Goal: Task Accomplishment & Management: Complete application form

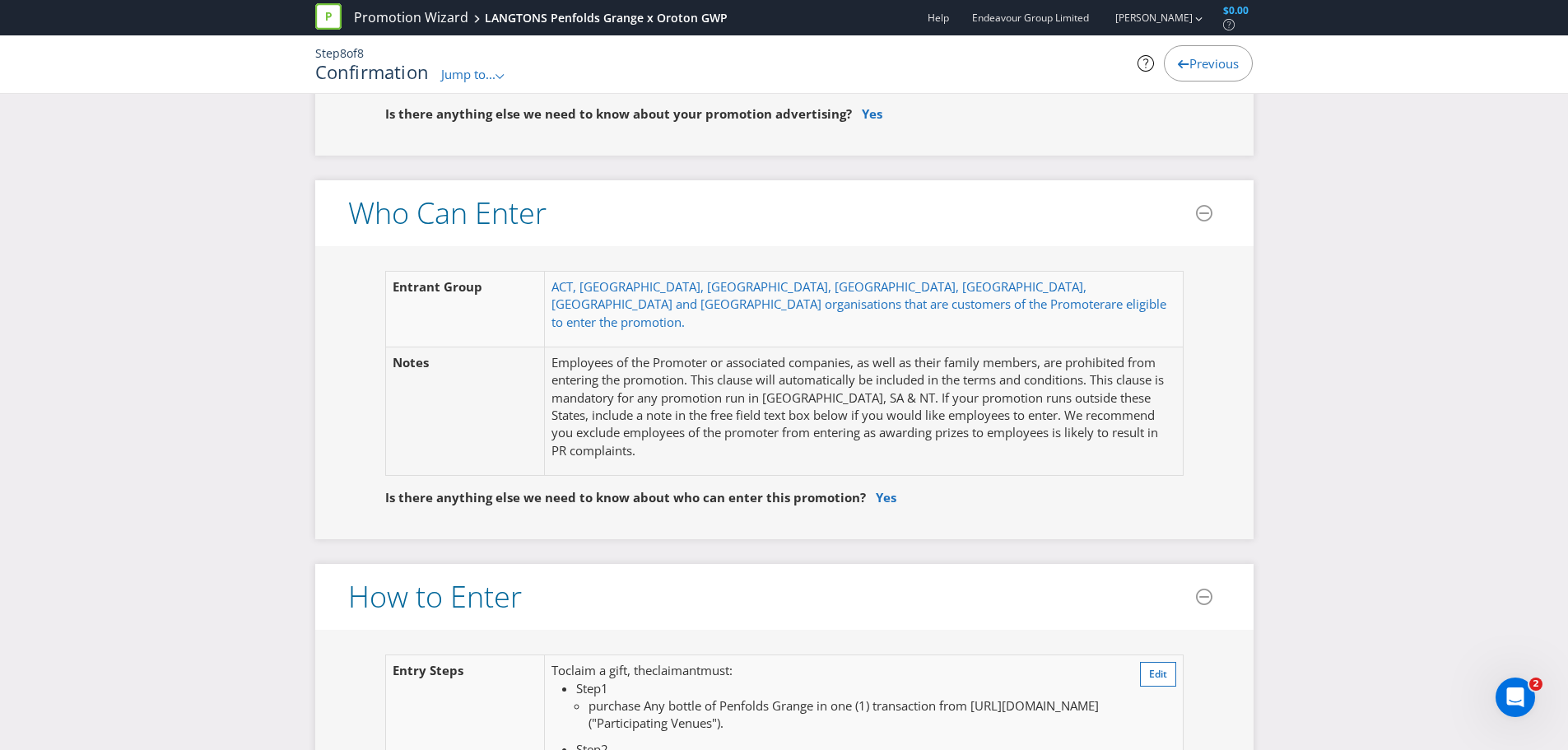
scroll to position [889, 0]
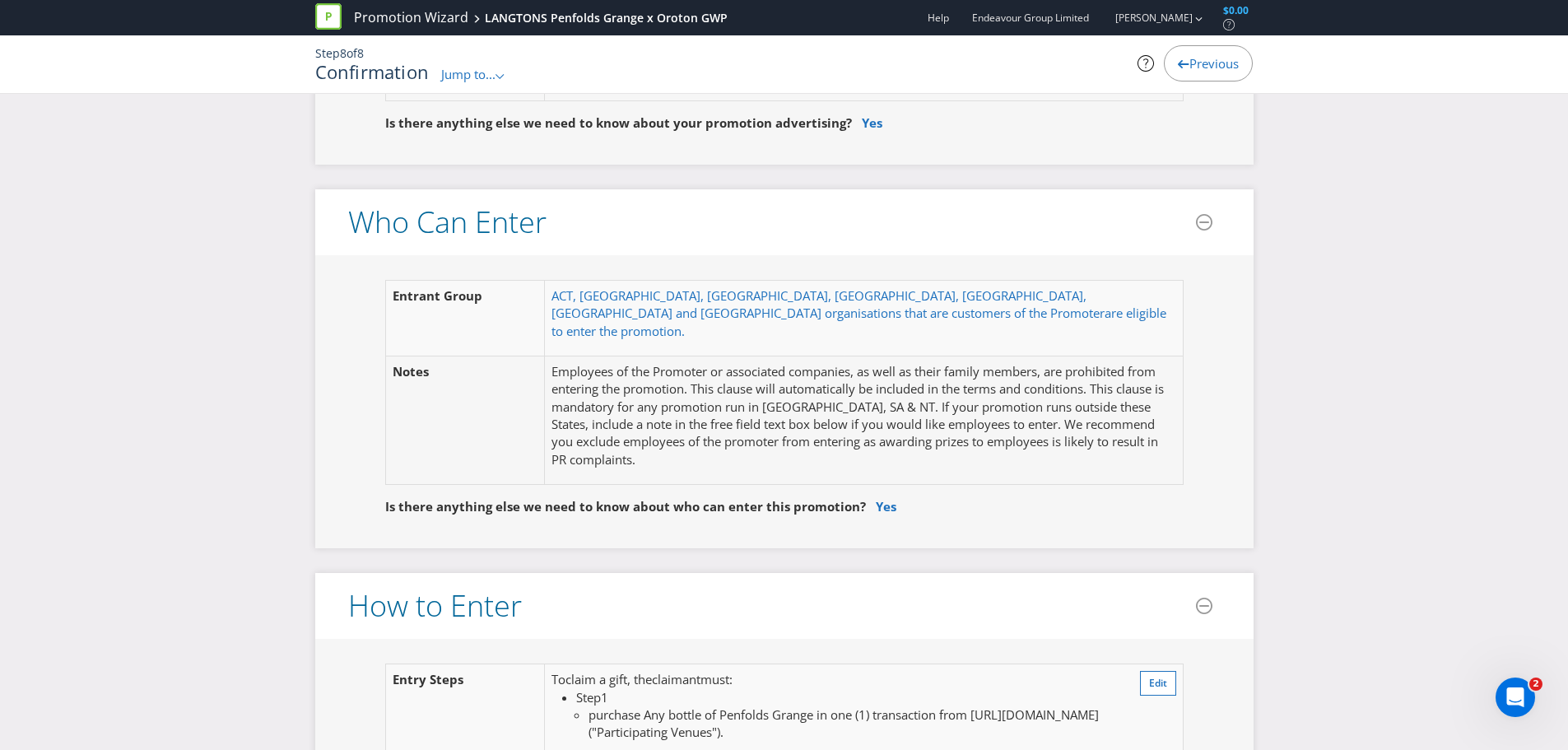
click at [479, 74] on span "Jump to..." at bounding box center [469, 74] width 55 height 17
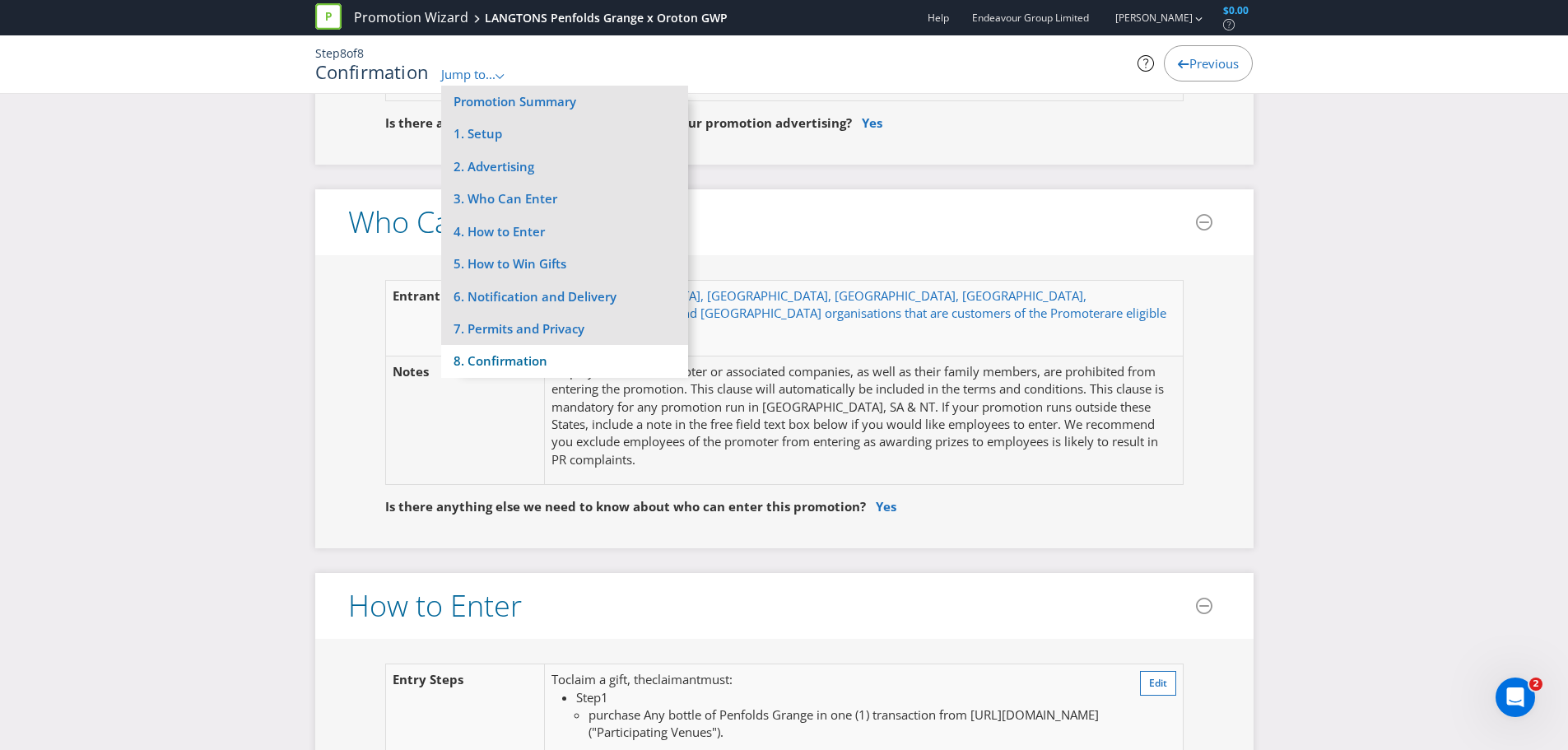
click at [493, 359] on li "8. Confirmation" at bounding box center [565, 361] width 247 height 32
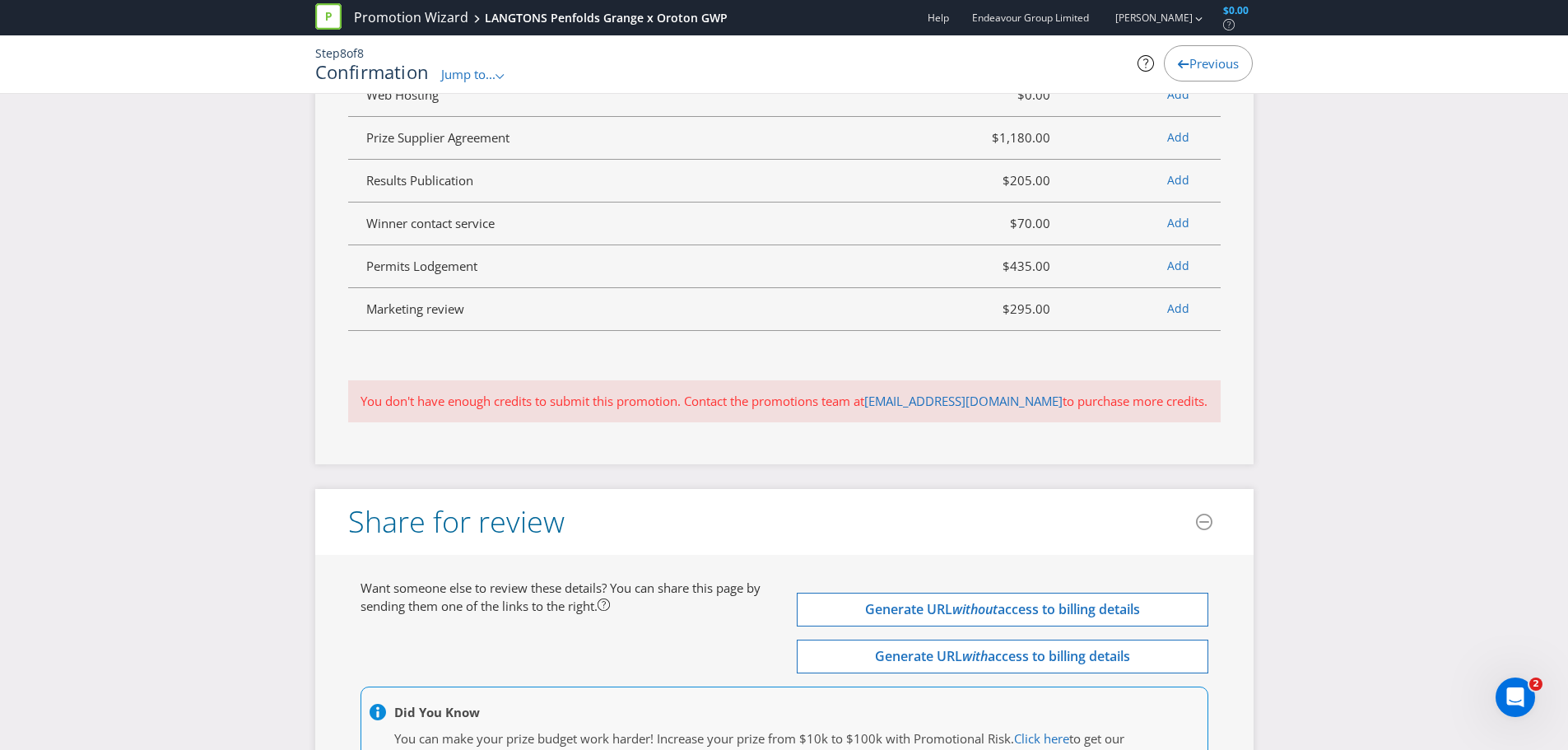
scroll to position [4512, 0]
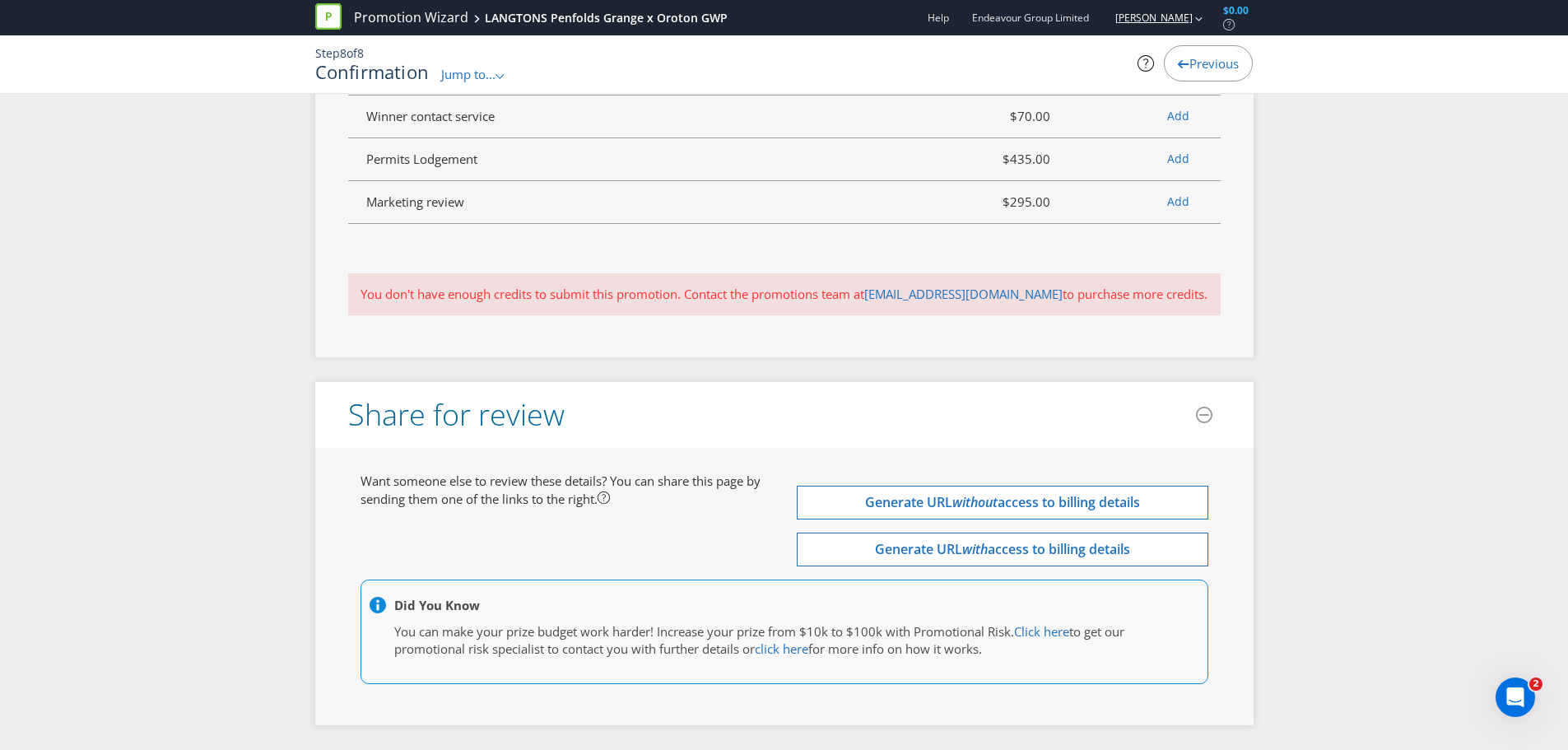
click at [1161, 22] on link "[PERSON_NAME]" at bounding box center [1146, 17] width 94 height 14
click at [1178, 44] on strong "Logout" at bounding box center [1190, 51] width 42 height 17
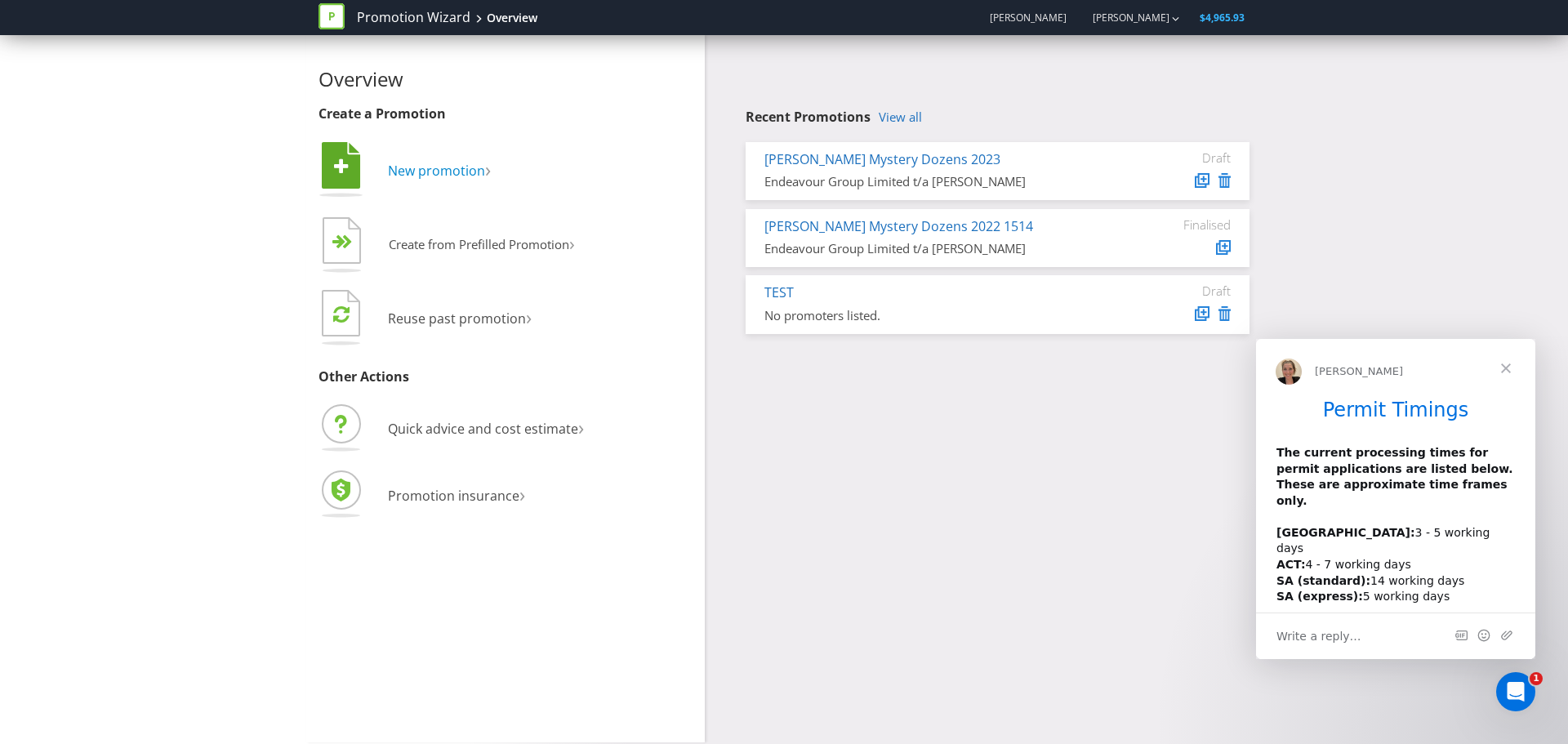
click at [449, 164] on span "New promotion" at bounding box center [436, 171] width 97 height 18
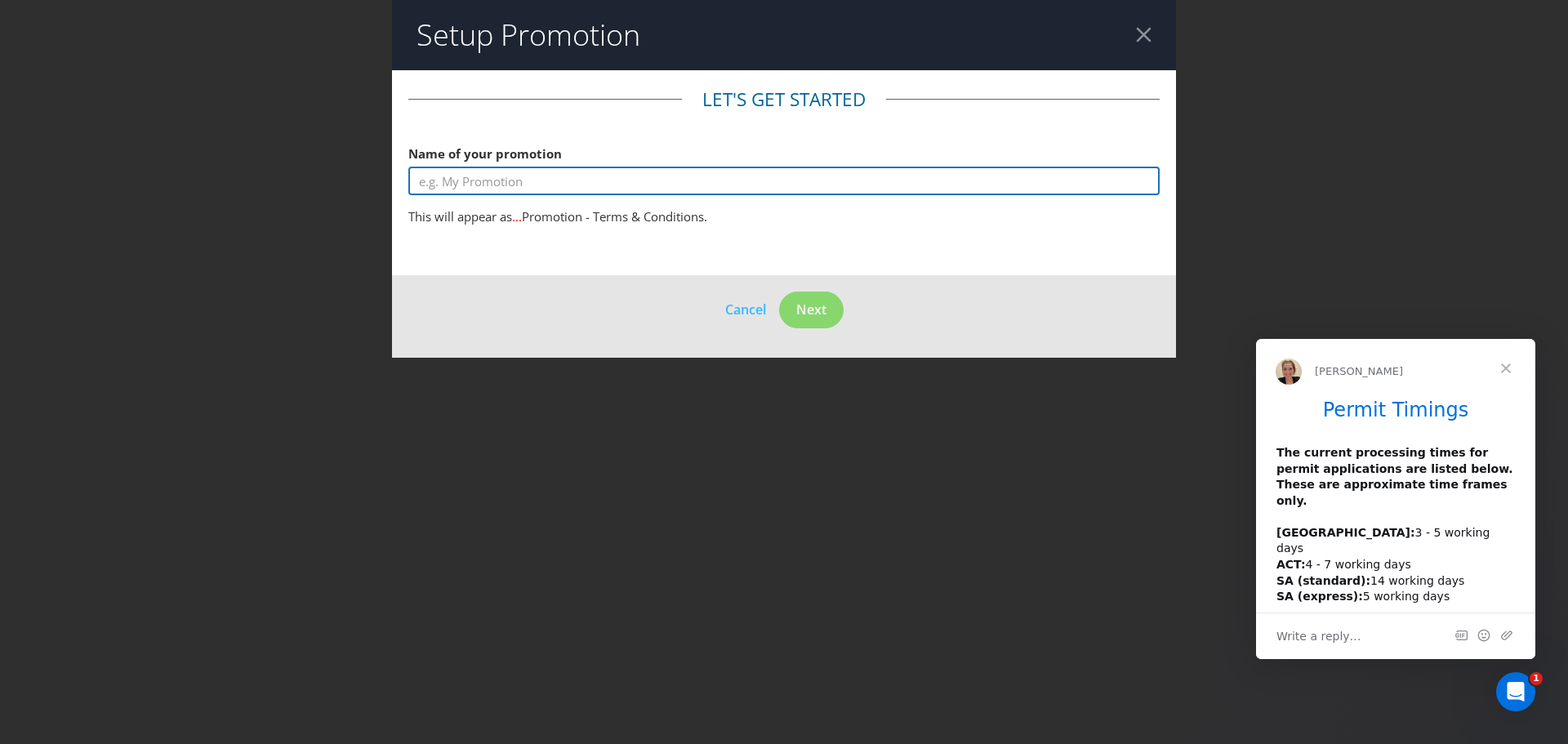
click at [649, 185] on input "text" at bounding box center [784, 180] width 751 height 29
type input "Langtons Grange x Oroton GWP"
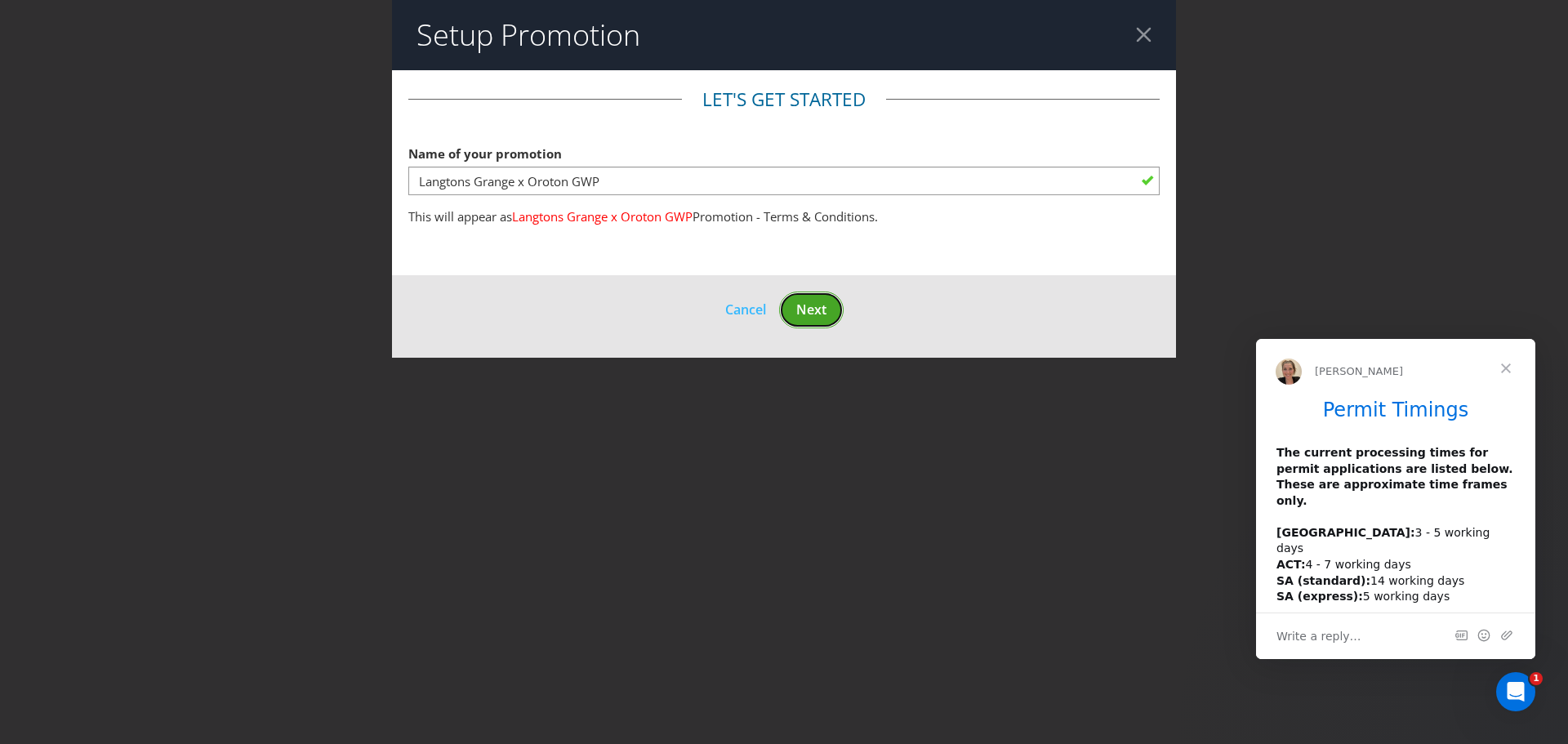
click at [795, 305] on button "Next" at bounding box center [811, 309] width 65 height 37
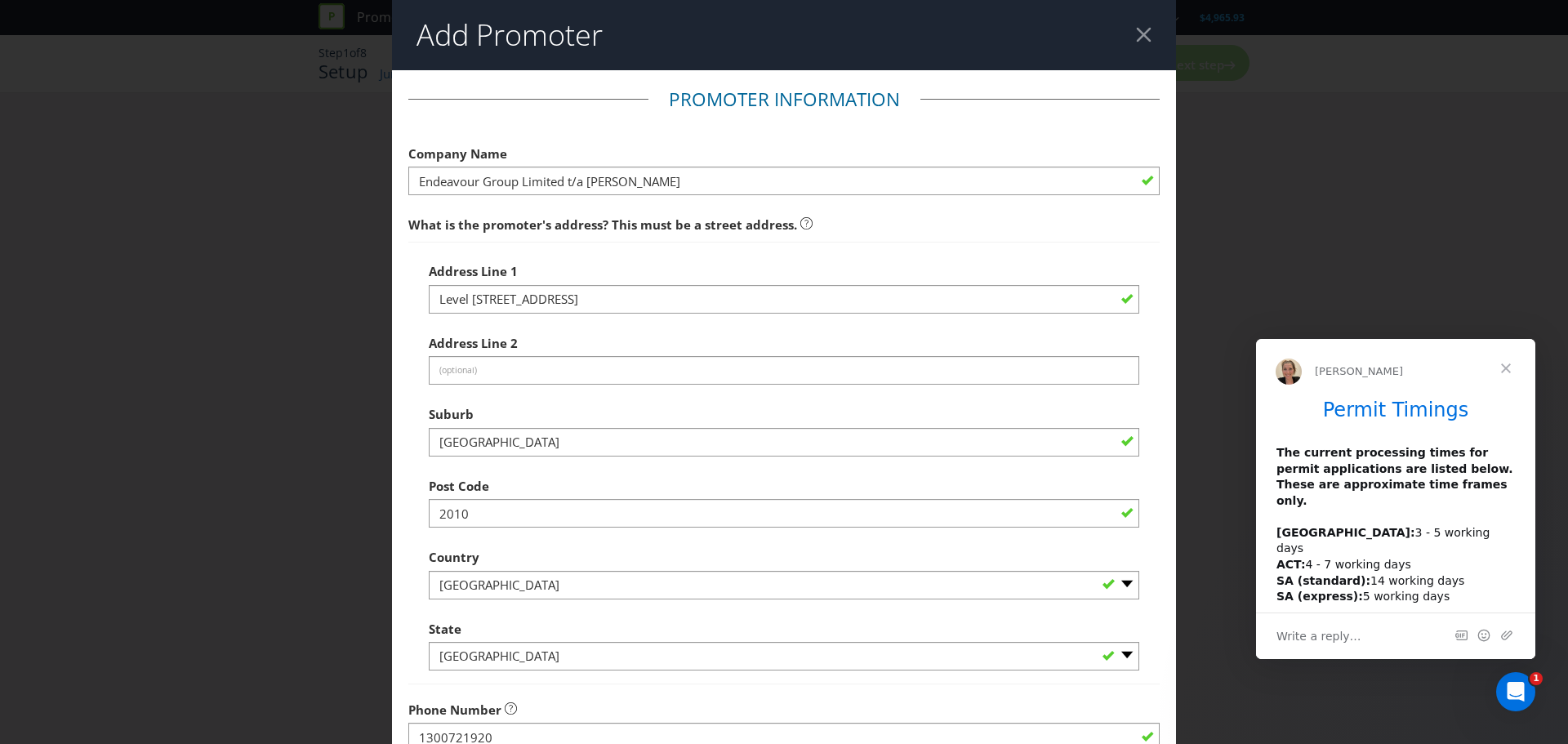
click at [1519, 368] on span "Close" at bounding box center [1506, 368] width 59 height 59
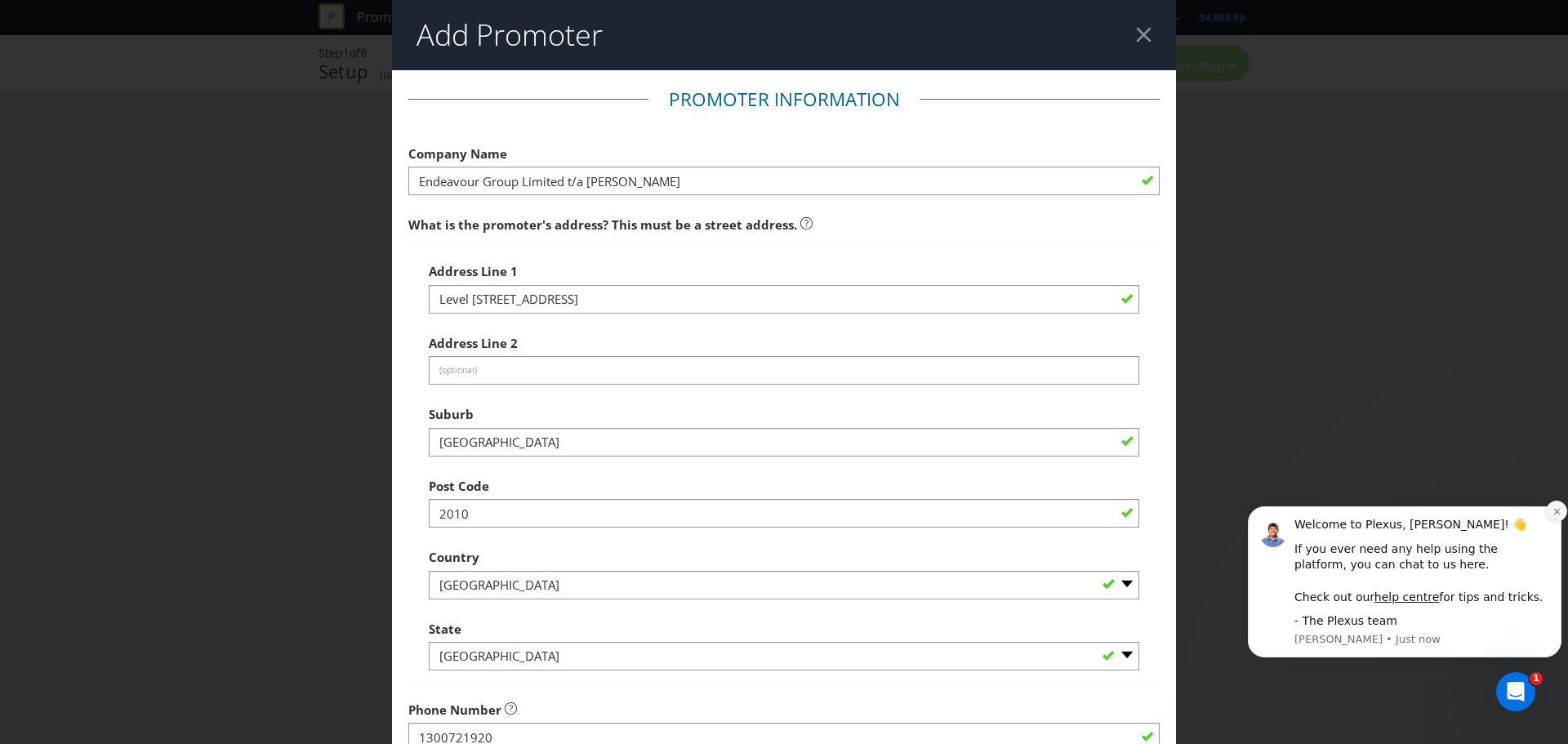
click at [1556, 513] on icon "Dismiss notification" at bounding box center [1556, 511] width 6 height 6
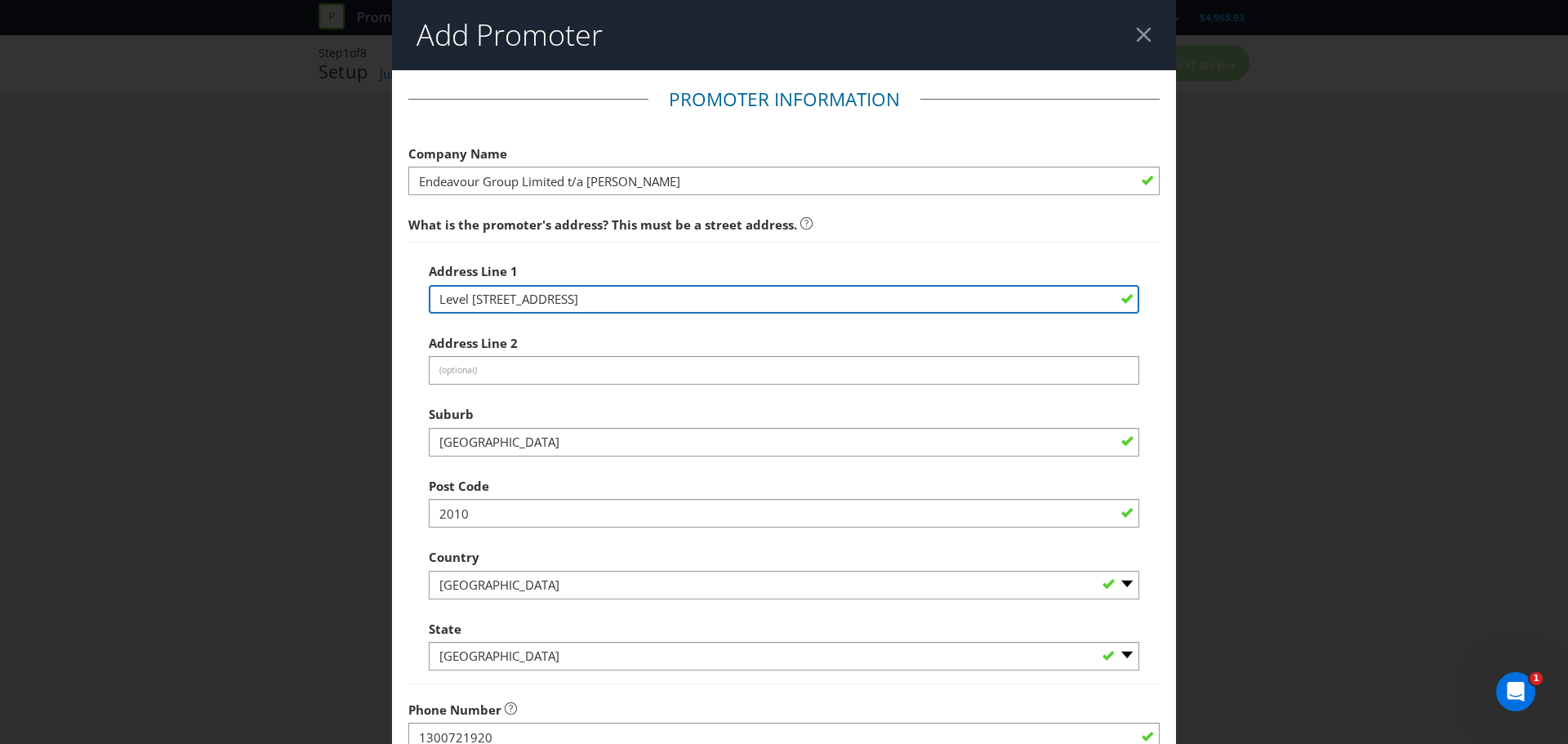
click at [664, 301] on input "Level [STREET_ADDRESS]" at bounding box center [784, 299] width 710 height 29
drag, startPoint x: 631, startPoint y: 294, endPoint x: 474, endPoint y: 296, distance: 157.0
click at [474, 296] on input "Level [STREET_ADDRESS]" at bounding box center [784, 299] width 710 height 29
type input "Level 2, [STREET_ADDRESS][PERSON_NAME]"
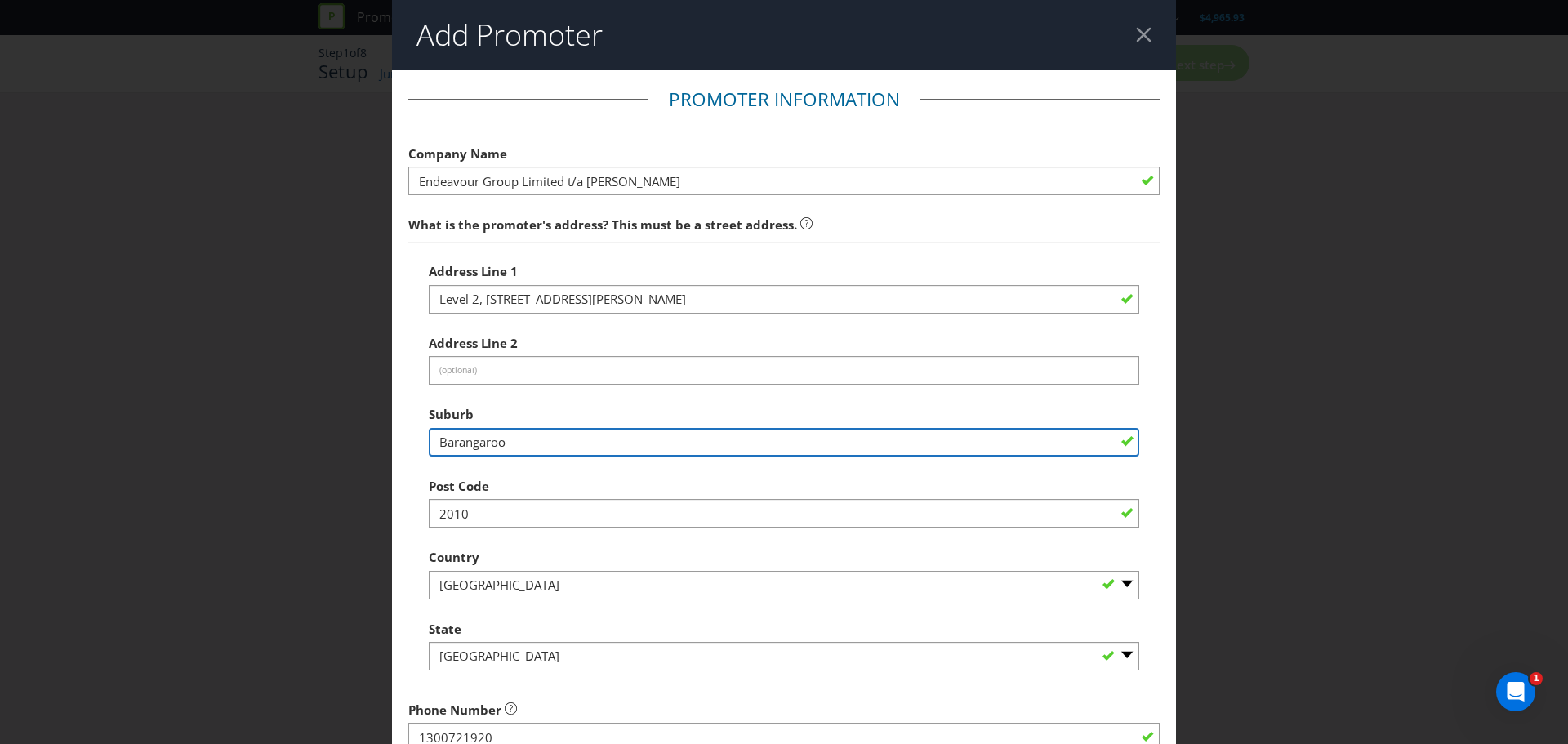
scroll to position [82, 0]
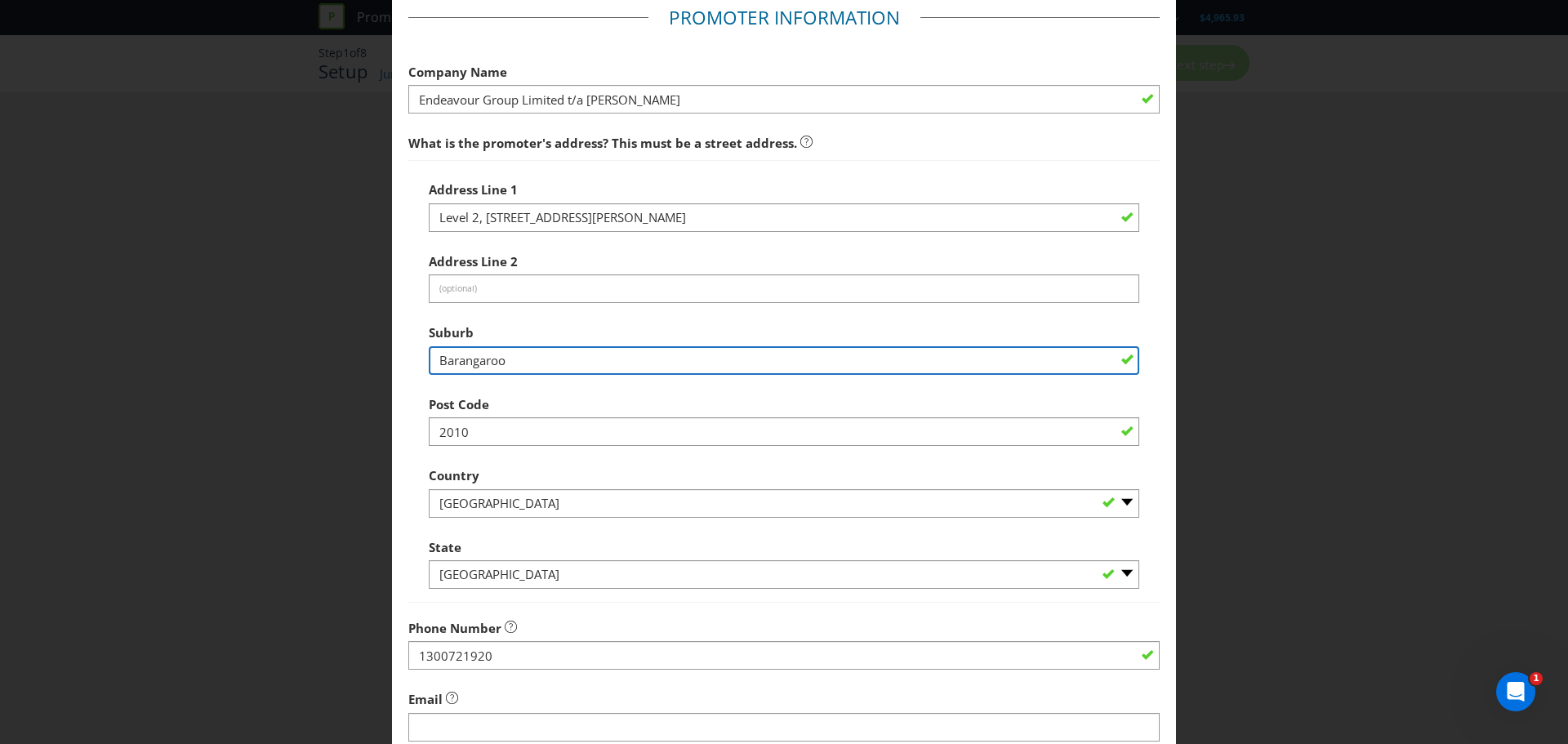
type input "Barangaroo"
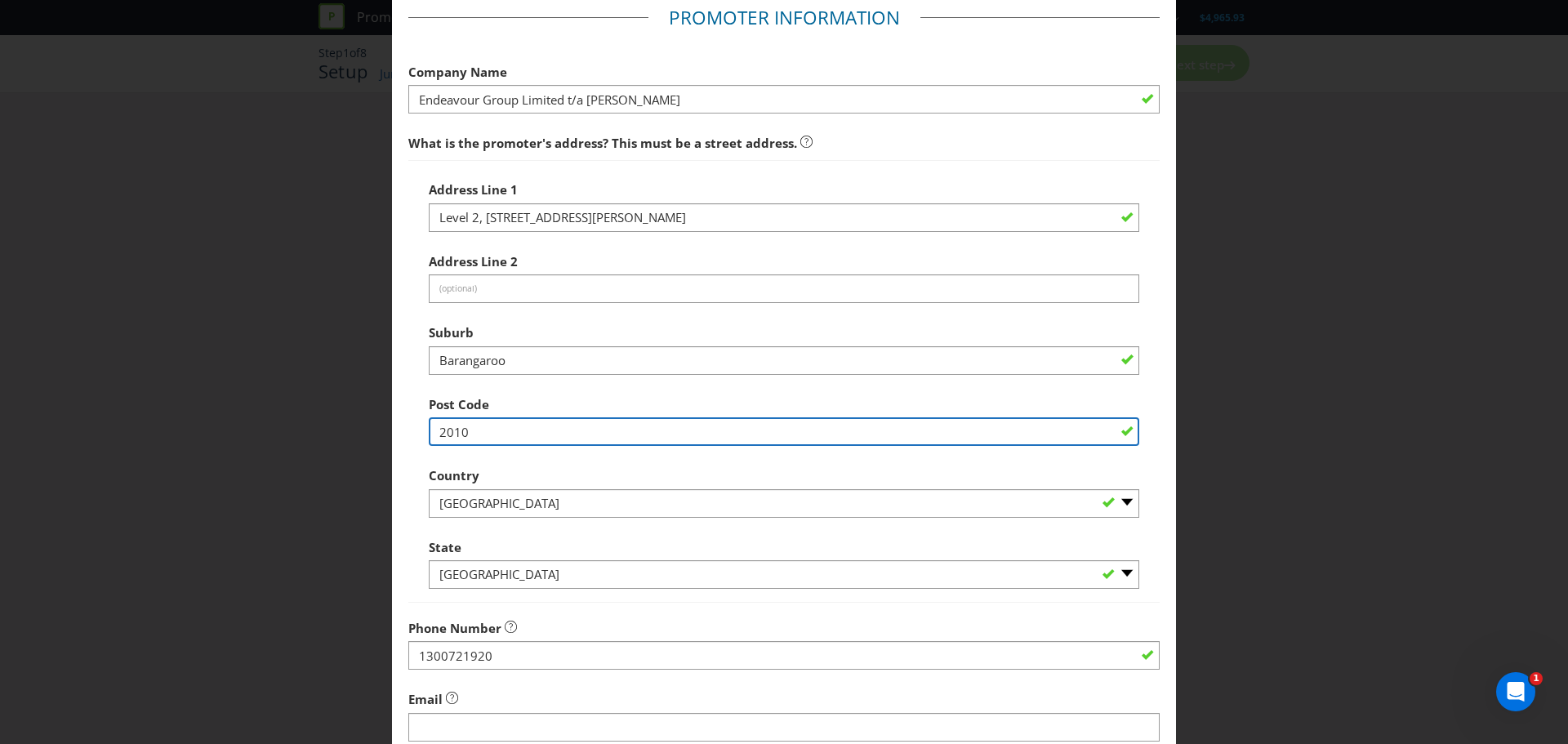
drag, startPoint x: 449, startPoint y: 442, endPoint x: 520, endPoint y: 453, distance: 71.8
click at [520, 453] on div "Address Line 1 Level 2, 10 [PERSON_NAME] St Address Line 2 (optional) Suburb [G…" at bounding box center [784, 381] width 710 height 417
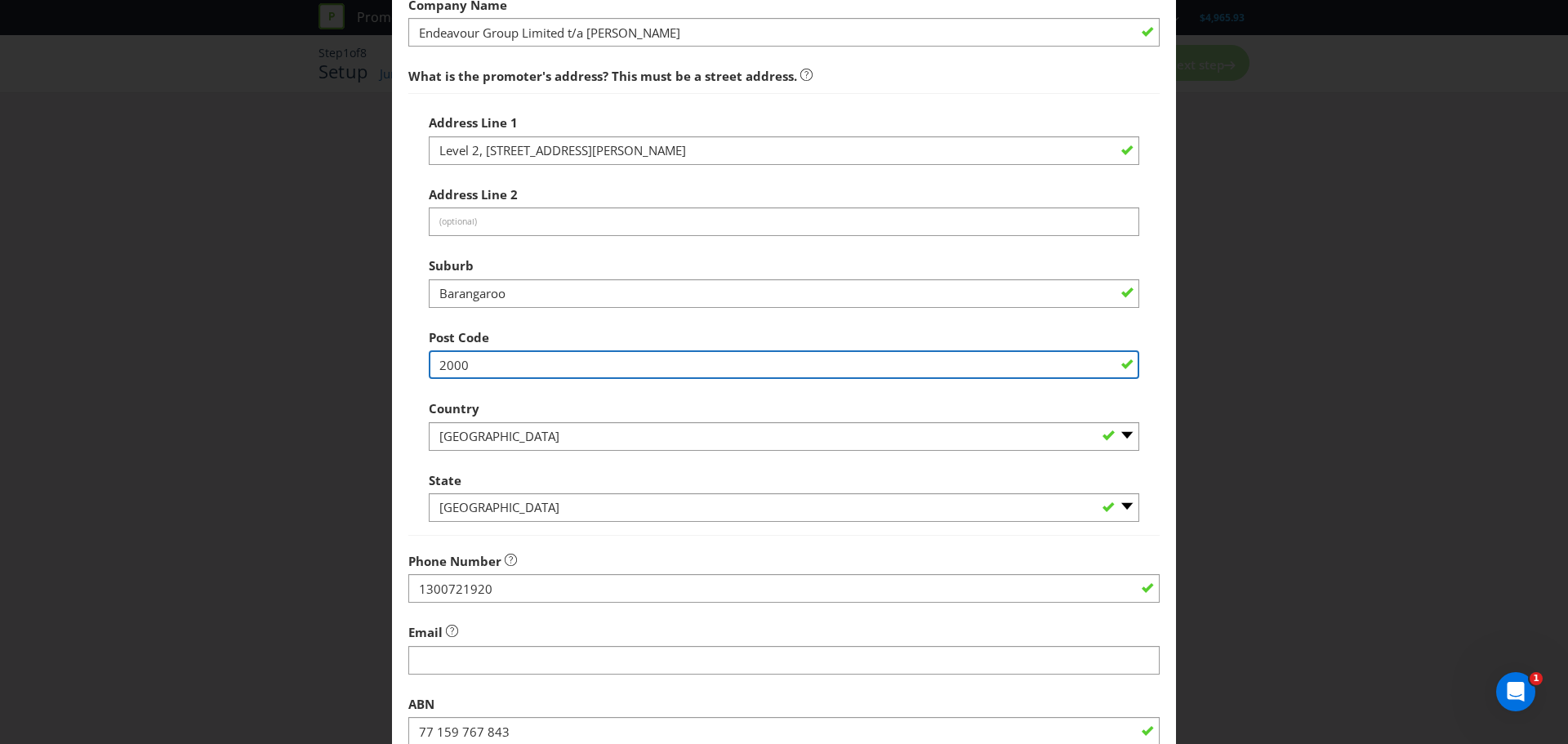
scroll to position [322, 0]
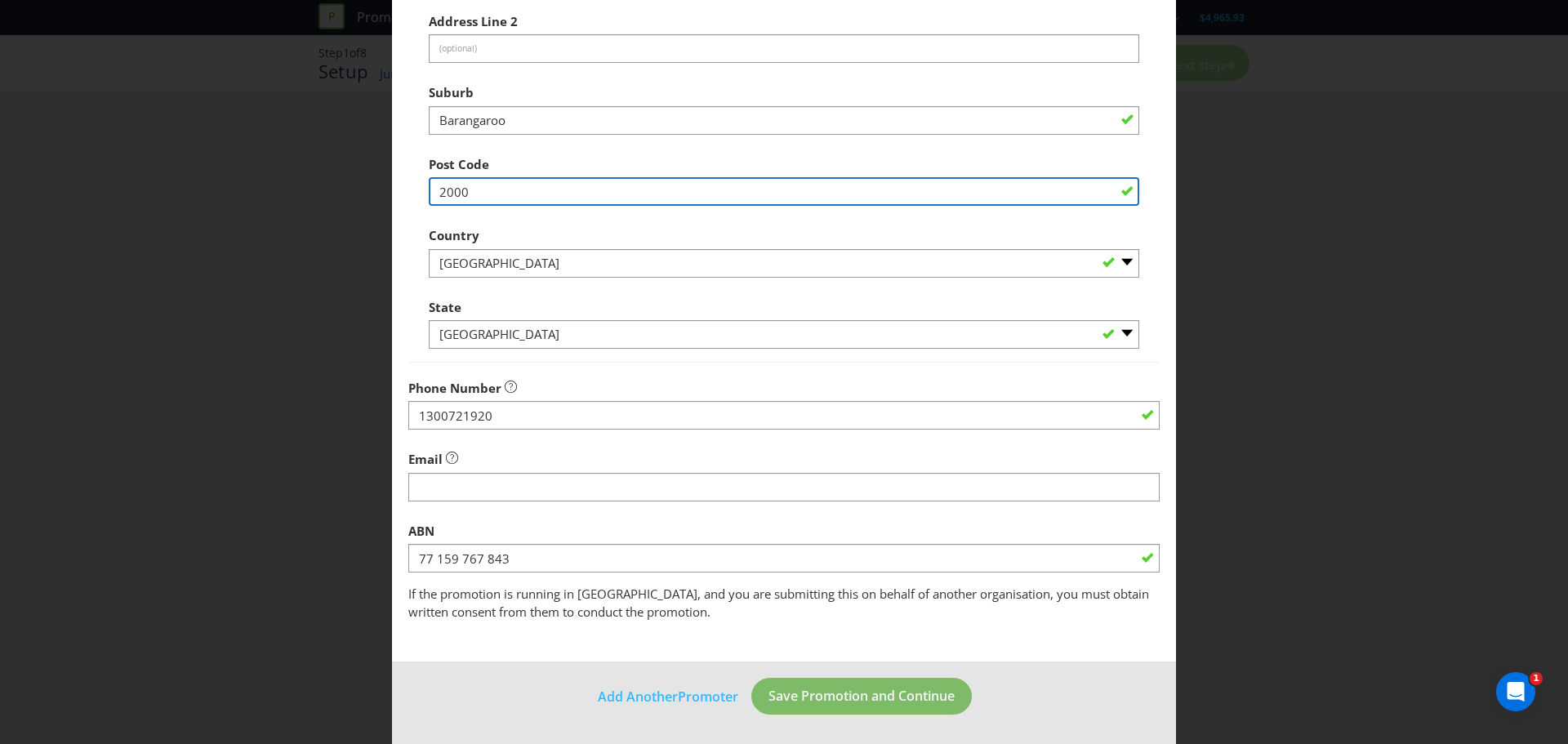
type input "2000"
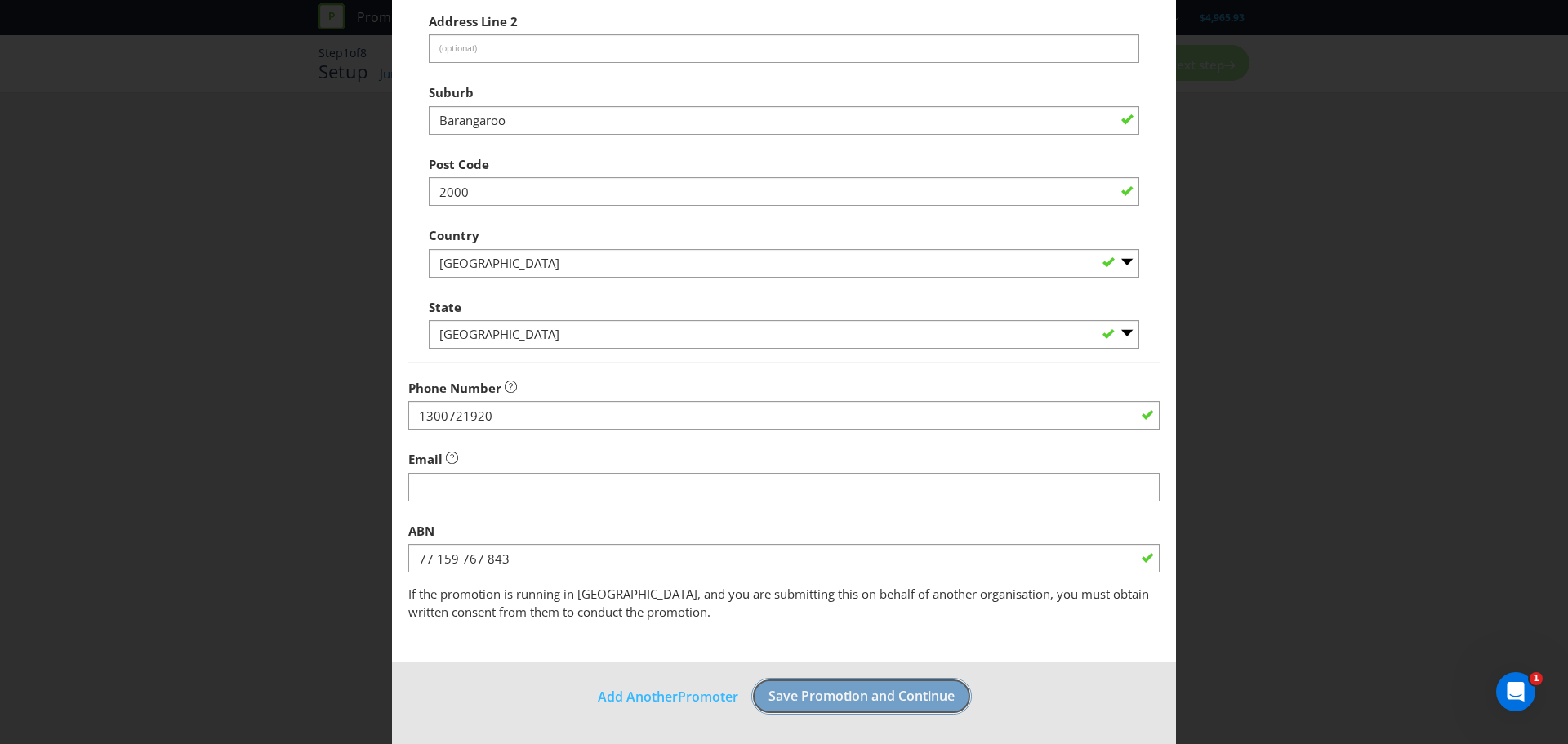
click at [809, 689] on span "Save Promotion and Continue" at bounding box center [861, 696] width 186 height 18
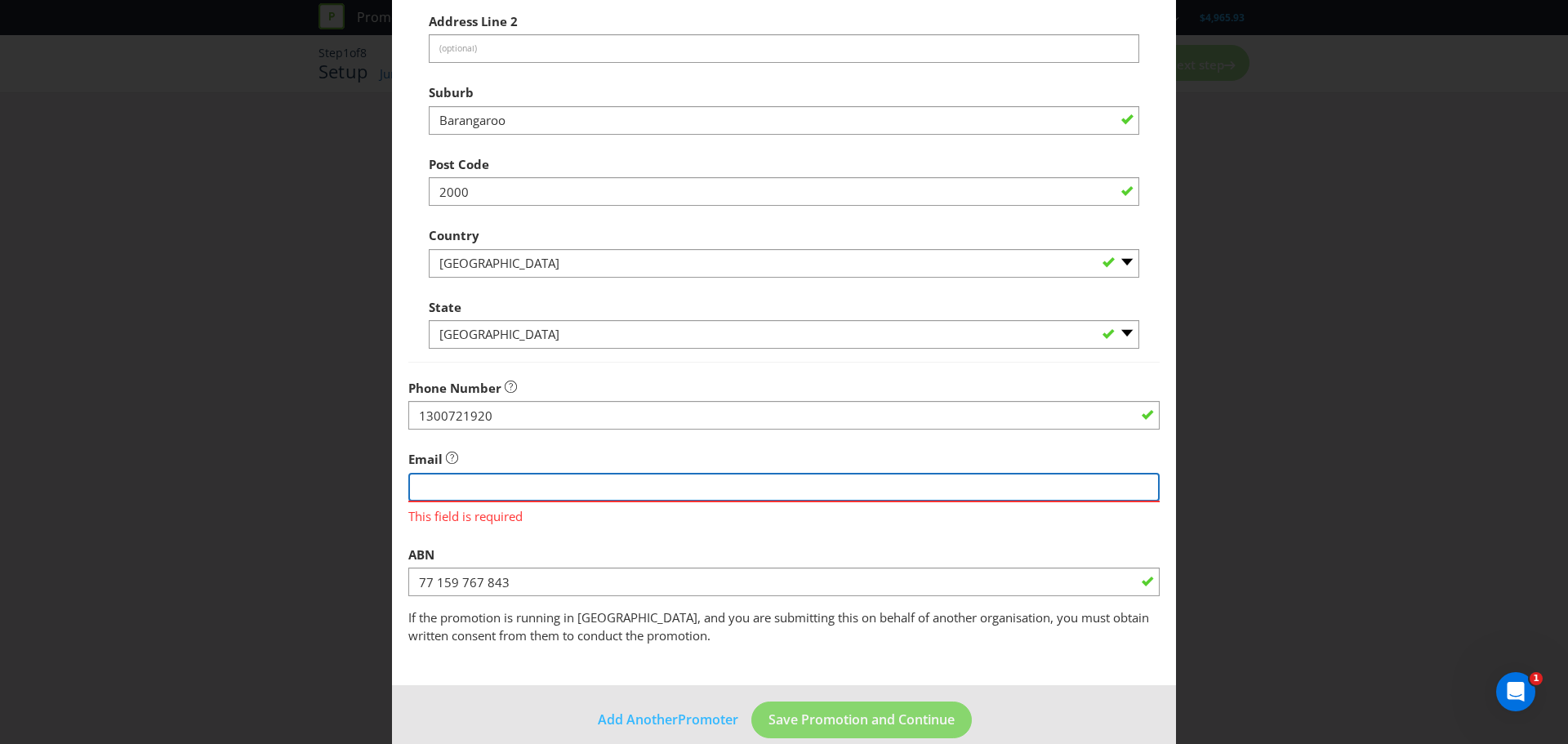
click at [484, 482] on input "string" at bounding box center [784, 487] width 751 height 29
paste input "[EMAIL_ADDRESS][DOMAIN_NAME]"
type input "[EMAIL_ADDRESS][DOMAIN_NAME]"
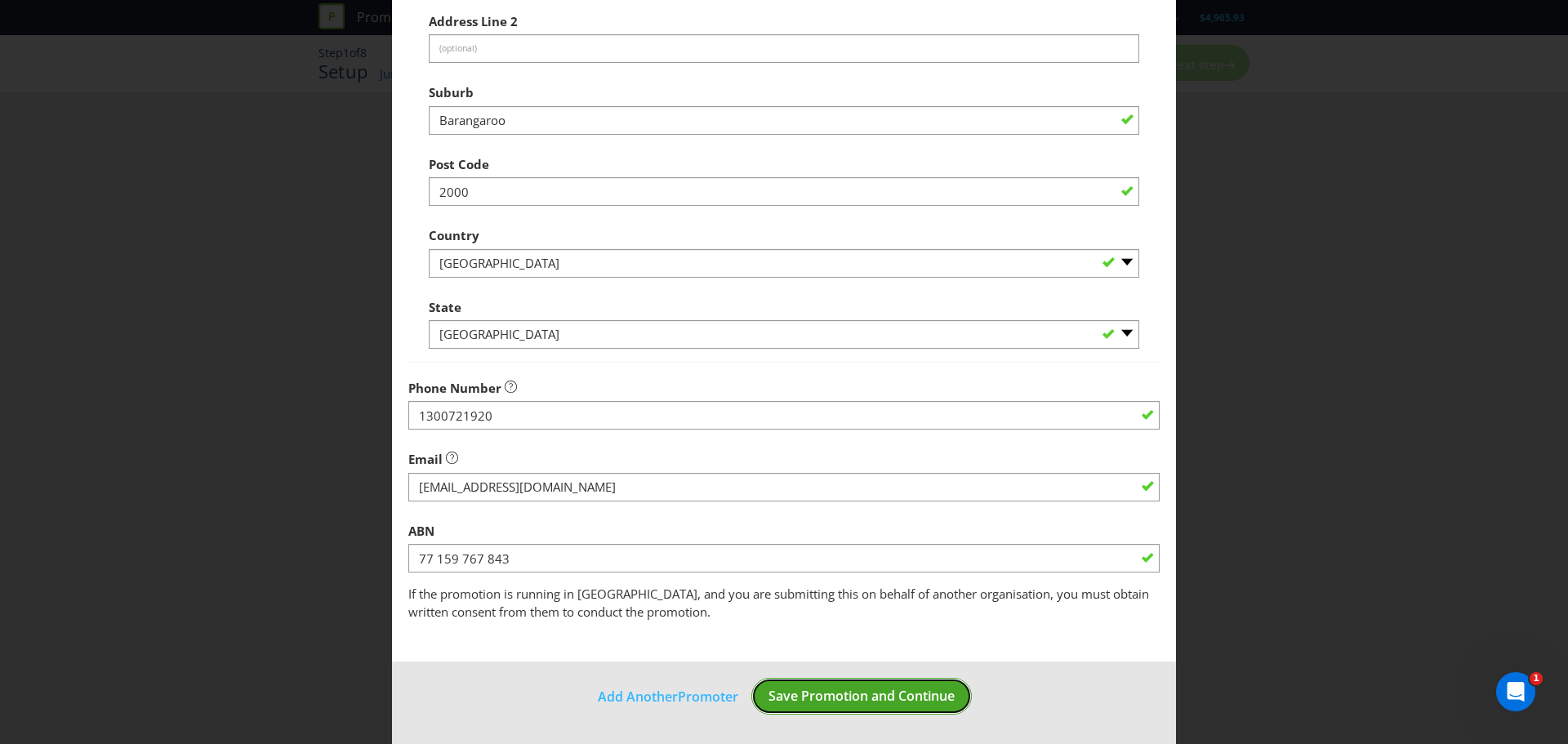
click at [823, 714] on footer "Add Another Promoter Save Promotion and Continue" at bounding box center [784, 703] width 784 height 83
click at [904, 705] on button "Save Promotion and Continue" at bounding box center [861, 696] width 221 height 37
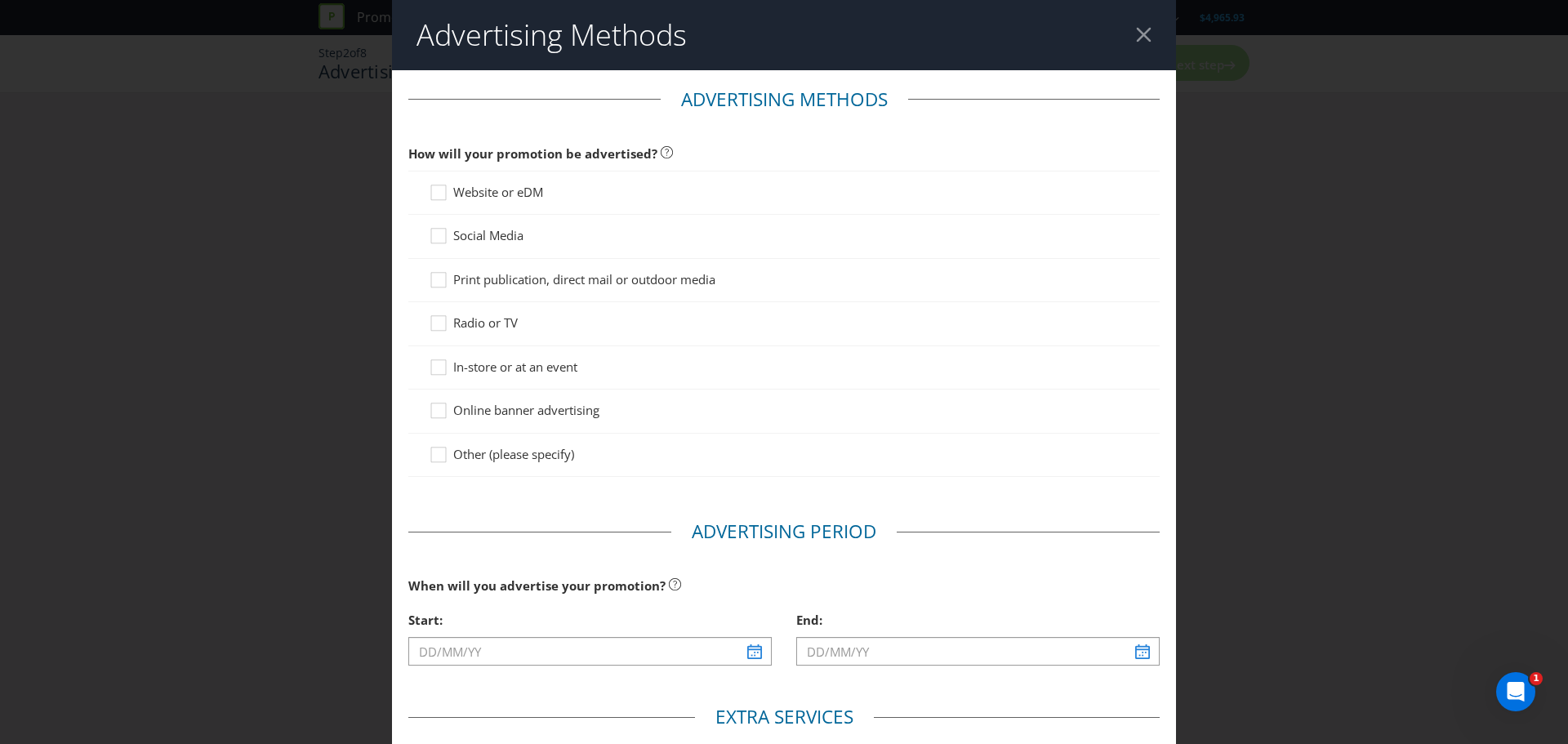
click at [438, 200] on div at bounding box center [784, 201] width 710 height 2
click at [435, 189] on div at bounding box center [439, 187] width 8 height 8
click at [0, 0] on input "Website or eDM" at bounding box center [0, 0] width 0 height 0
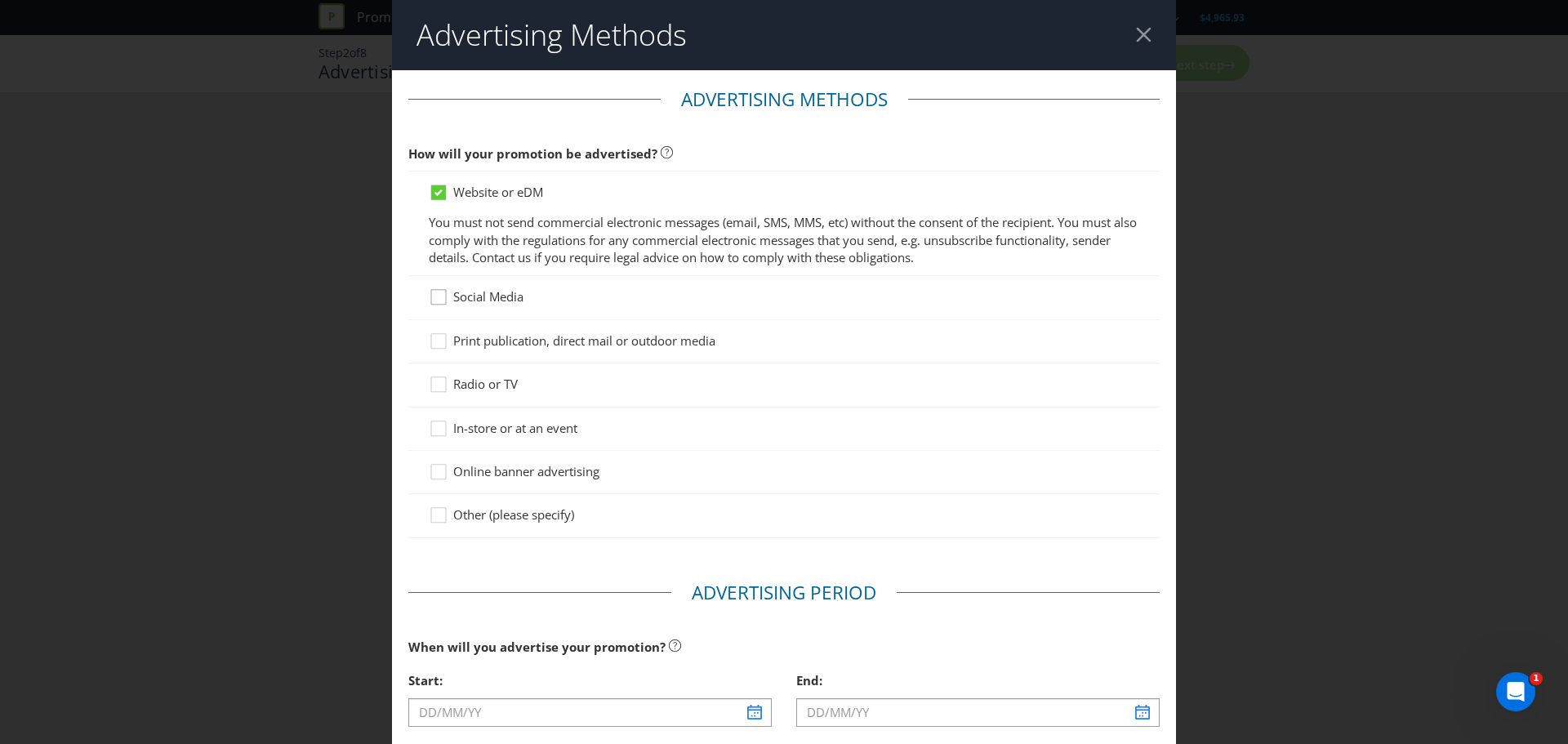
click at [441, 304] on icon at bounding box center [441, 300] width 25 height 25
click at [0, 0] on input "Social Media" at bounding box center [0, 0] width 0 height 0
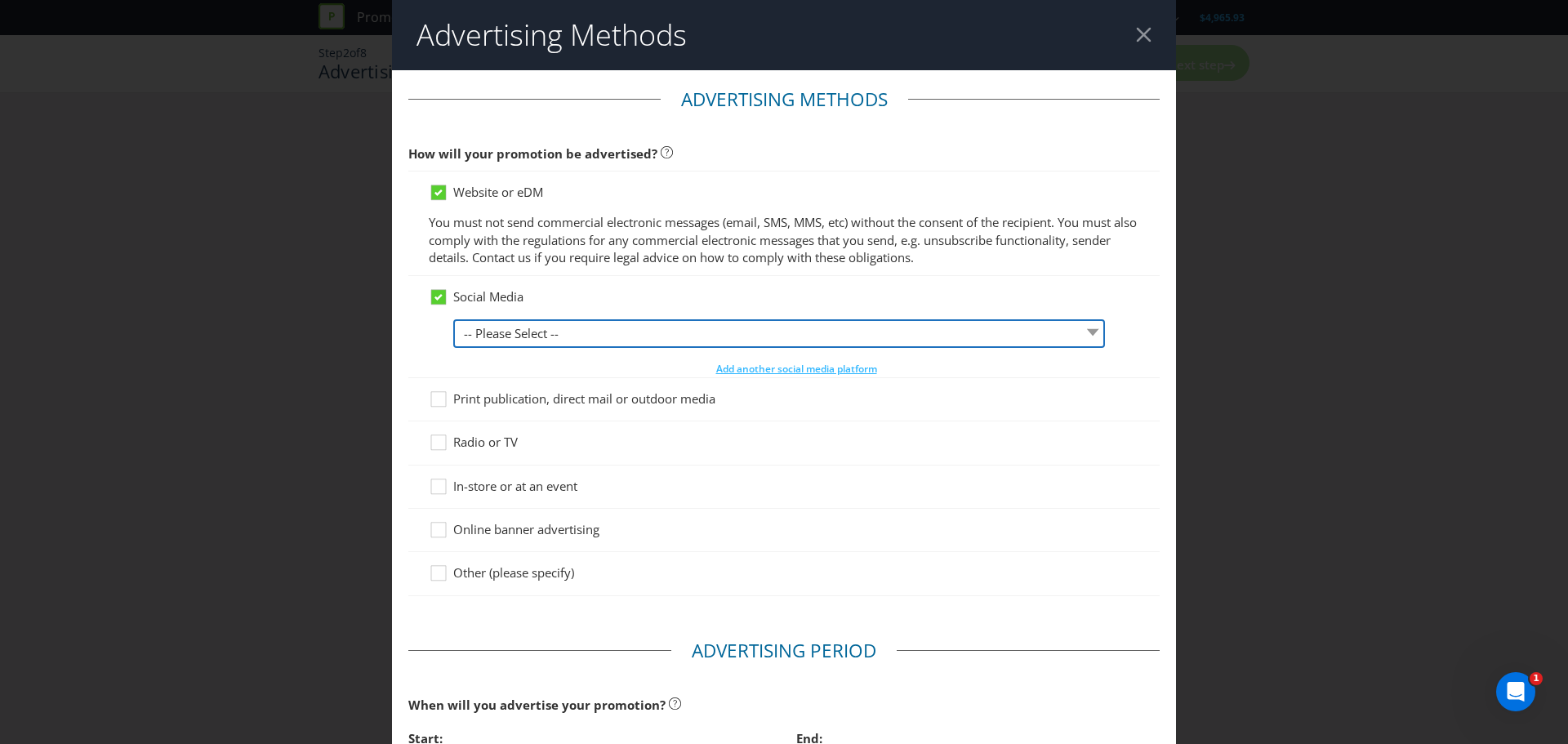
click at [477, 334] on select "-- Please Select -- Facebook X Instagram Snapchat LinkedIn Pinterest Tumblr You…" at bounding box center [779, 333] width 652 height 29
select select "INSTAGRAM"
click at [454, 319] on select "-- Please Select -- Facebook X Instagram Snapchat LinkedIn Pinterest Tumblr You…" at bounding box center [779, 333] width 652 height 29
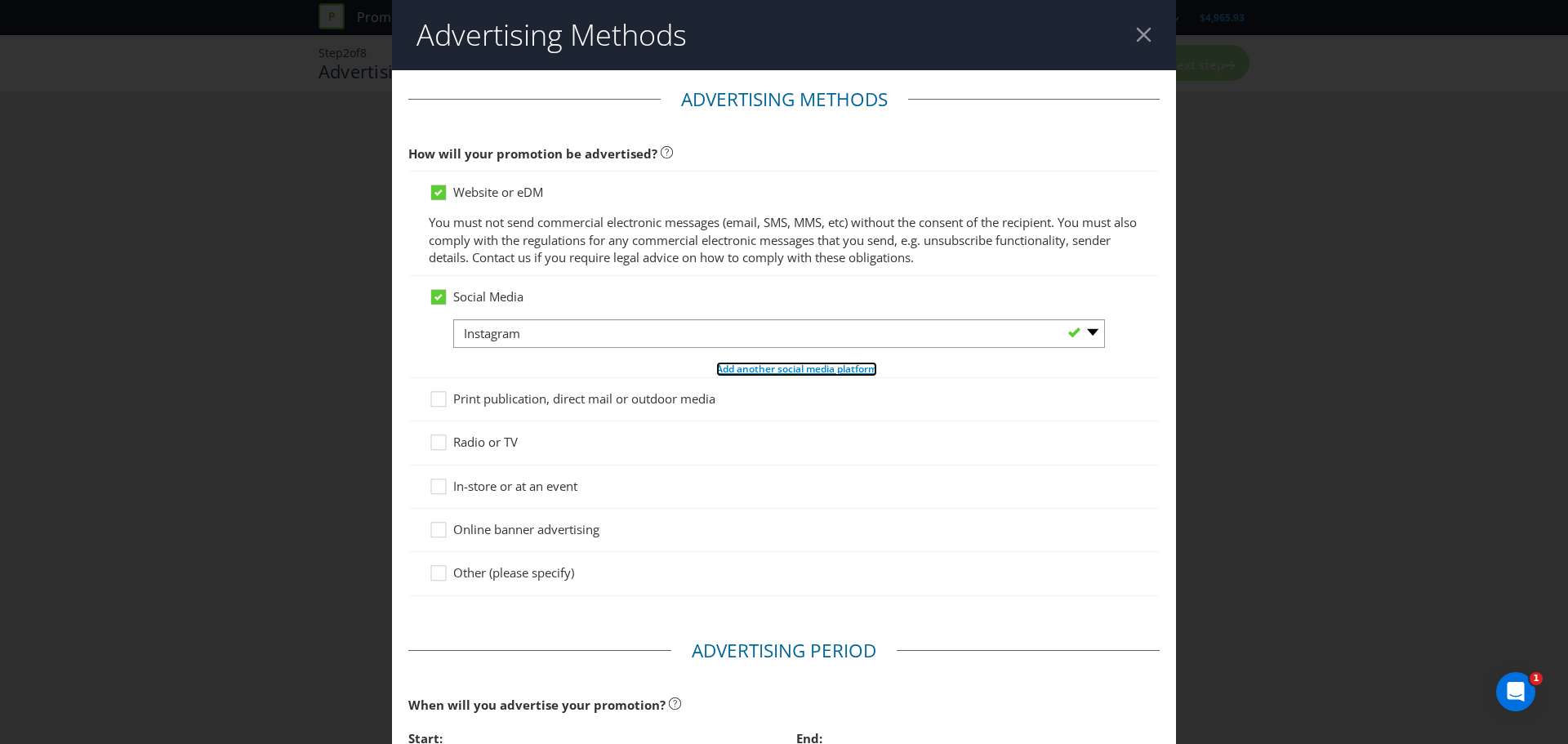
click at [732, 373] on span "Add another social media platform" at bounding box center [796, 368] width 161 height 14
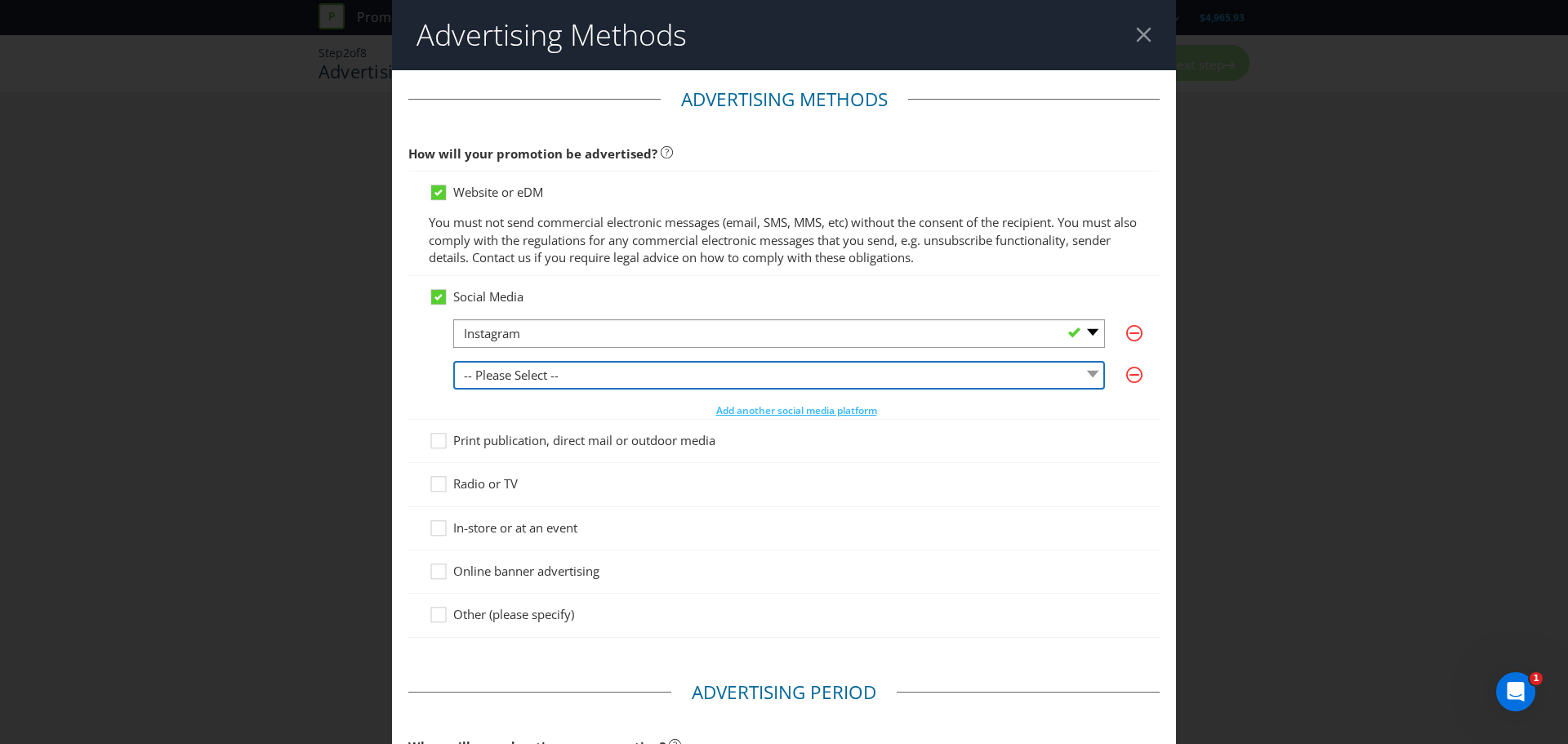
click at [700, 366] on select "-- Please Select -- Facebook X Instagram Snapchat LinkedIn Pinterest Tumblr You…" at bounding box center [779, 375] width 652 height 29
select select "FACEBOOK"
click at [454, 361] on select "-- Please Select -- Facebook X Instagram Snapchat LinkedIn Pinterest Tumblr You…" at bounding box center [779, 375] width 652 height 29
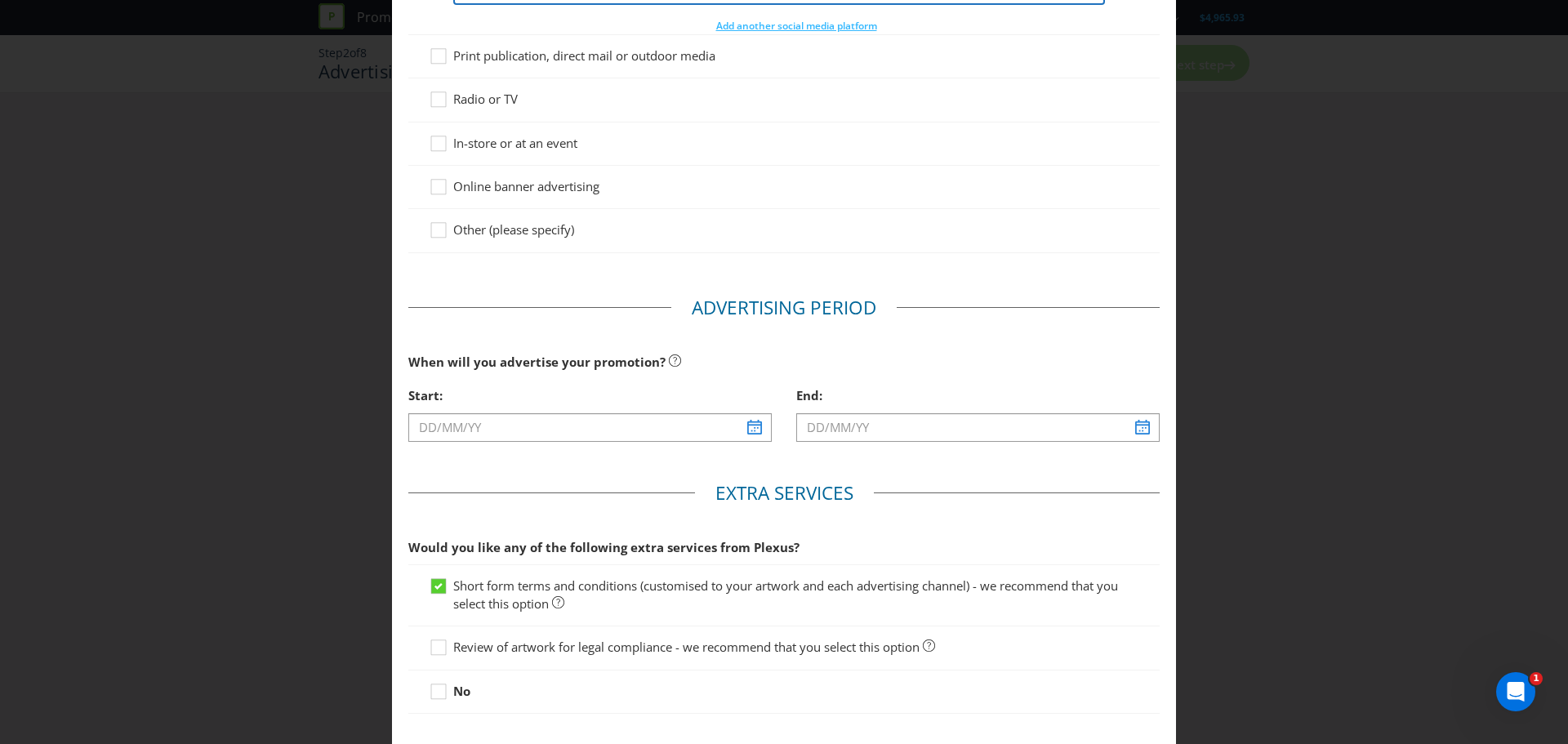
scroll to position [409, 0]
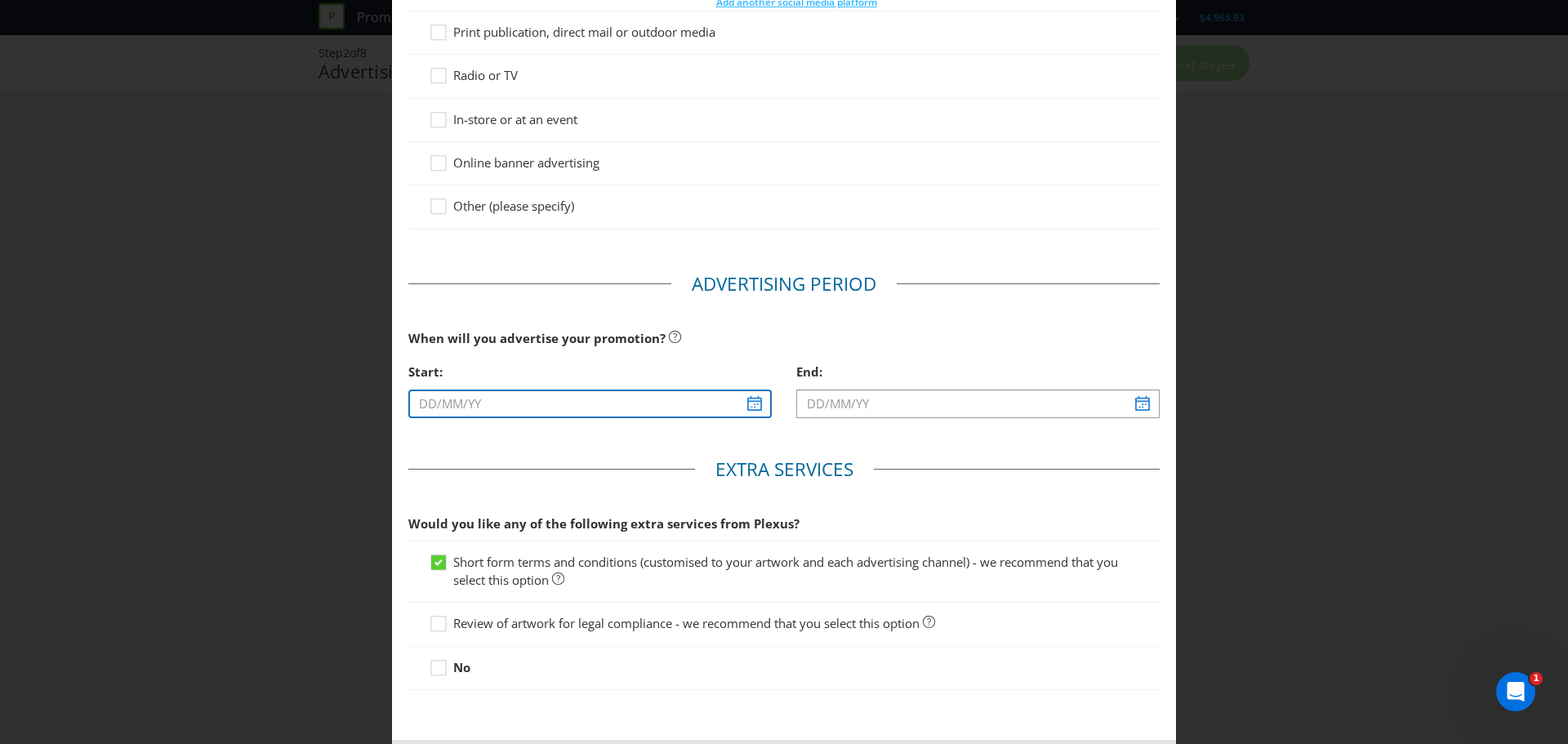
click at [750, 408] on input "text" at bounding box center [590, 404] width 363 height 29
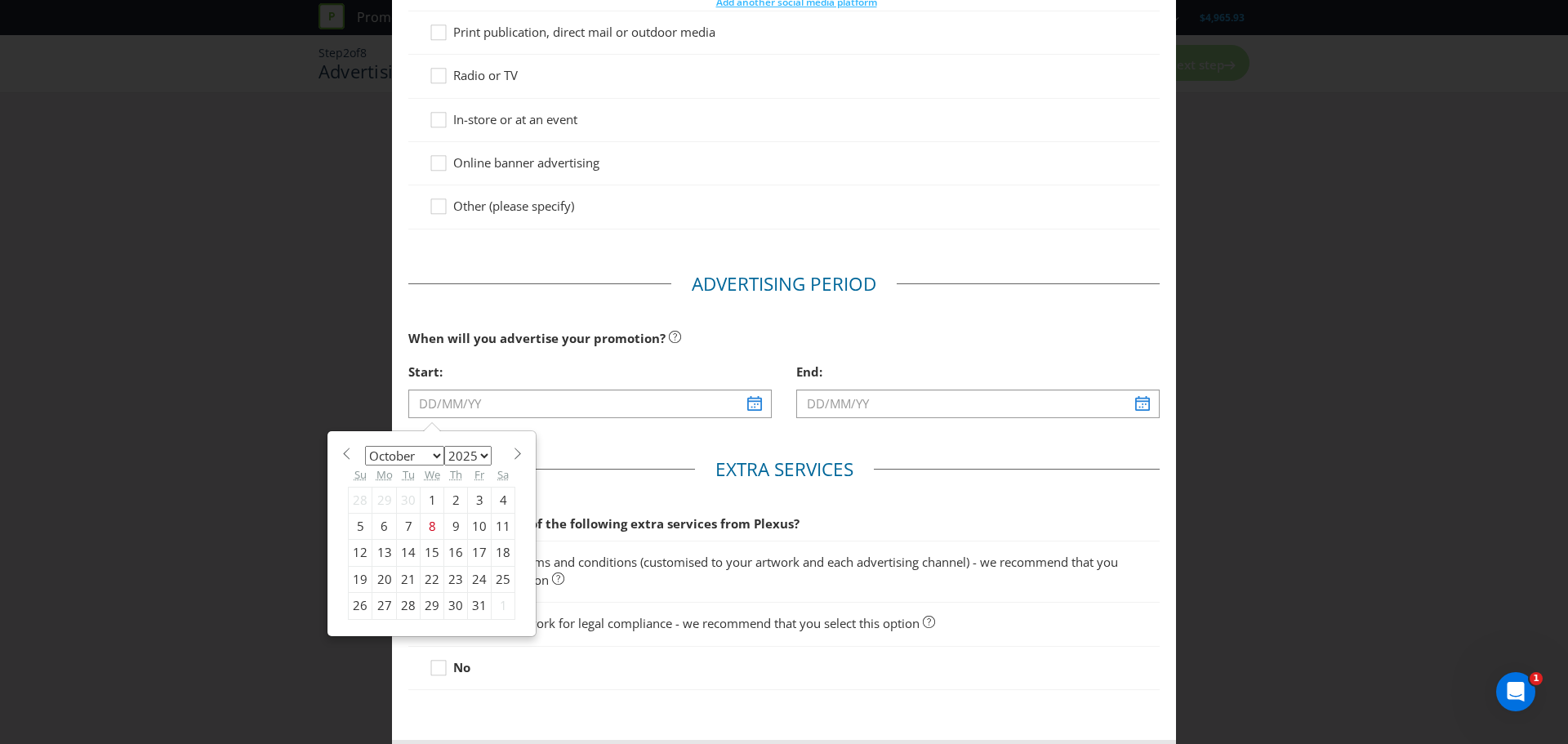
click at [435, 458] on select "January February March April May June July August September October November De…" at bounding box center [404, 456] width 80 height 20
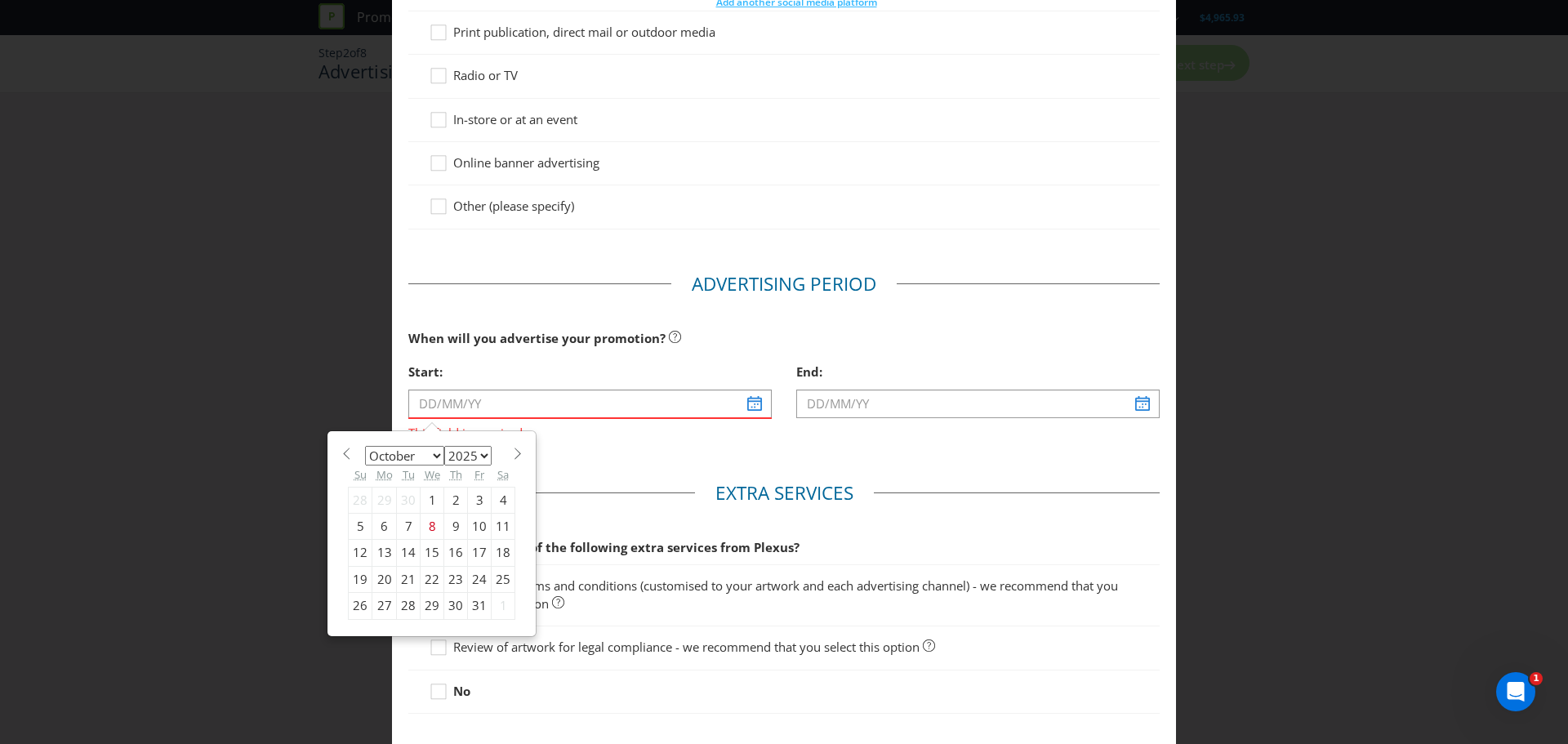
click at [511, 454] on span at bounding box center [517, 454] width 12 height 12
select select "10"
click at [381, 551] on div "10" at bounding box center [385, 553] width 25 height 26
type input "[DATE]"
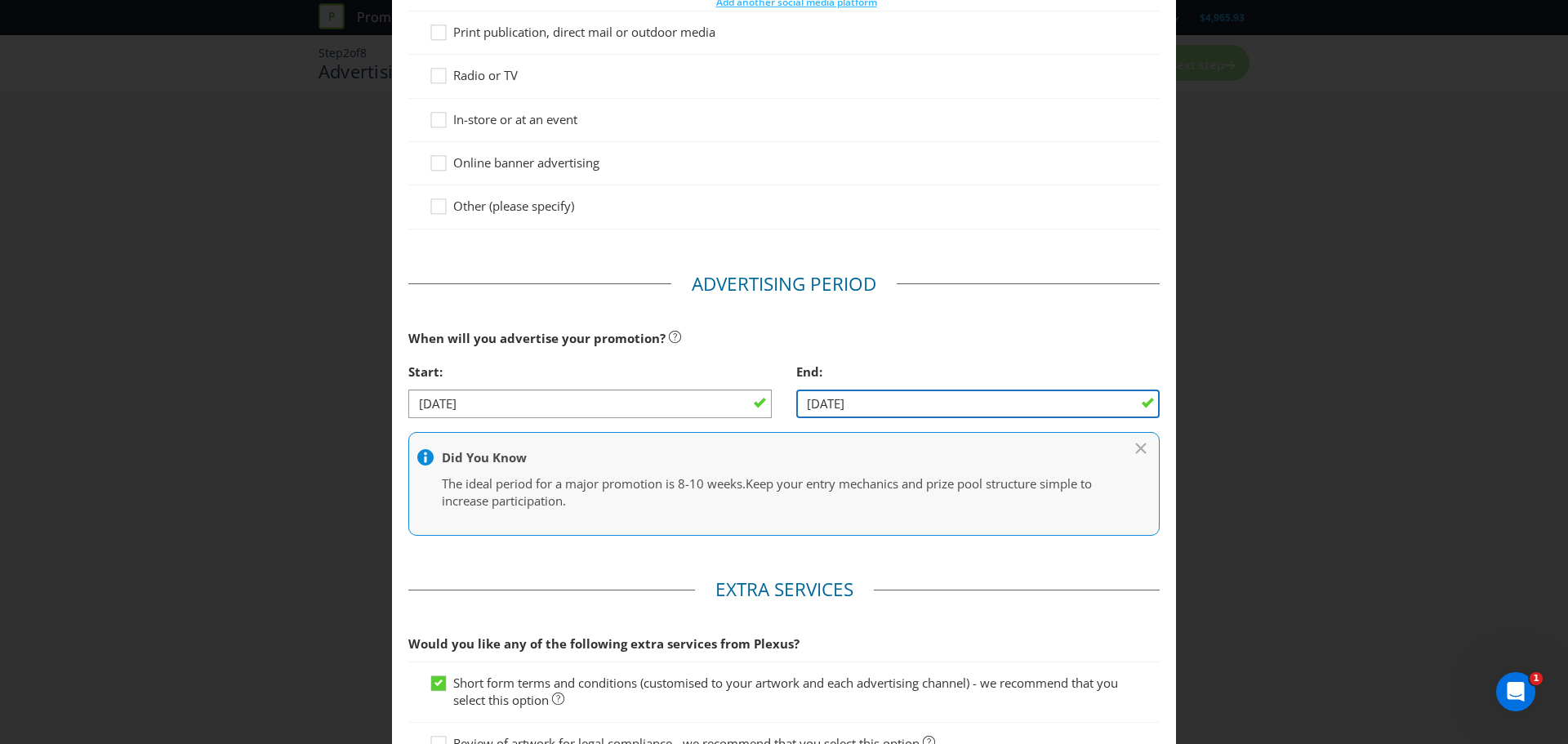
click at [1089, 402] on input "[DATE]" at bounding box center [978, 404] width 363 height 29
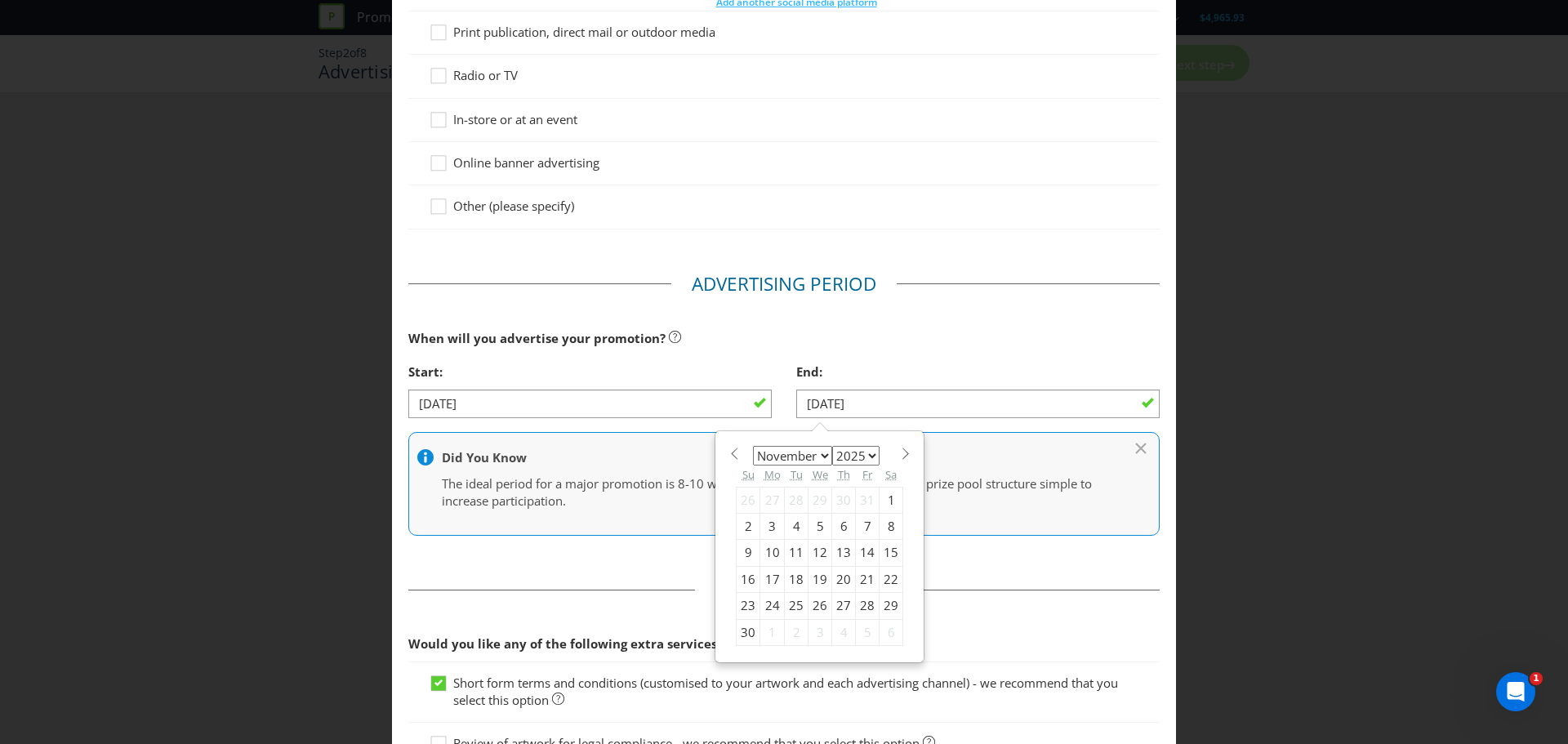
click at [899, 458] on span at bounding box center [905, 454] width 12 height 12
select select "11"
click at [766, 498] on div "1" at bounding box center [773, 500] width 25 height 26
type input "[DATE]"
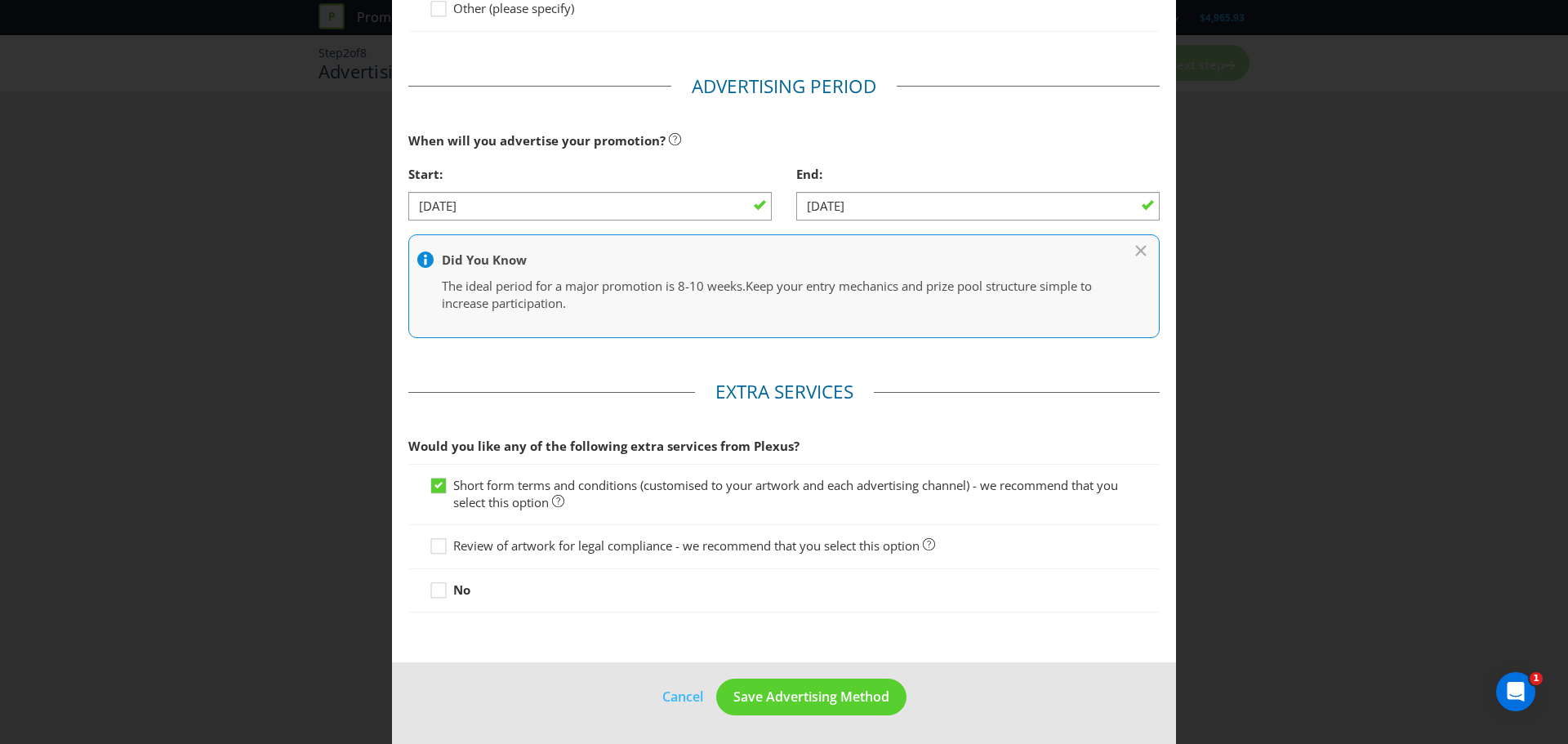
scroll to position [607, 0]
click at [832, 697] on span "Save Advertising Method" at bounding box center [811, 696] width 156 height 18
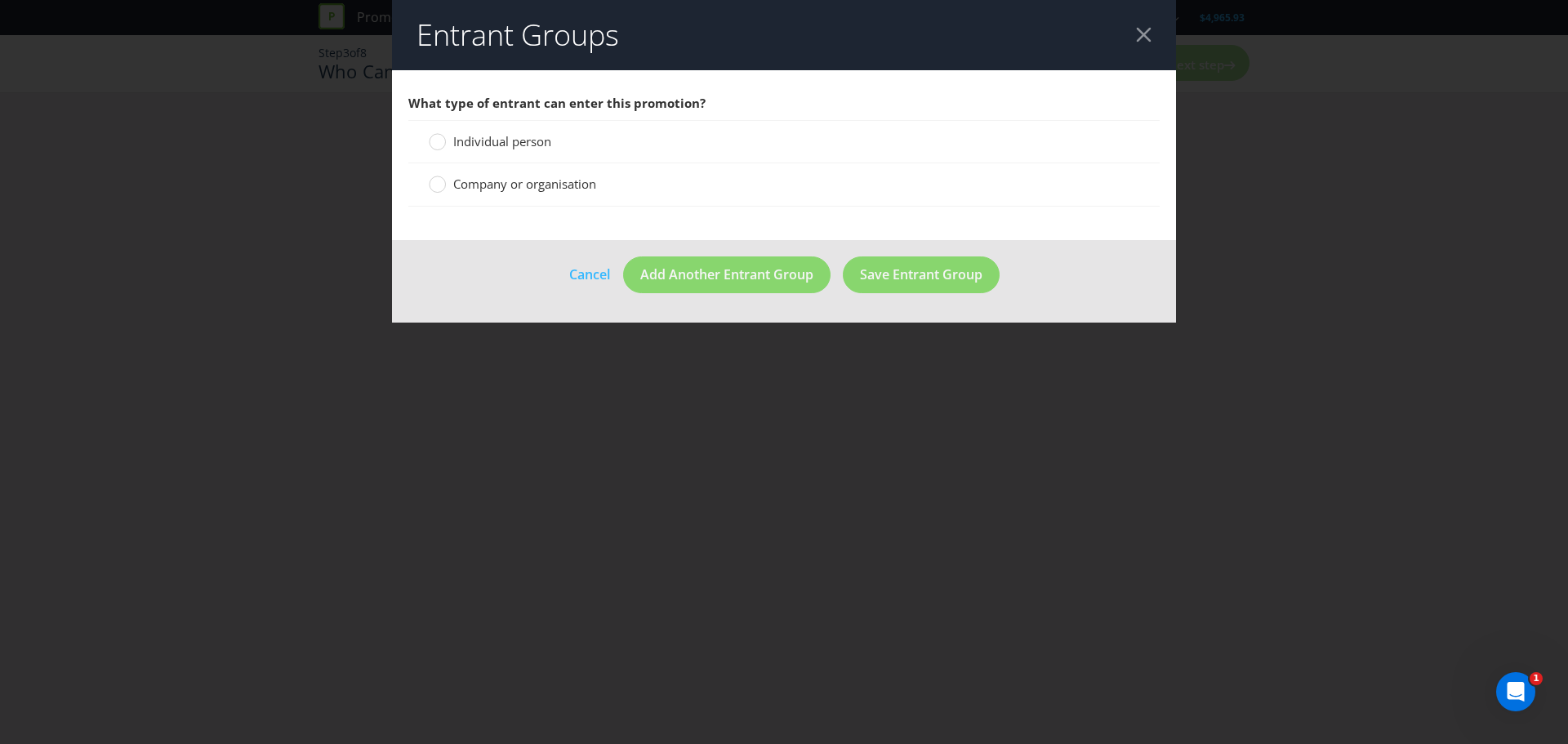
click at [525, 180] on span "Company or organisation" at bounding box center [525, 184] width 143 height 16
click at [0, 0] on input "Company or organisation" at bounding box center [0, 0] width 0 height 0
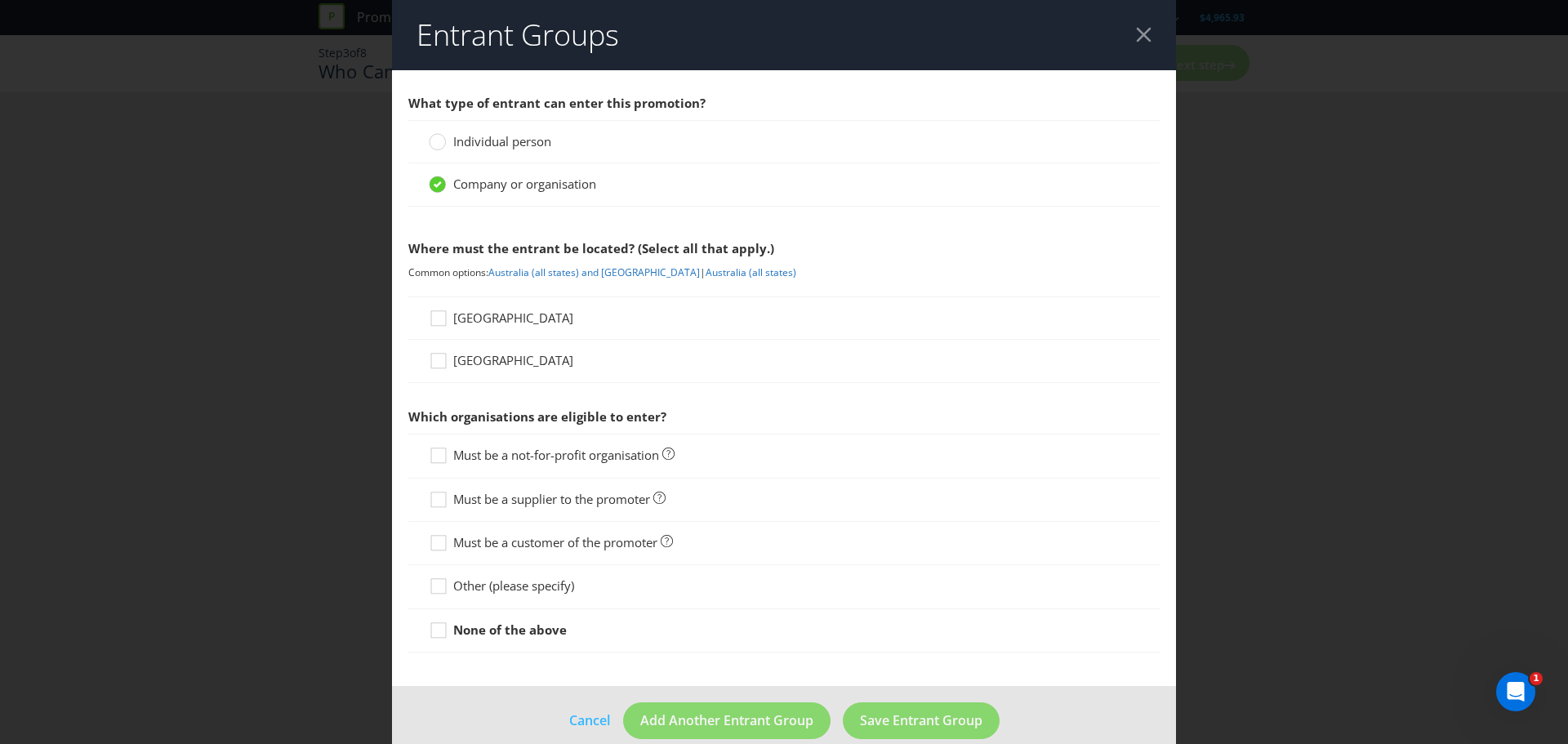
click at [491, 320] on span "[GEOGRAPHIC_DATA]" at bounding box center [513, 317] width 120 height 16
click at [0, 0] on input "[GEOGRAPHIC_DATA]" at bounding box center [0, 0] width 0 height 0
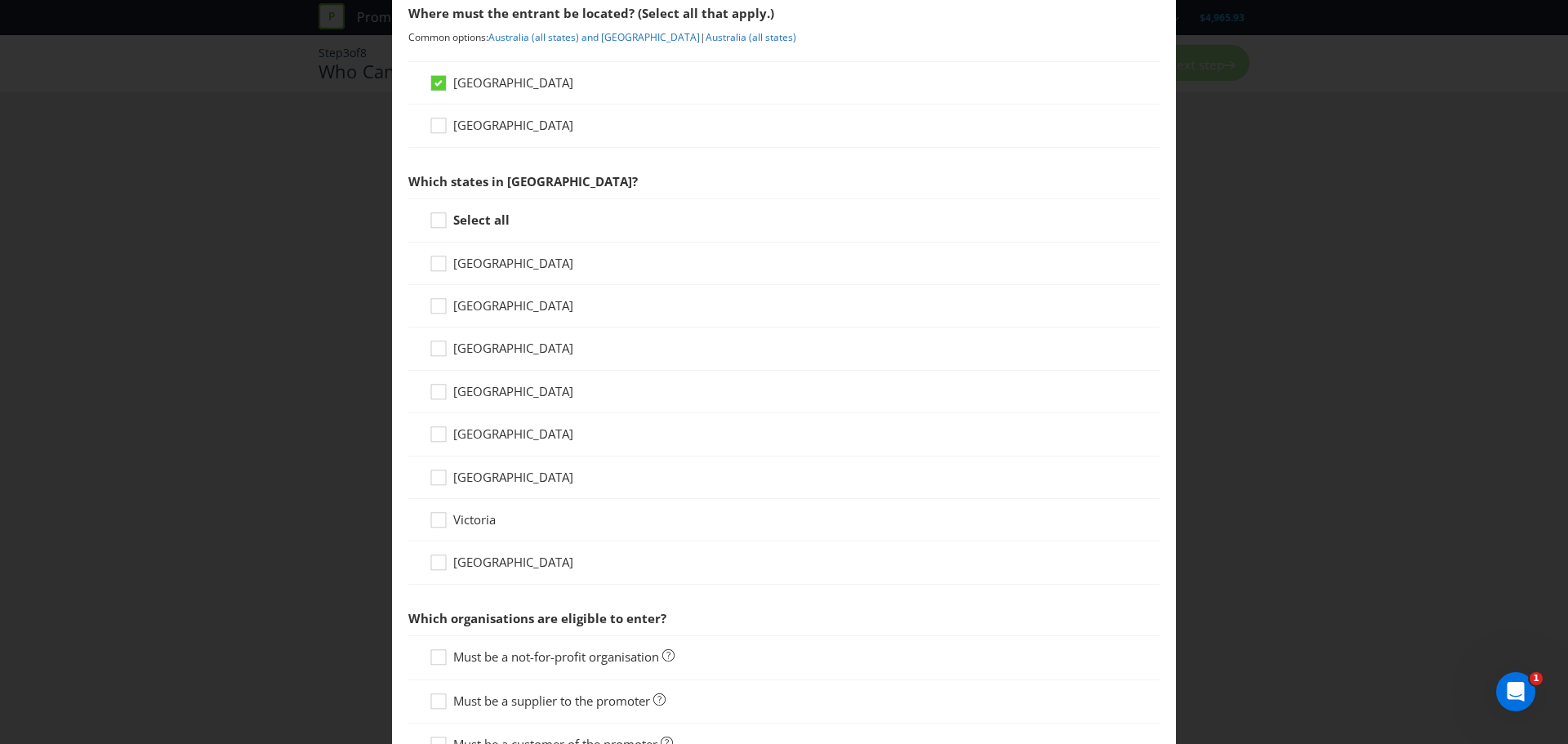
scroll to position [245, 0]
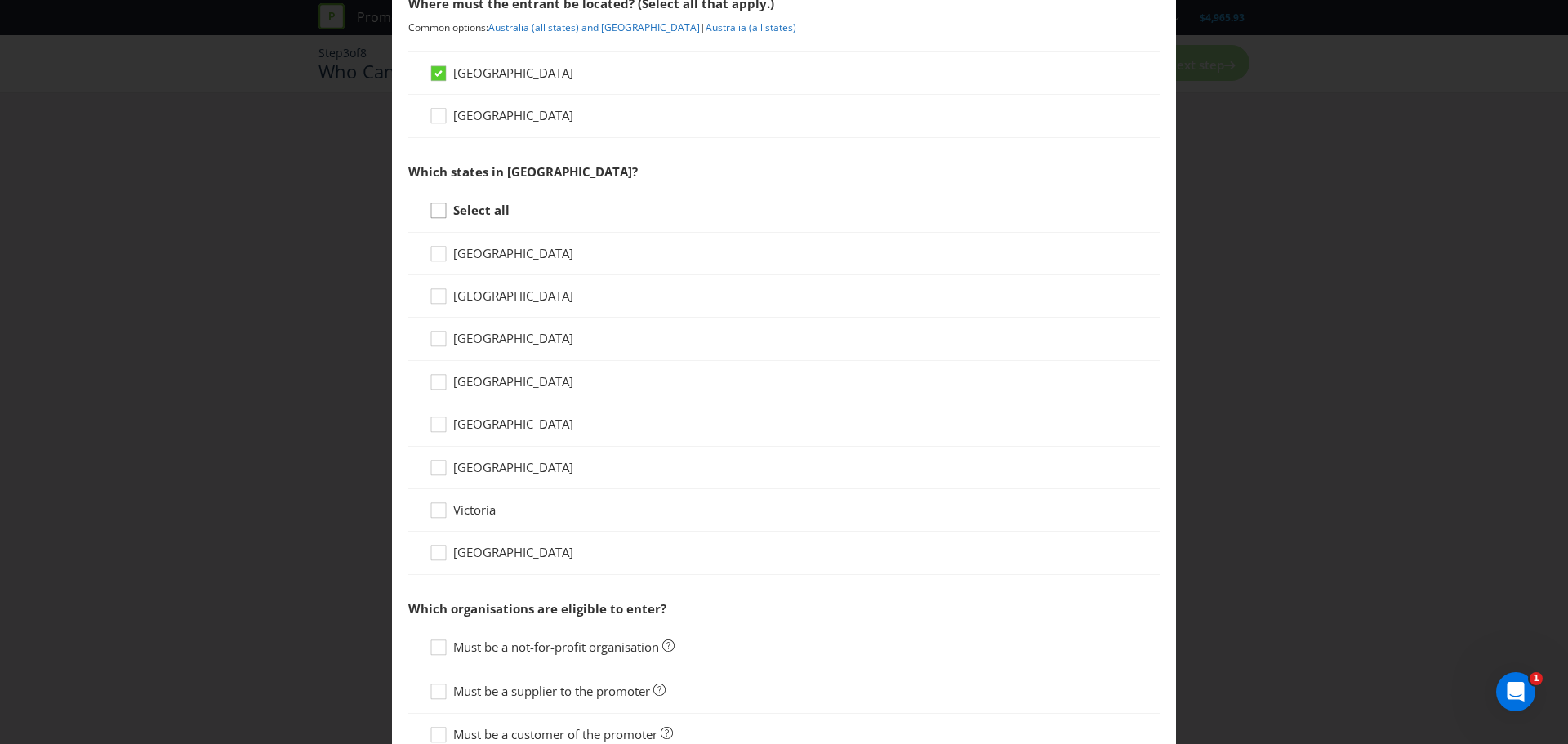
click at [447, 218] on icon at bounding box center [441, 214] width 25 height 25
click at [0, 0] on input "Select all" at bounding box center [0, 0] width 0 height 0
click at [488, 335] on span "[GEOGRAPHIC_DATA]" at bounding box center [513, 338] width 120 height 16
click at [0, 0] on input "[GEOGRAPHIC_DATA]" at bounding box center [0, 0] width 0 height 0
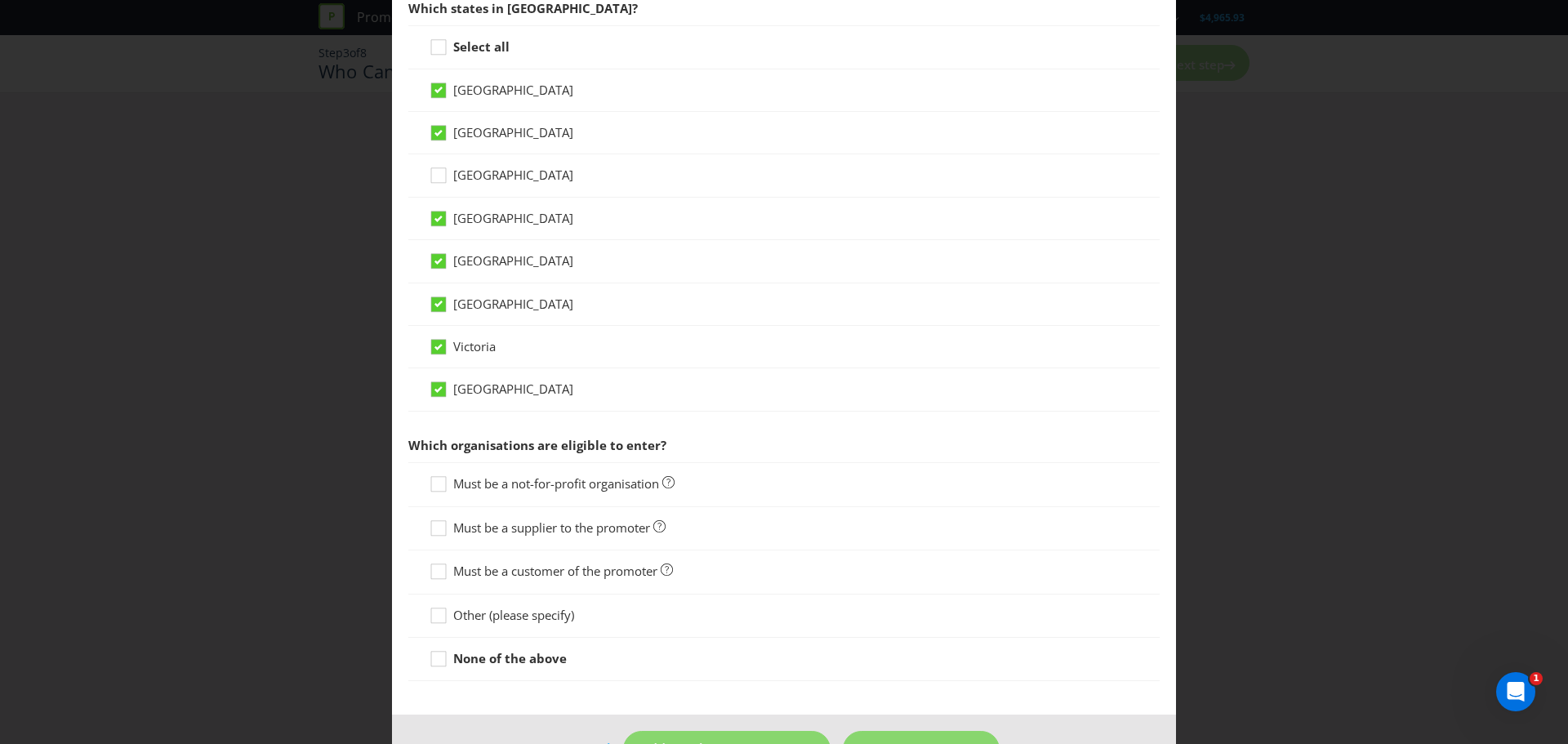
scroll to position [462, 0]
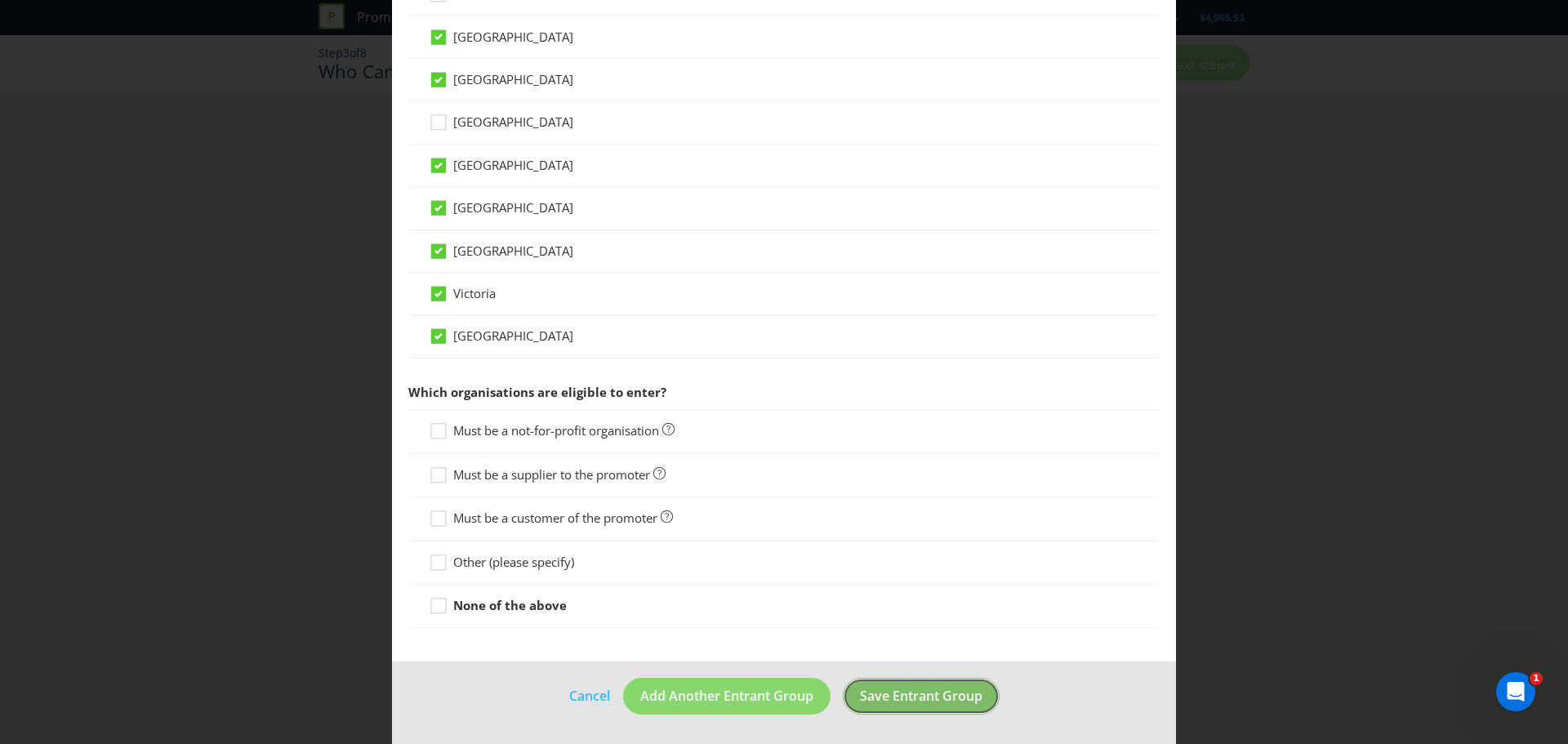
click at [891, 712] on button "Save Entrant Group" at bounding box center [921, 696] width 157 height 37
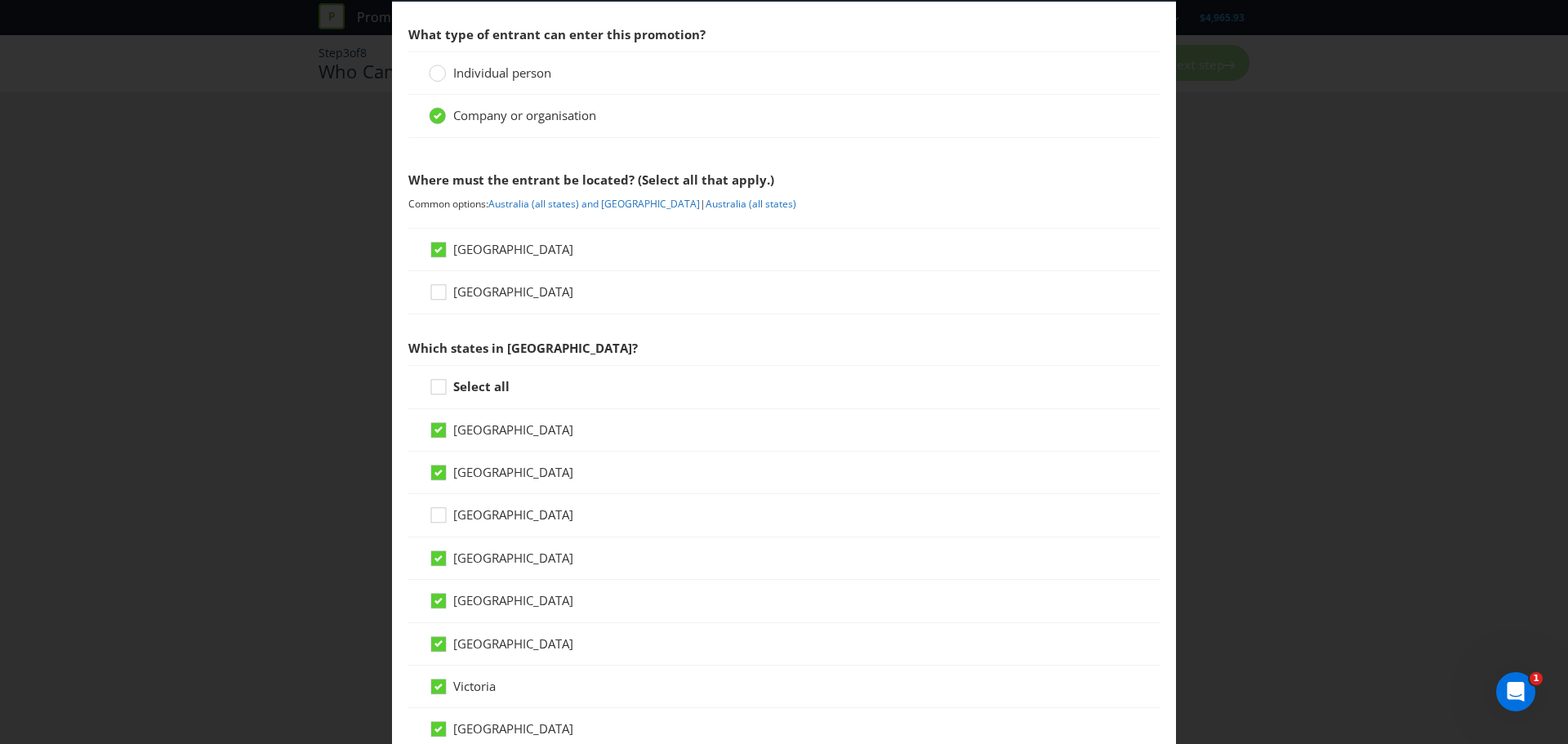
scroll to position [0, 0]
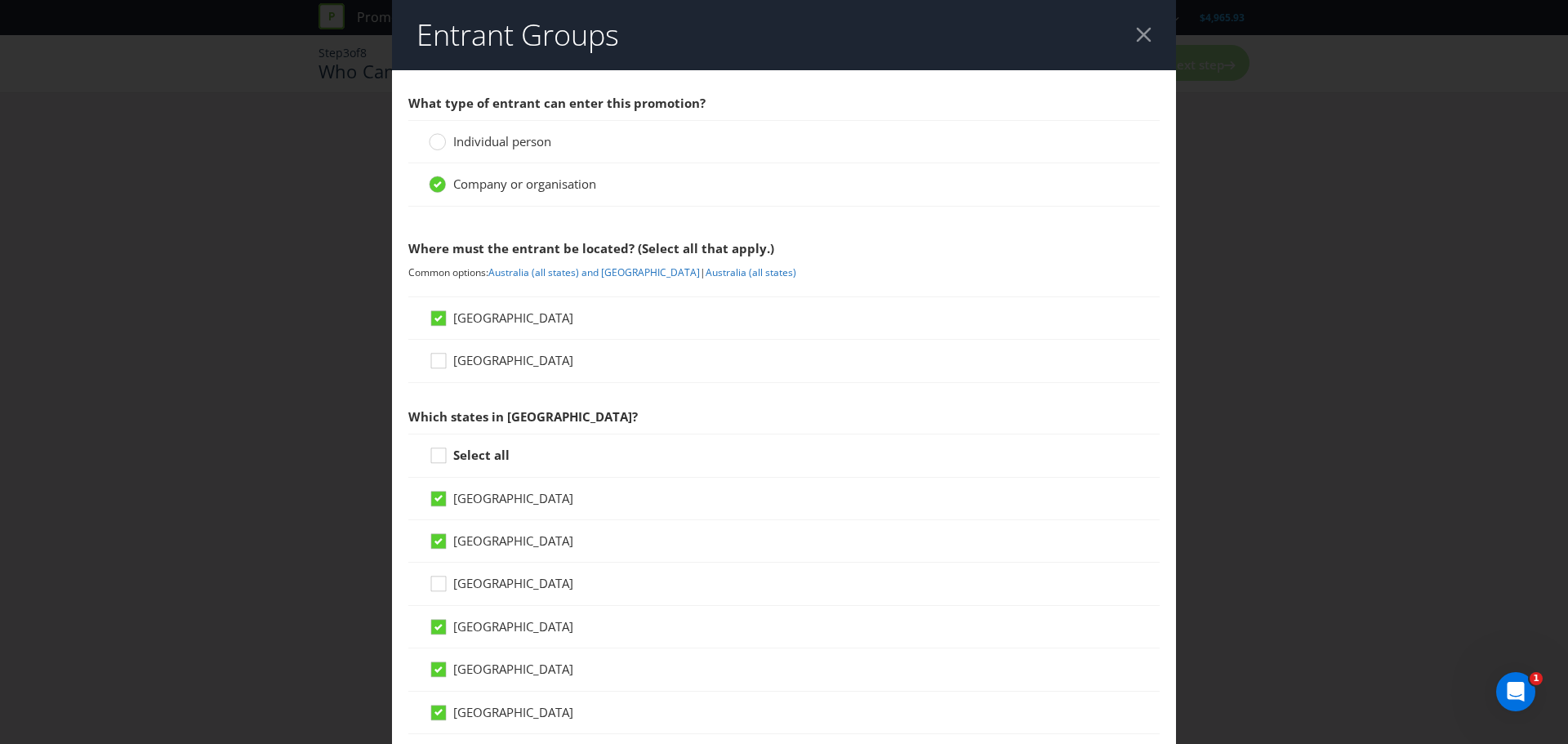
click at [513, 139] on span "Individual person" at bounding box center [502, 141] width 98 height 16
click at [0, 0] on input "Individual person" at bounding box center [0, 0] width 0 height 0
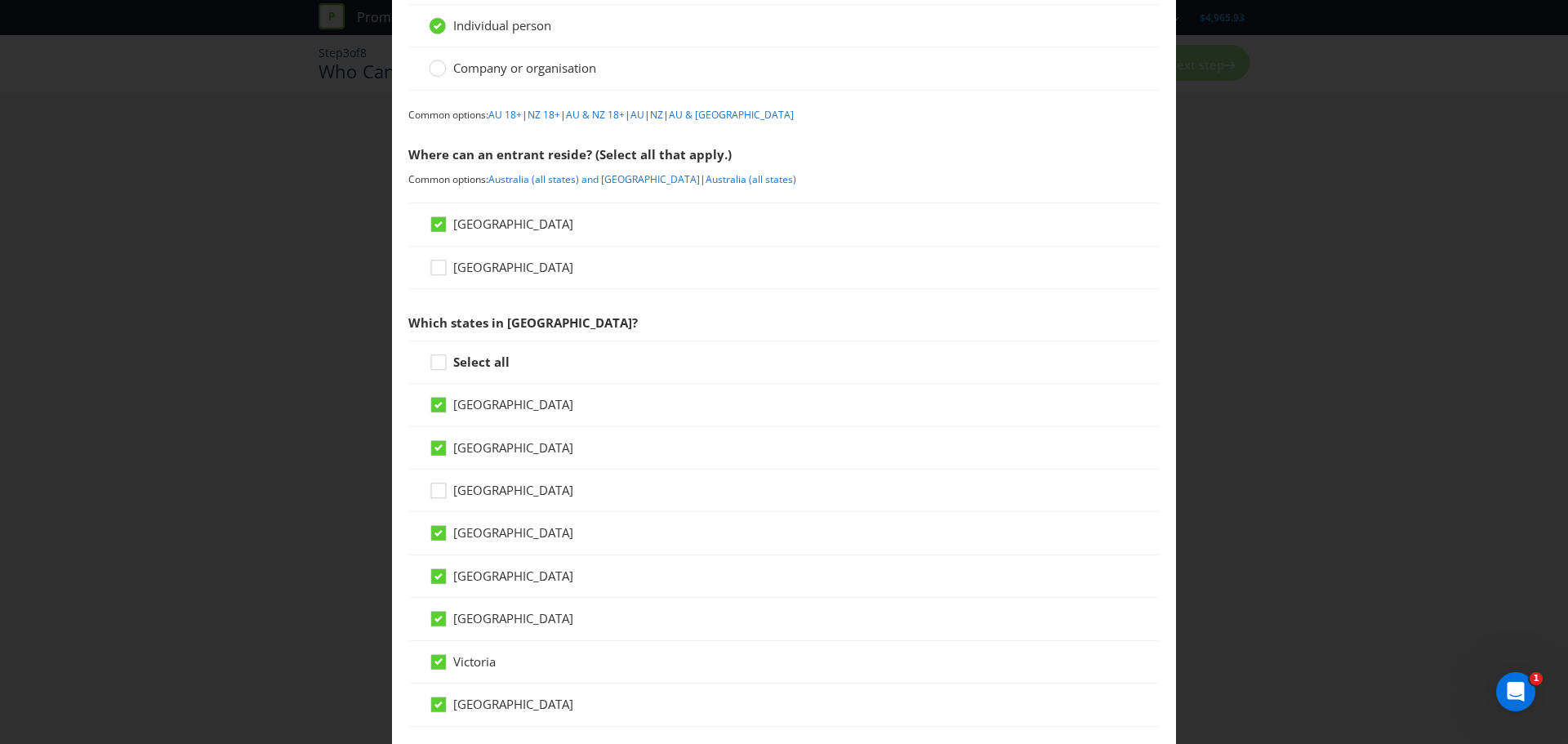
scroll to position [490, 0]
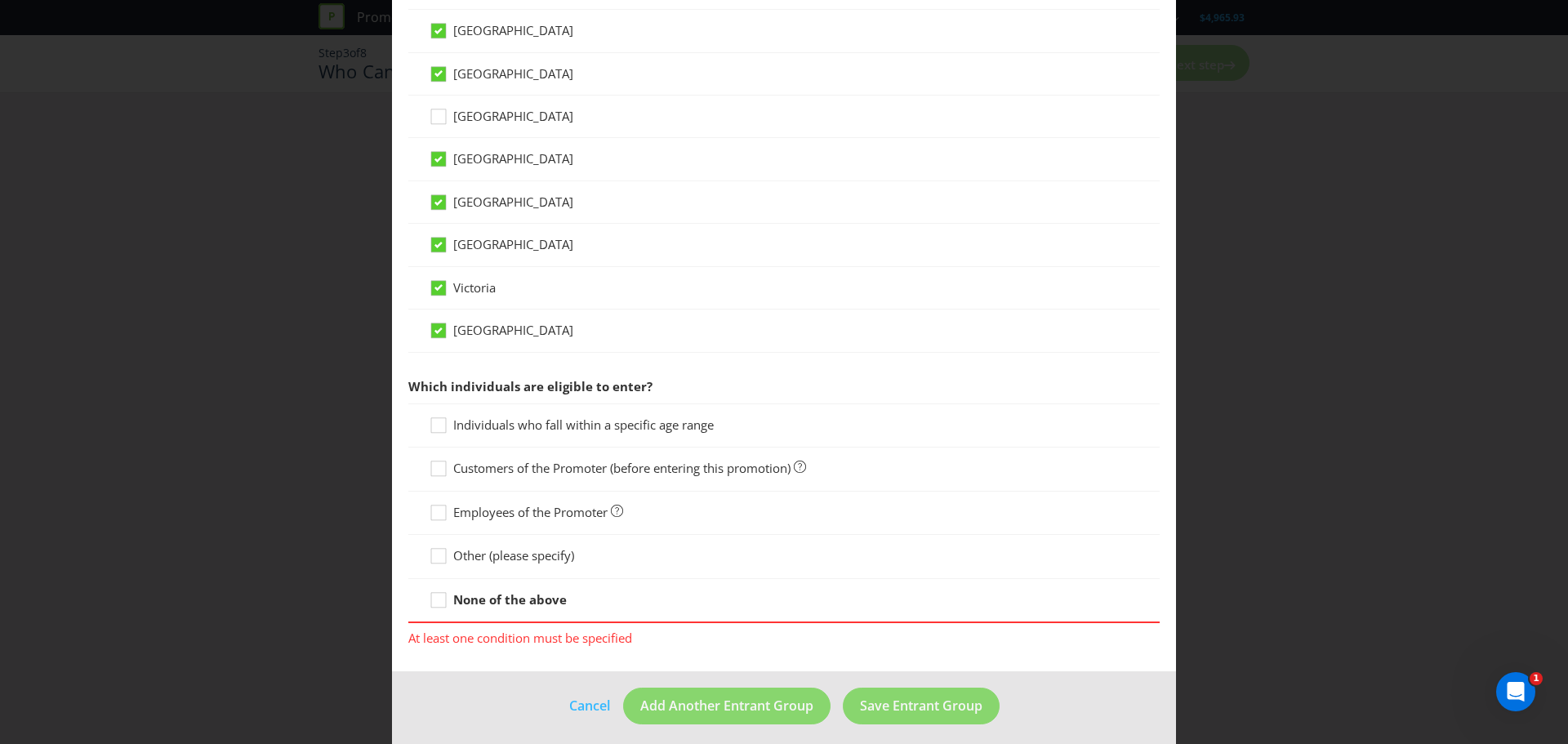
click at [684, 419] on span "Individuals who fall within a specific age range" at bounding box center [584, 425] width 261 height 16
click at [0, 0] on input "Individuals who fall within a specific age range" at bounding box center [0, 0] width 0 height 0
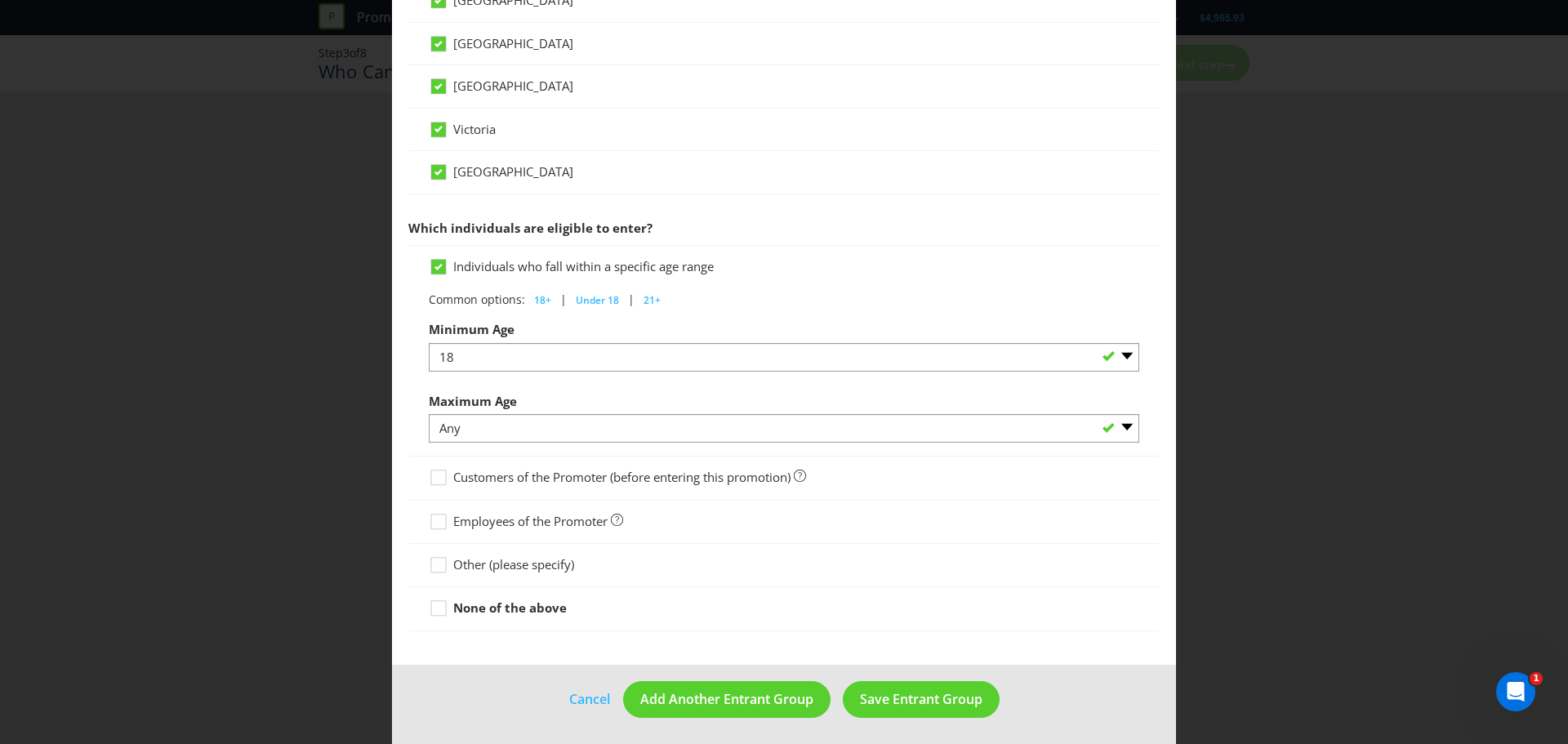
scroll to position [652, 0]
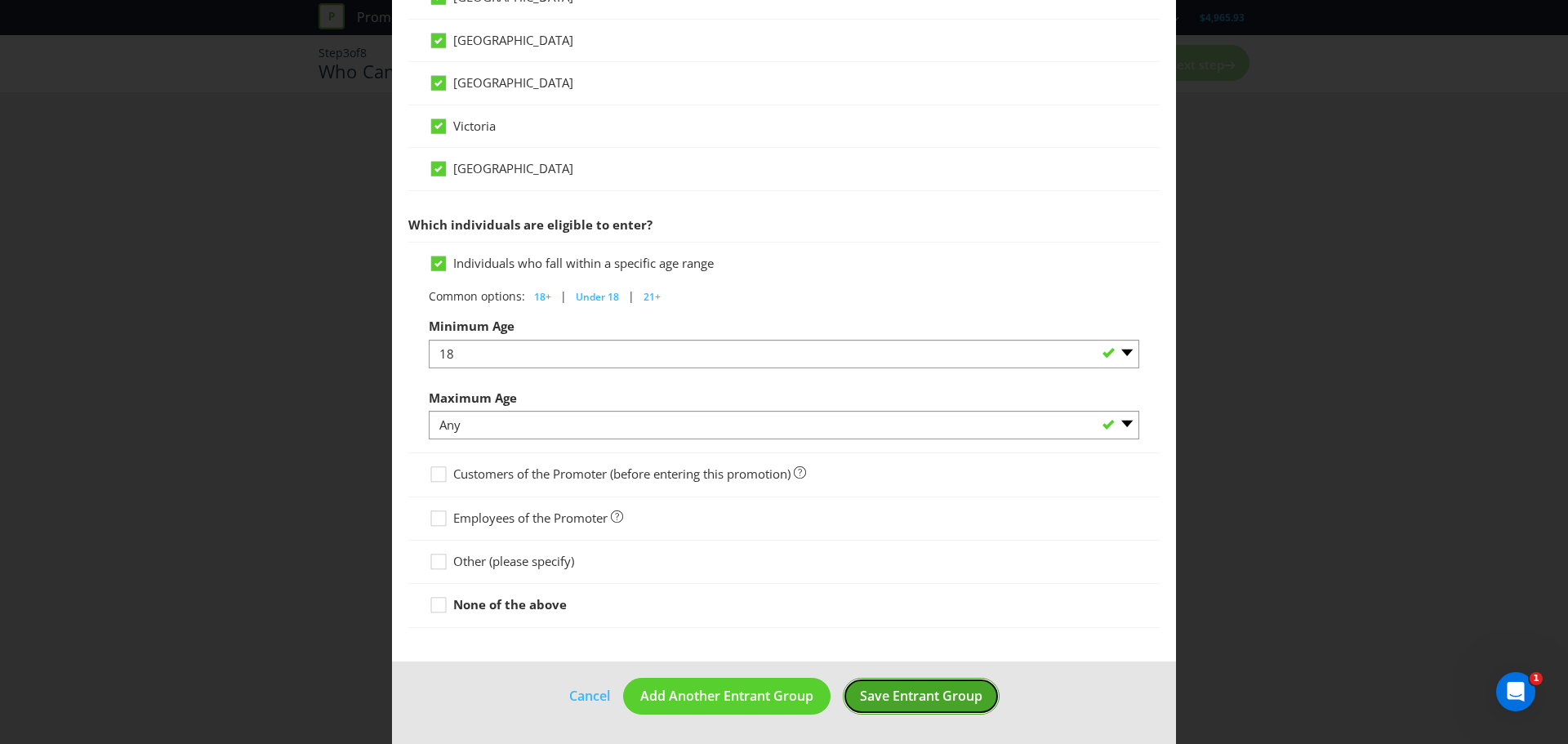
click at [908, 700] on span "Save Entrant Group" at bounding box center [920, 696] width 122 height 18
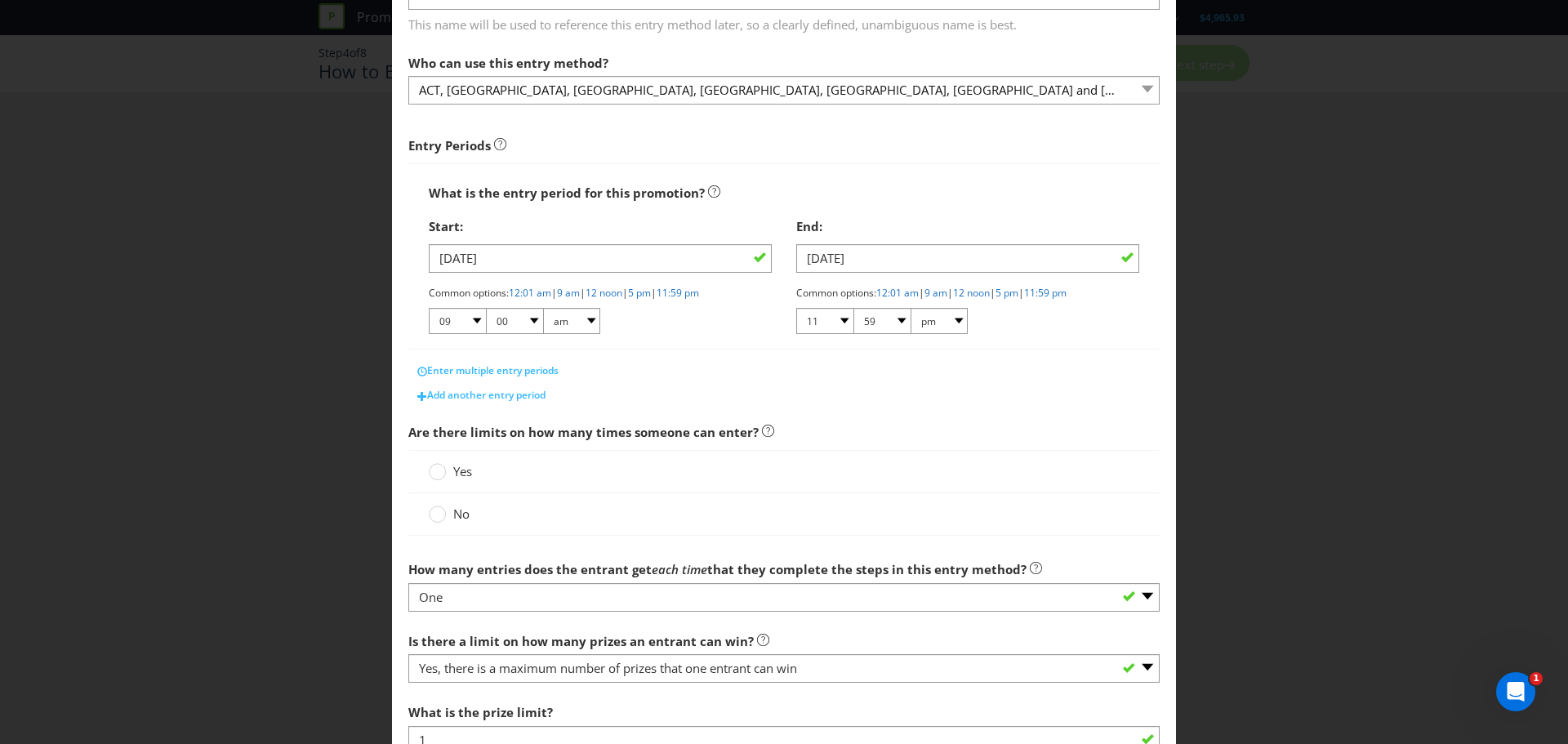
scroll to position [163, 0]
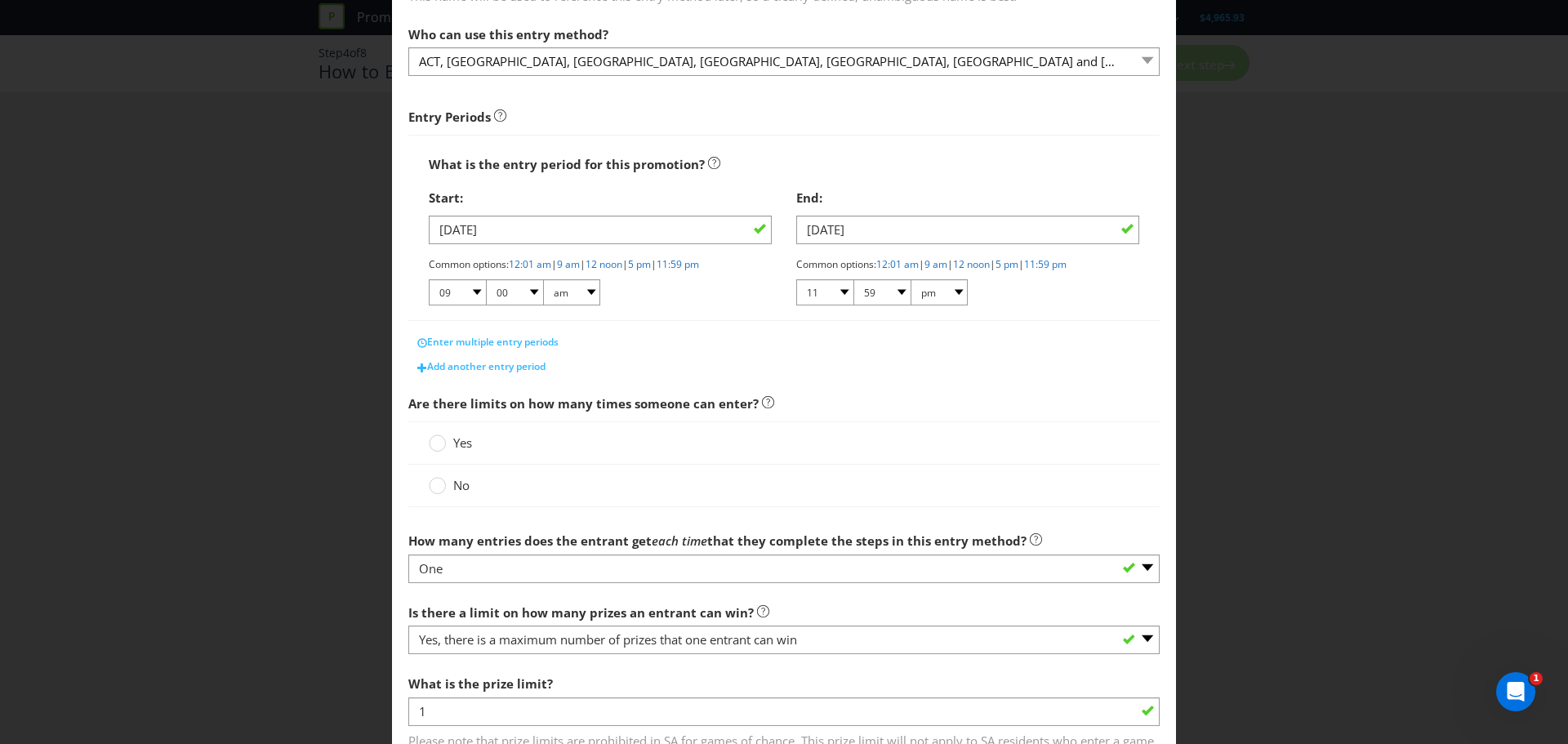
click at [447, 435] on label "Yes" at bounding box center [452, 443] width 47 height 17
click at [0, 0] on input "Yes" at bounding box center [0, 0] width 0 height 0
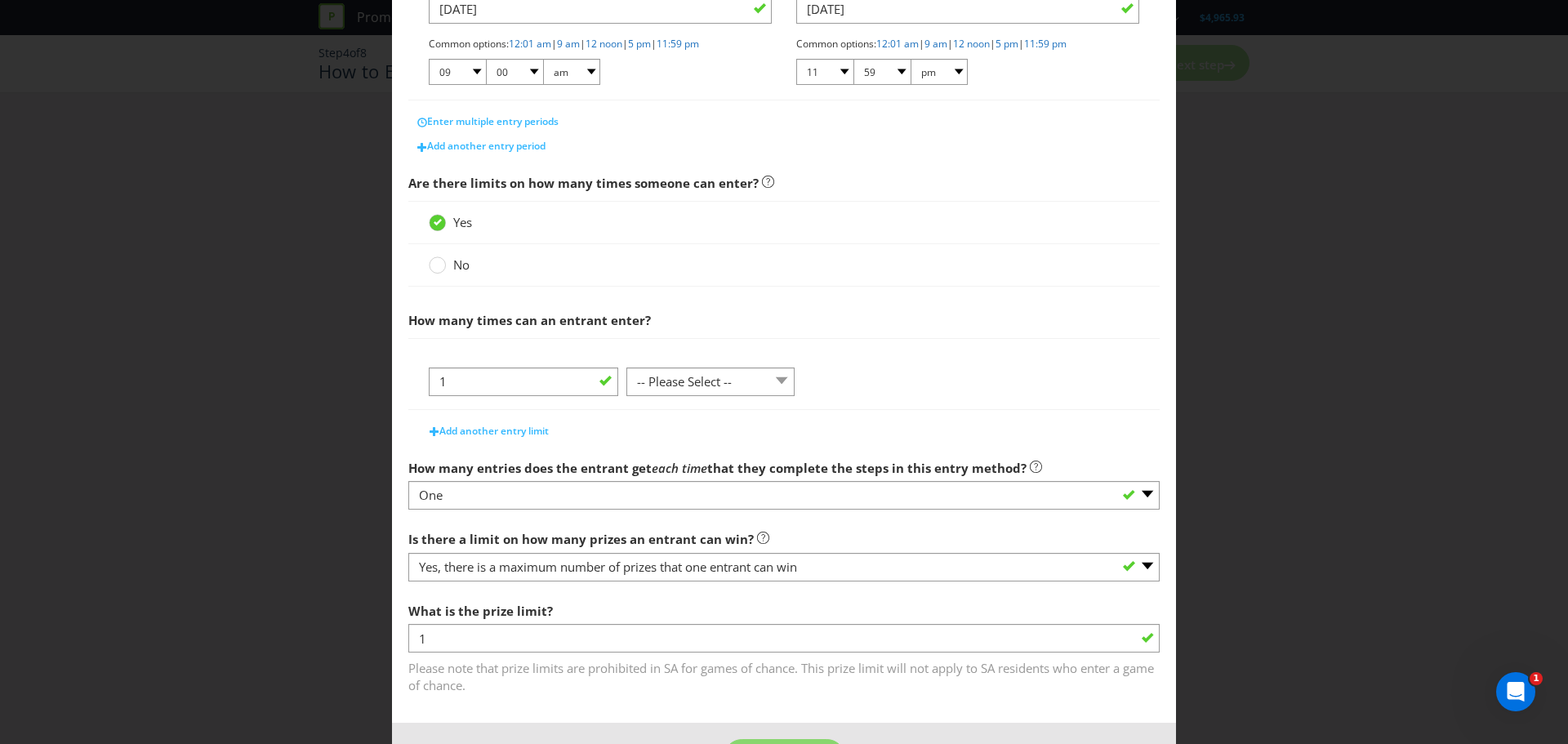
scroll to position [409, 0]
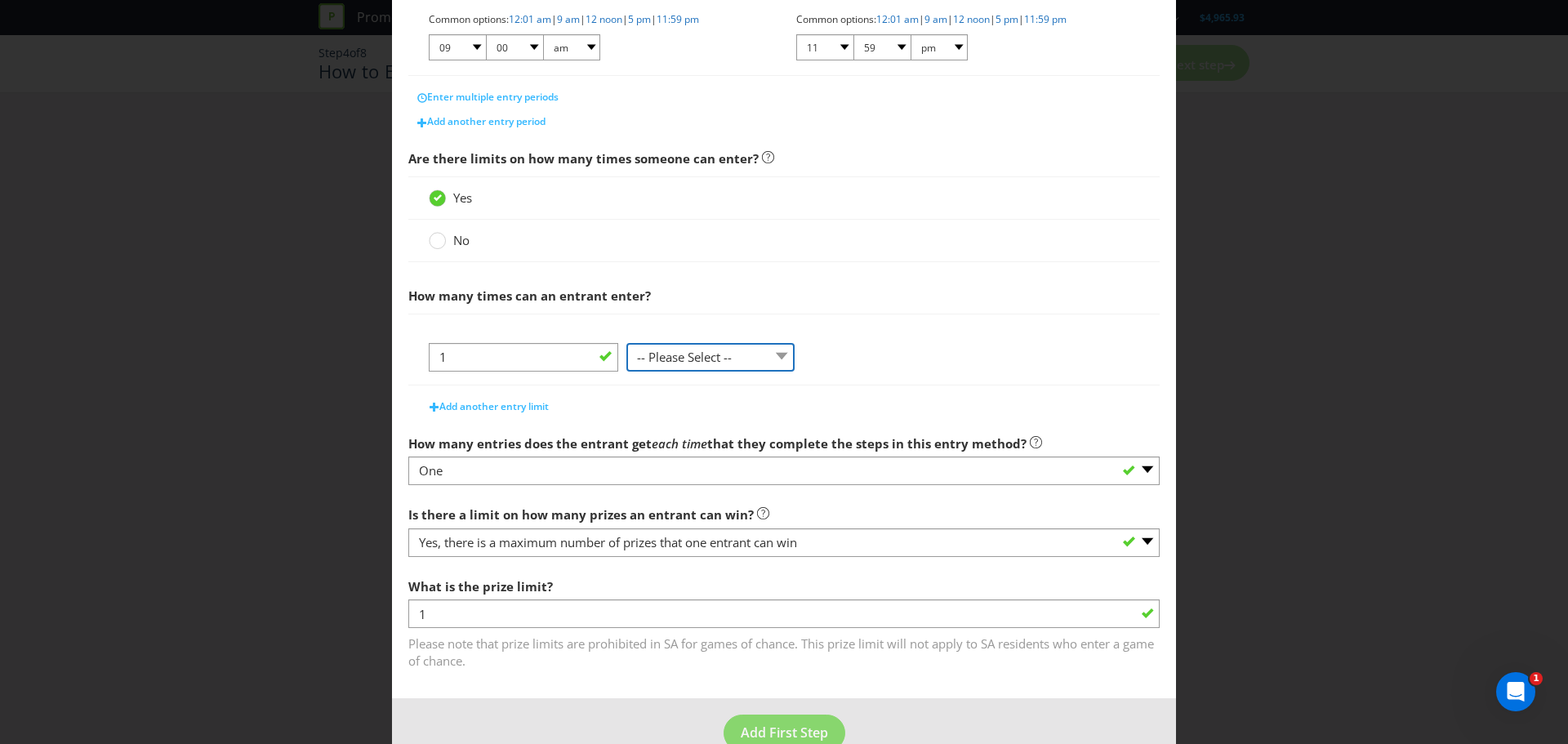
click at [733, 365] on select "-- Please Select -- per person per day per purchase per transaction Other (plea…" at bounding box center [710, 357] width 168 height 29
select select "PER_TRANSACTION"
click at [627, 343] on select "-- Please Select -- per person per day per purchase per transaction Other (plea…" at bounding box center [710, 357] width 168 height 29
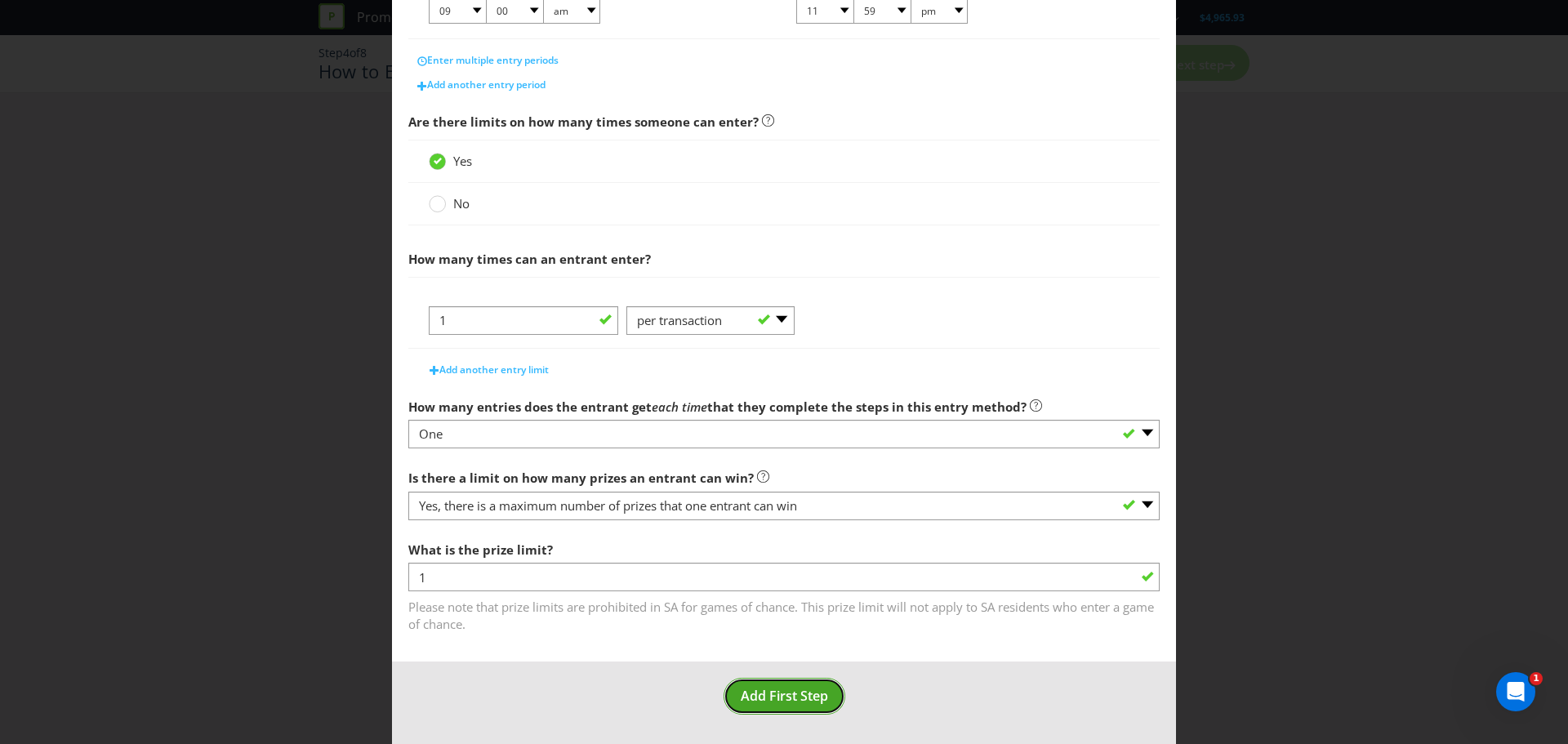
click at [764, 698] on span "Add First Step" at bounding box center [784, 696] width 88 height 18
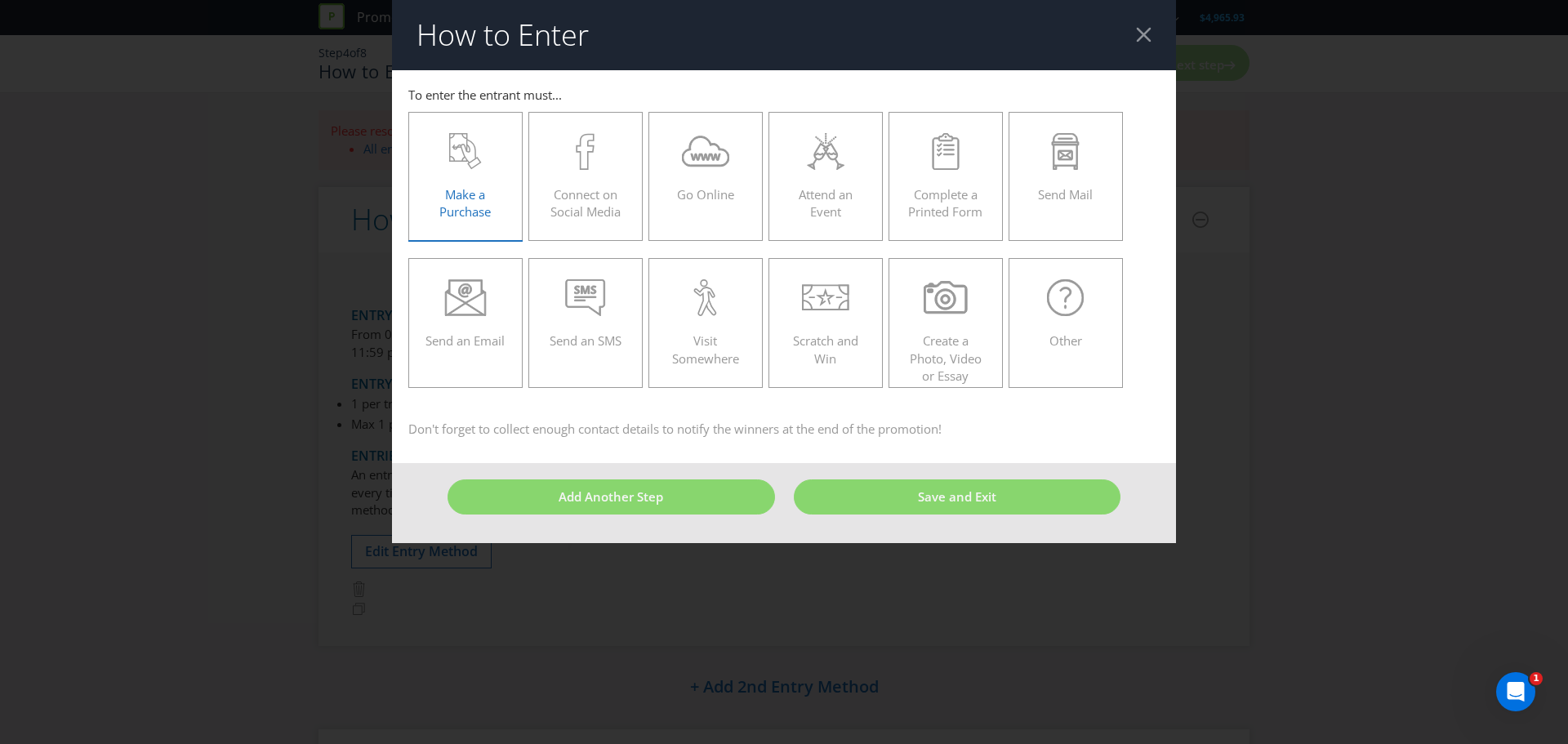
click at [459, 168] on icon at bounding box center [466, 151] width 33 height 37
click at [0, 0] on input "Make a Purchase" at bounding box center [0, 0] width 0 height 0
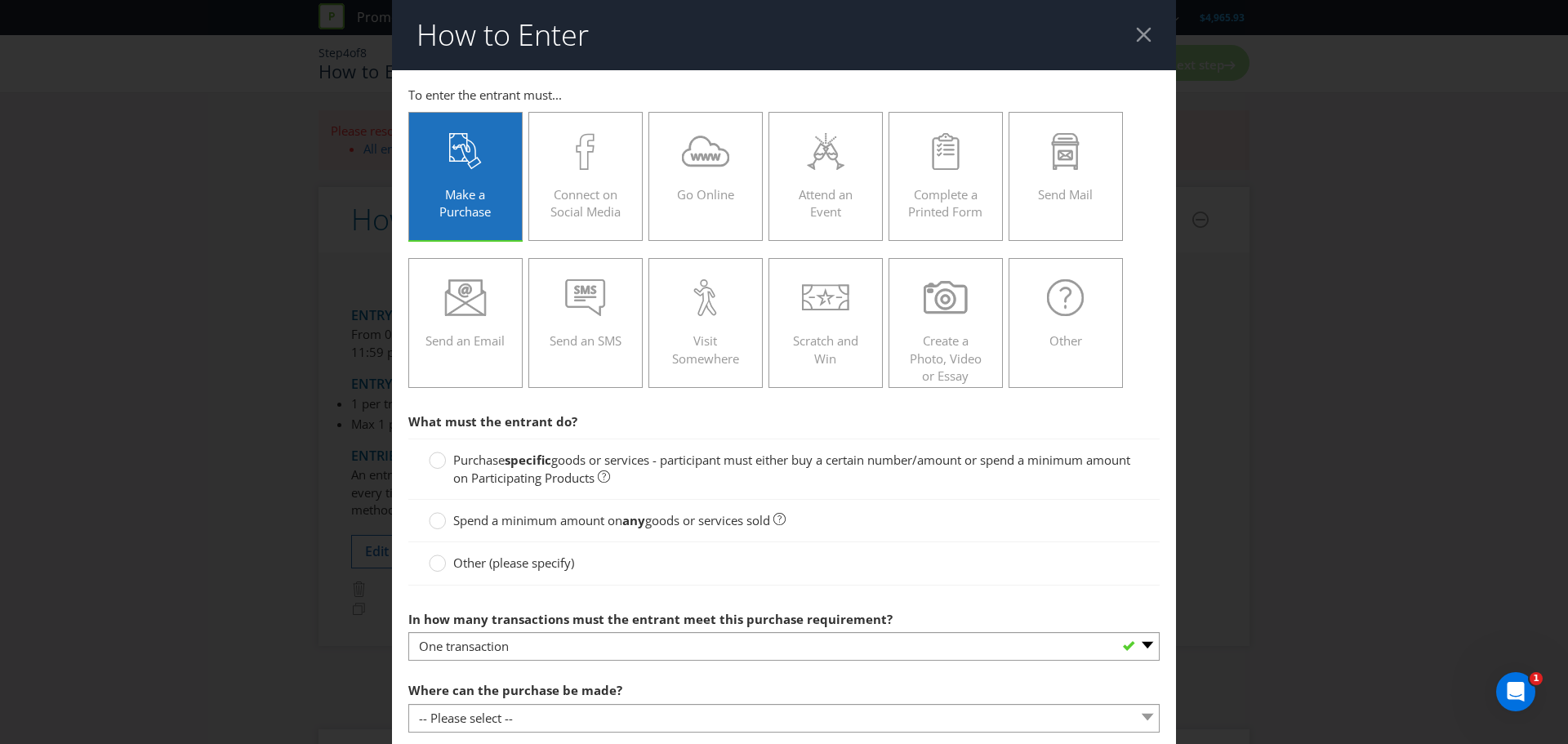
click at [515, 464] on strong "specific" at bounding box center [527, 460] width 47 height 16
click at [0, 0] on input "Purchase specific goods or services - participant must either buy a certain num…" at bounding box center [0, 0] width 0 height 0
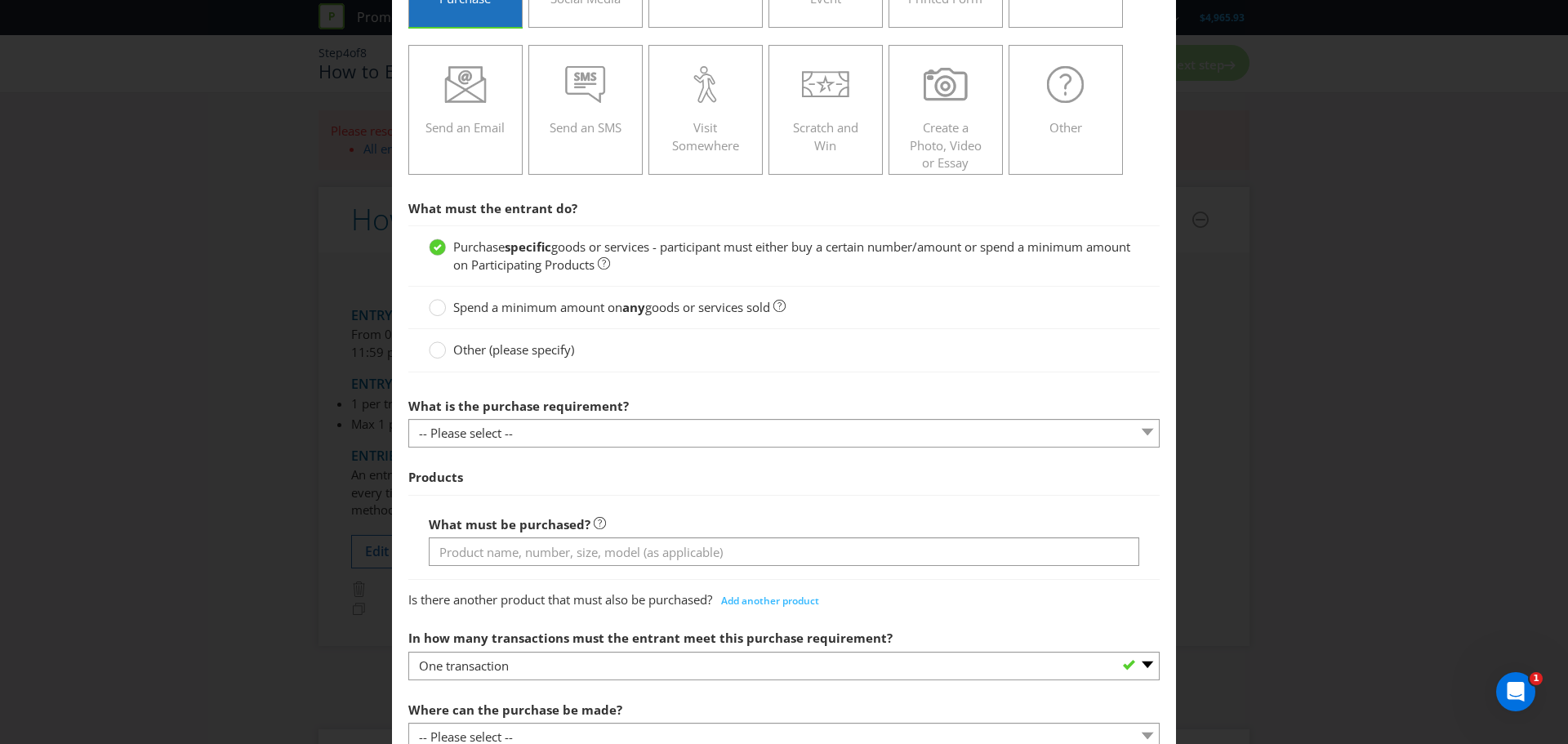
scroll to position [245, 0]
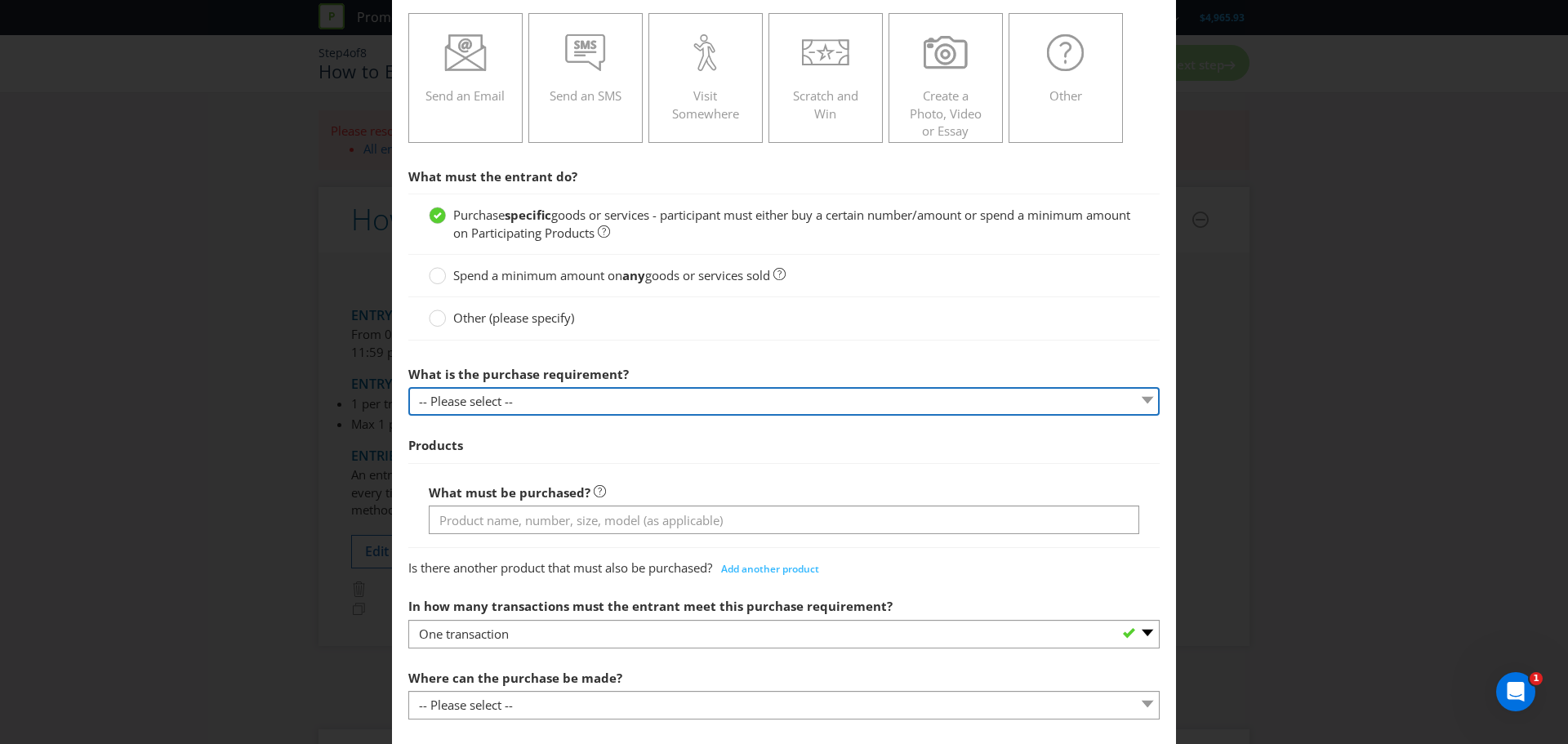
click at [653, 404] on select "-- Please select -- Buy a certain number of these products or services Spend a …" at bounding box center [784, 401] width 751 height 29
select select "MINIMUM_QUANTITY"
click at [408, 387] on select "-- Please select -- Buy a certain number of these products or services Spend a …" at bounding box center [784, 401] width 751 height 29
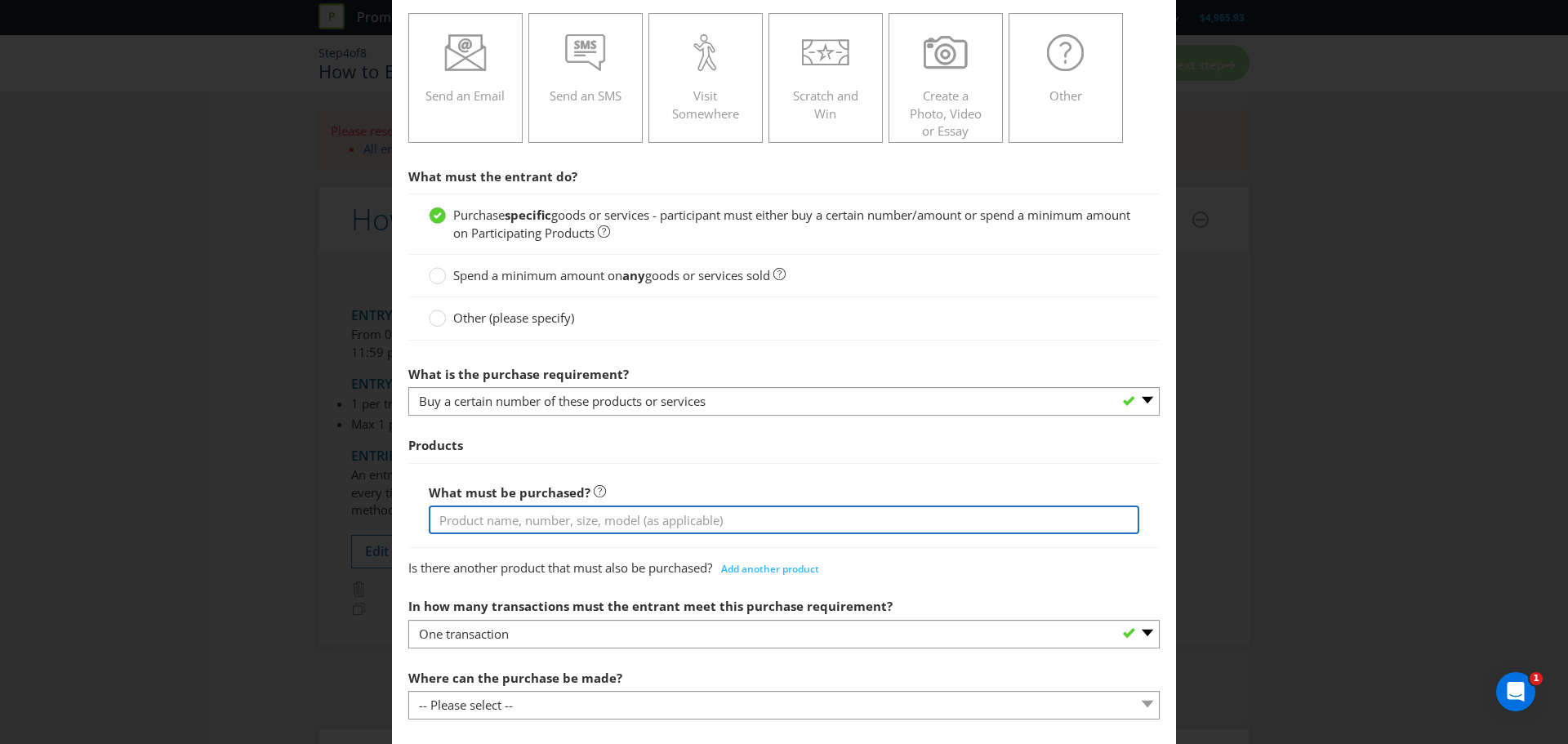
click at [519, 525] on input "text" at bounding box center [784, 519] width 710 height 29
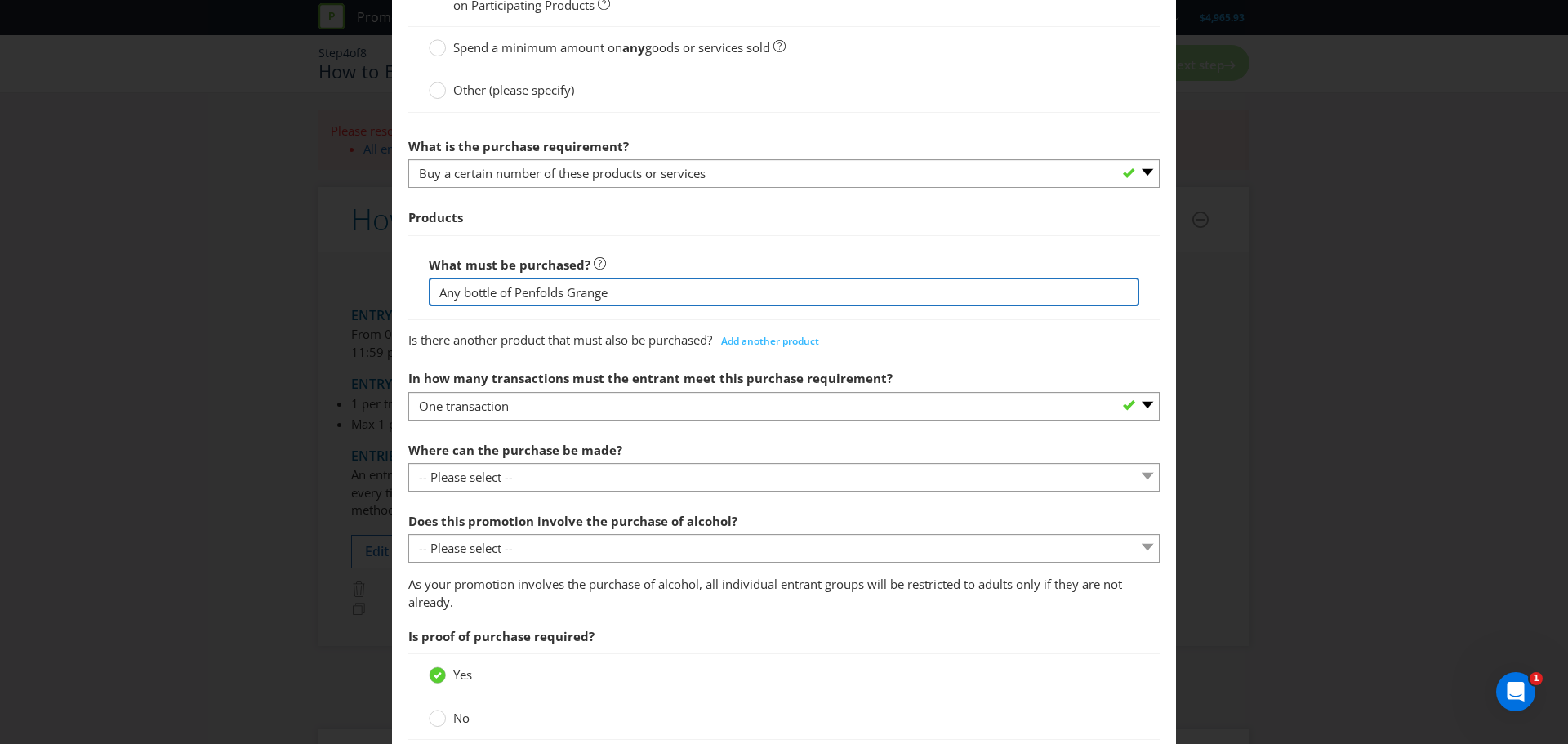
scroll to position [490, 0]
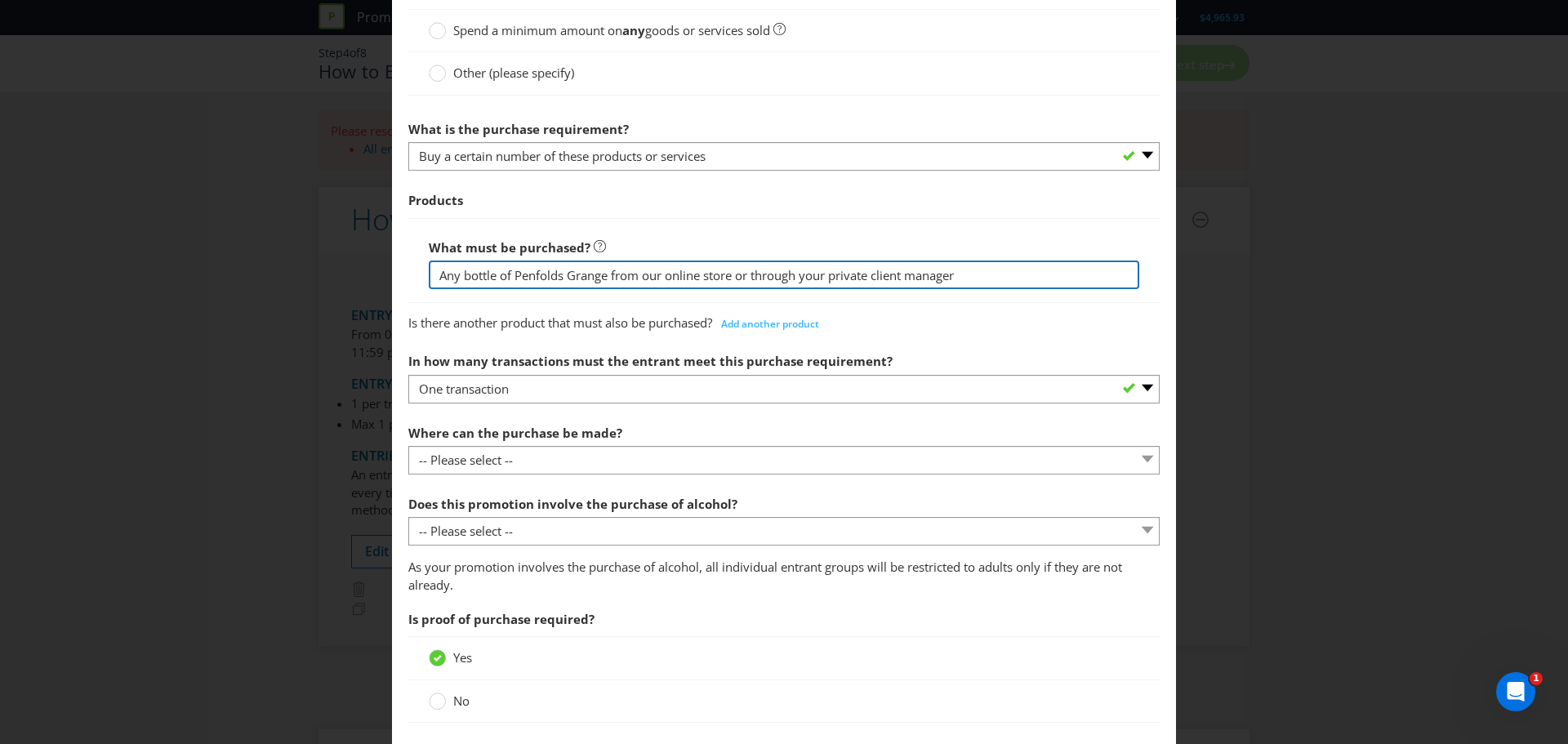
type input "Any bottle of Penfolds Grange from our online store or through your private cli…"
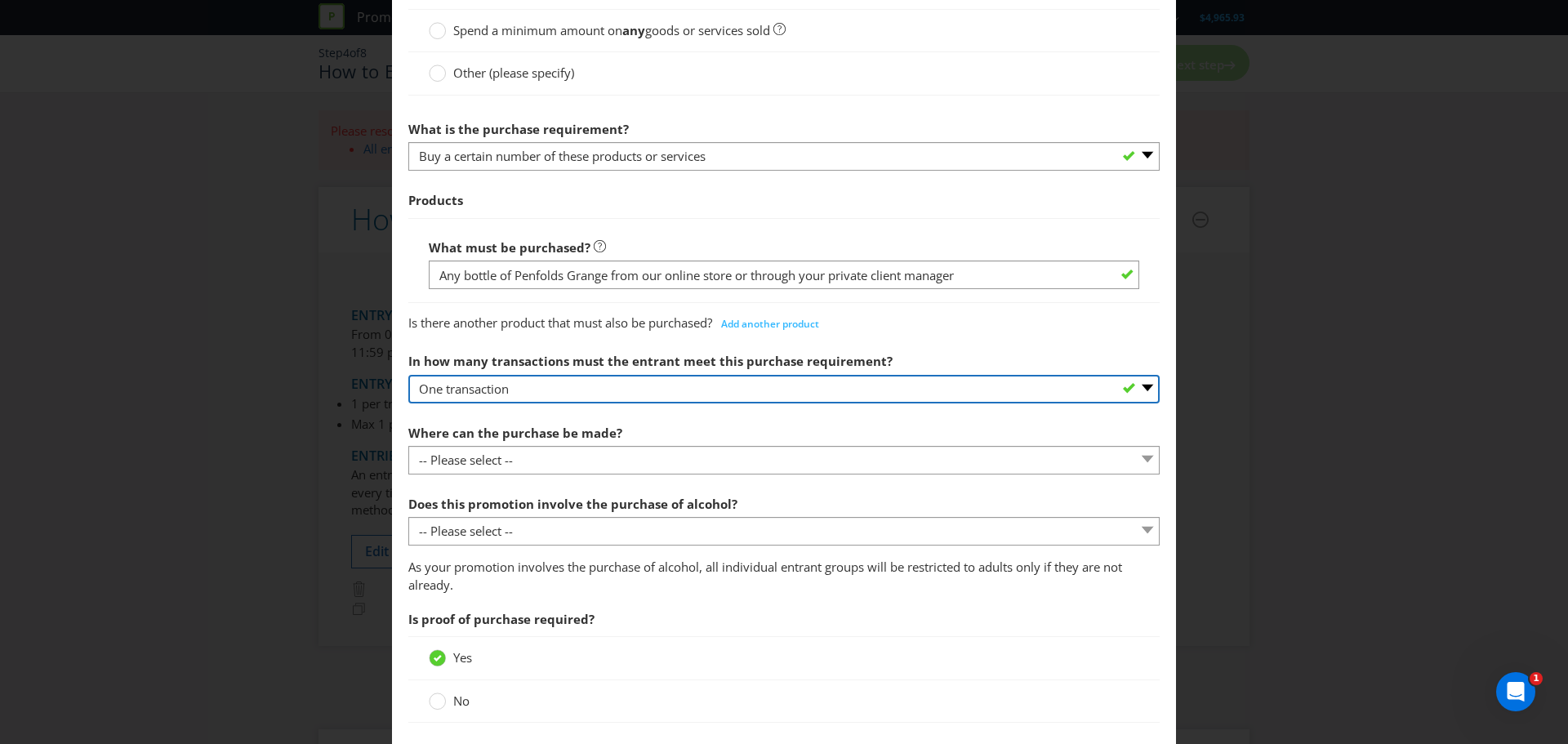
click at [789, 389] on select "-- Please select -- One transaction A specific number of transactions Any numbe…" at bounding box center [784, 389] width 751 height 29
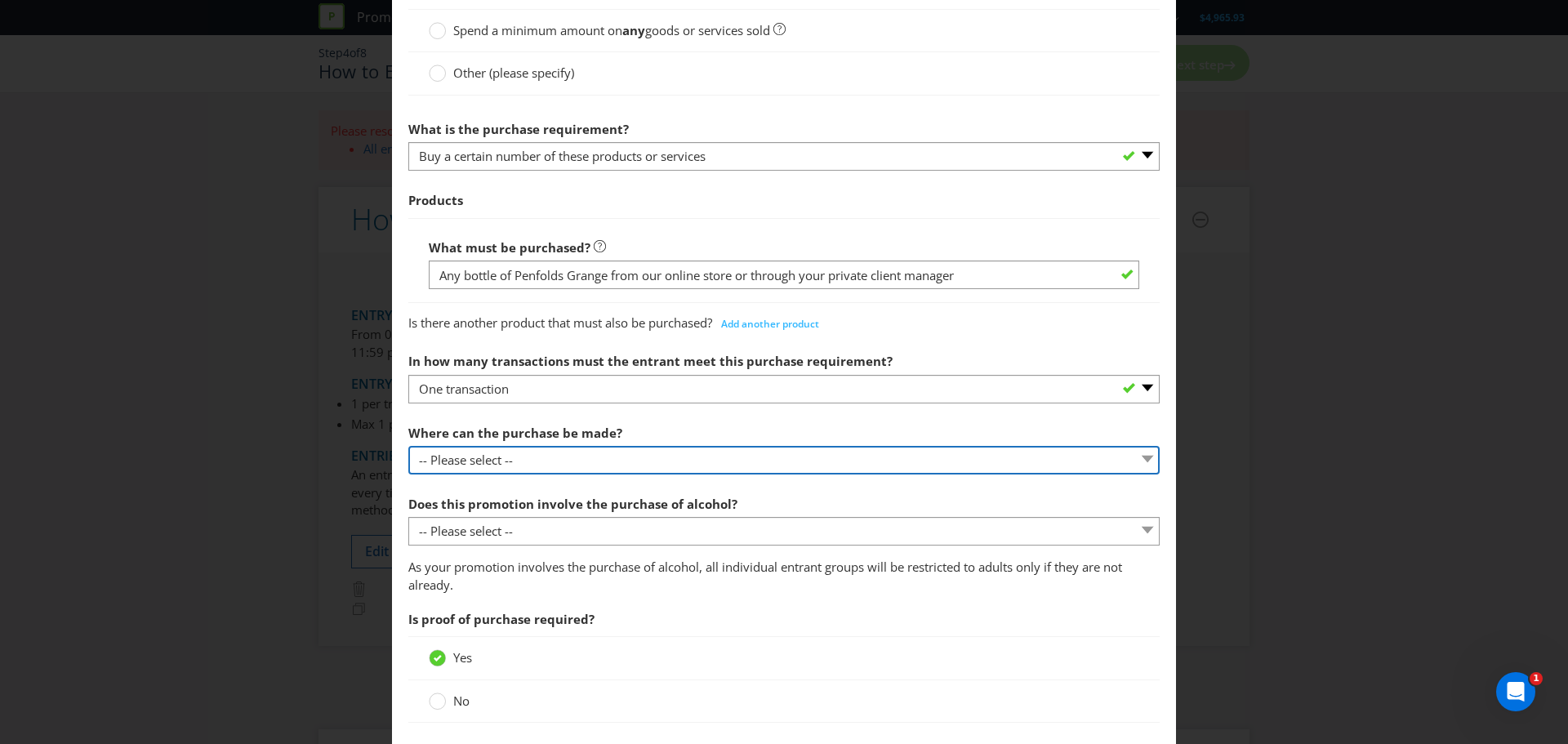
click at [537, 465] on select "-- Please select -- Any stores displaying promotional material (including onlin…" at bounding box center [784, 460] width 751 height 29
select select "ANY_SELLING"
click at [408, 446] on select "-- Please select -- Any stores displaying promotional material (including onlin…" at bounding box center [784, 460] width 751 height 29
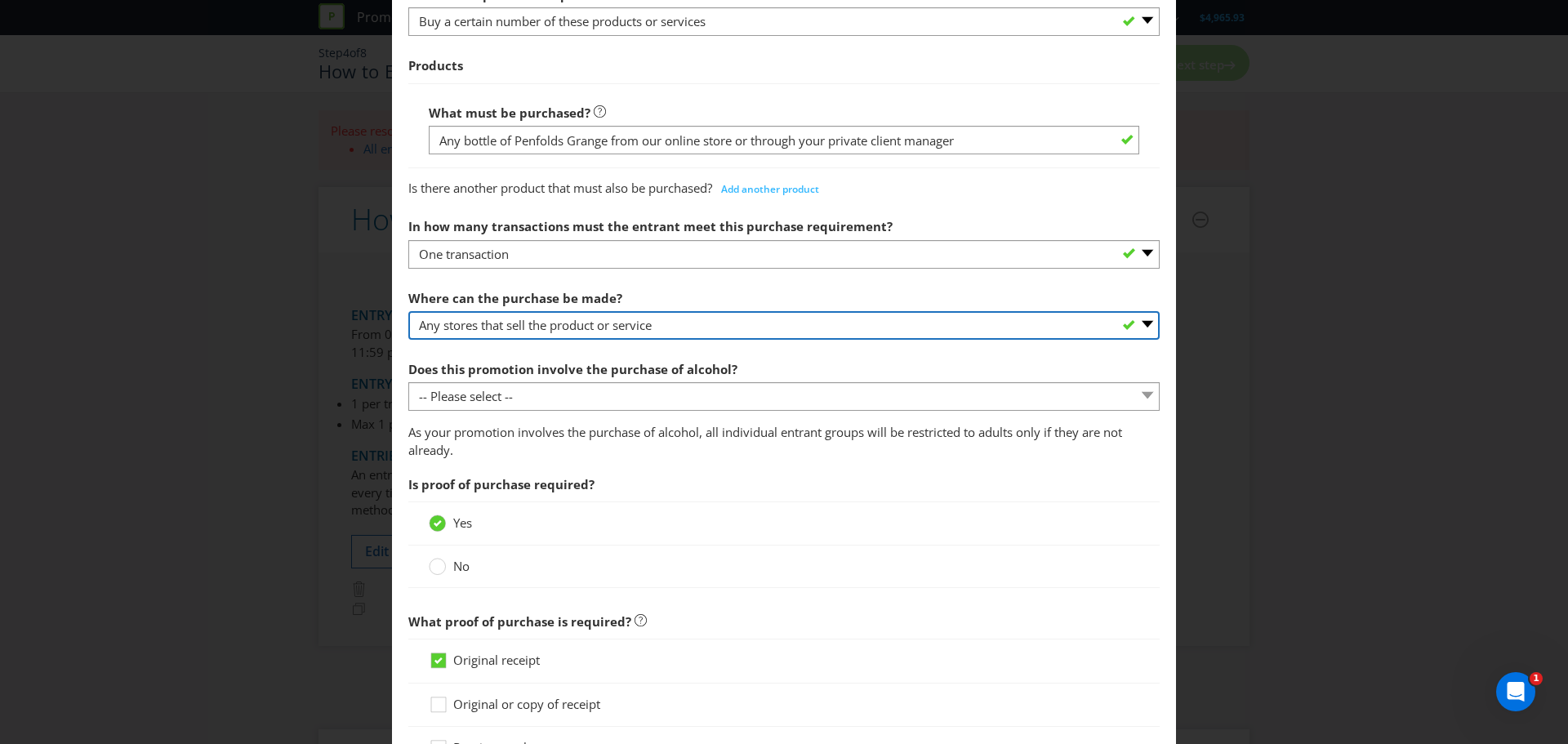
scroll to position [654, 0]
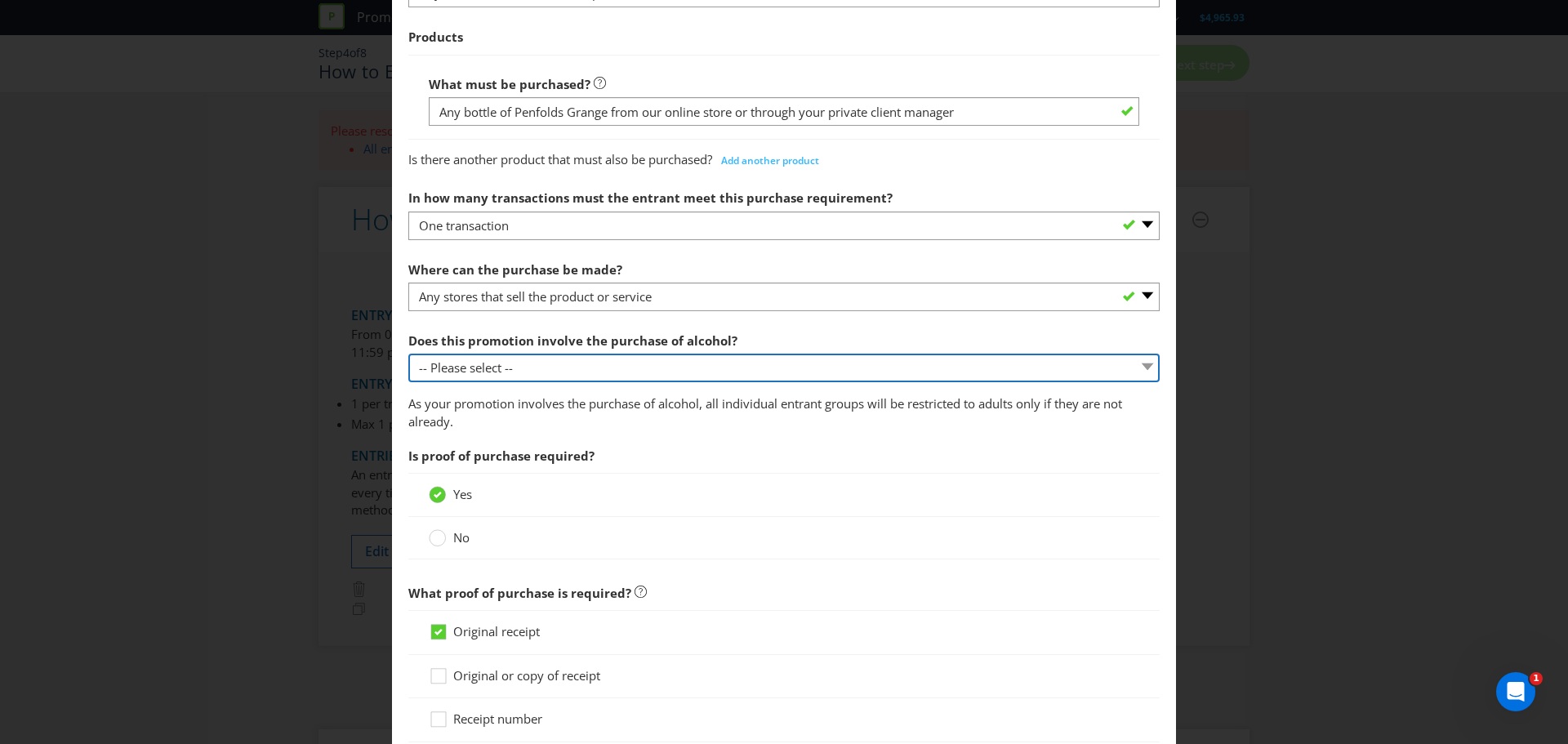
click at [703, 378] on select "-- Please select -- Yes, for on-premises consumption Yes, for off-premises cons…" at bounding box center [784, 367] width 751 height 29
select select "YES_OFF_PREMISES"
click at [408, 354] on select "-- Please select -- Yes, for on-premises consumption Yes, for off-premises cons…" at bounding box center [784, 367] width 751 height 29
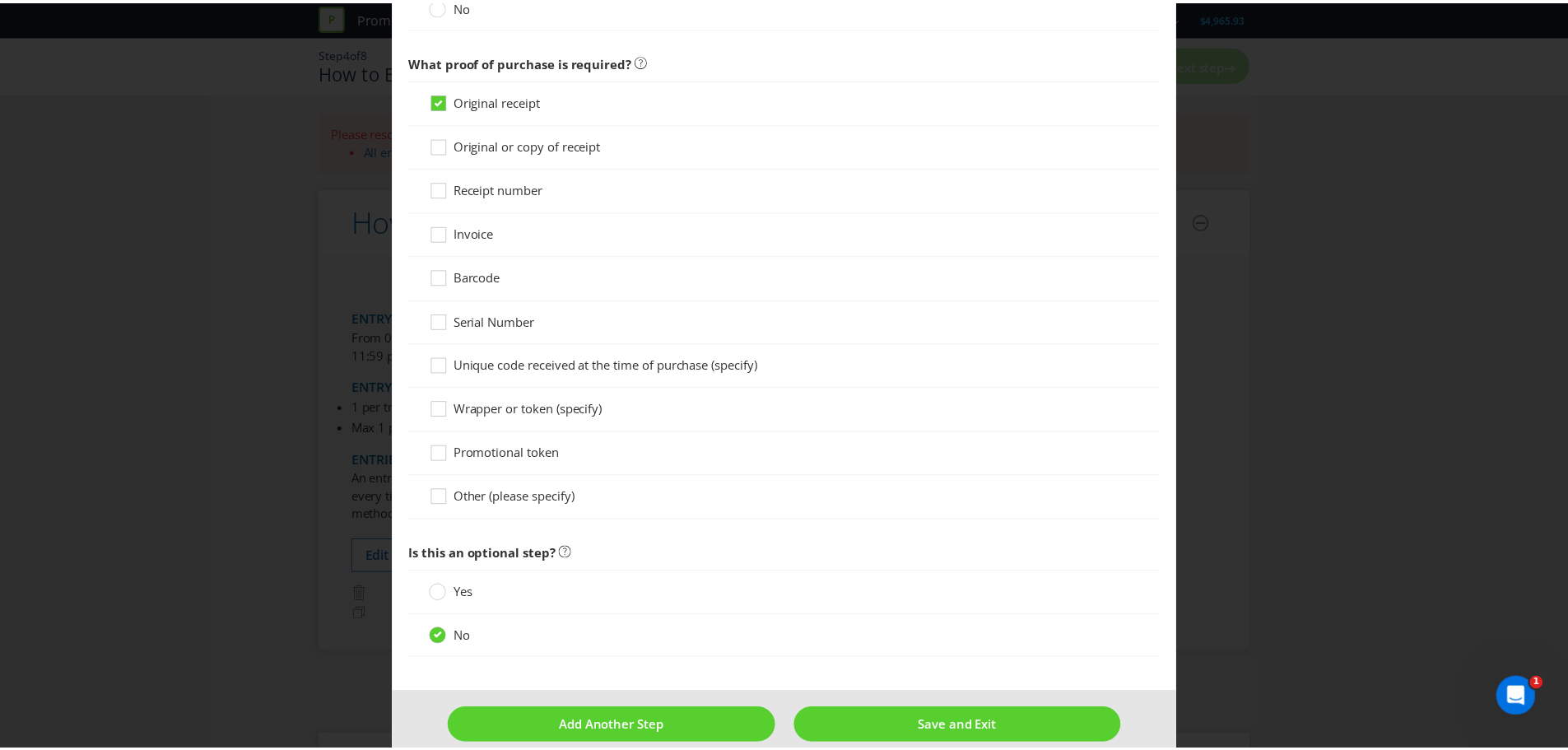
scroll to position [1218, 0]
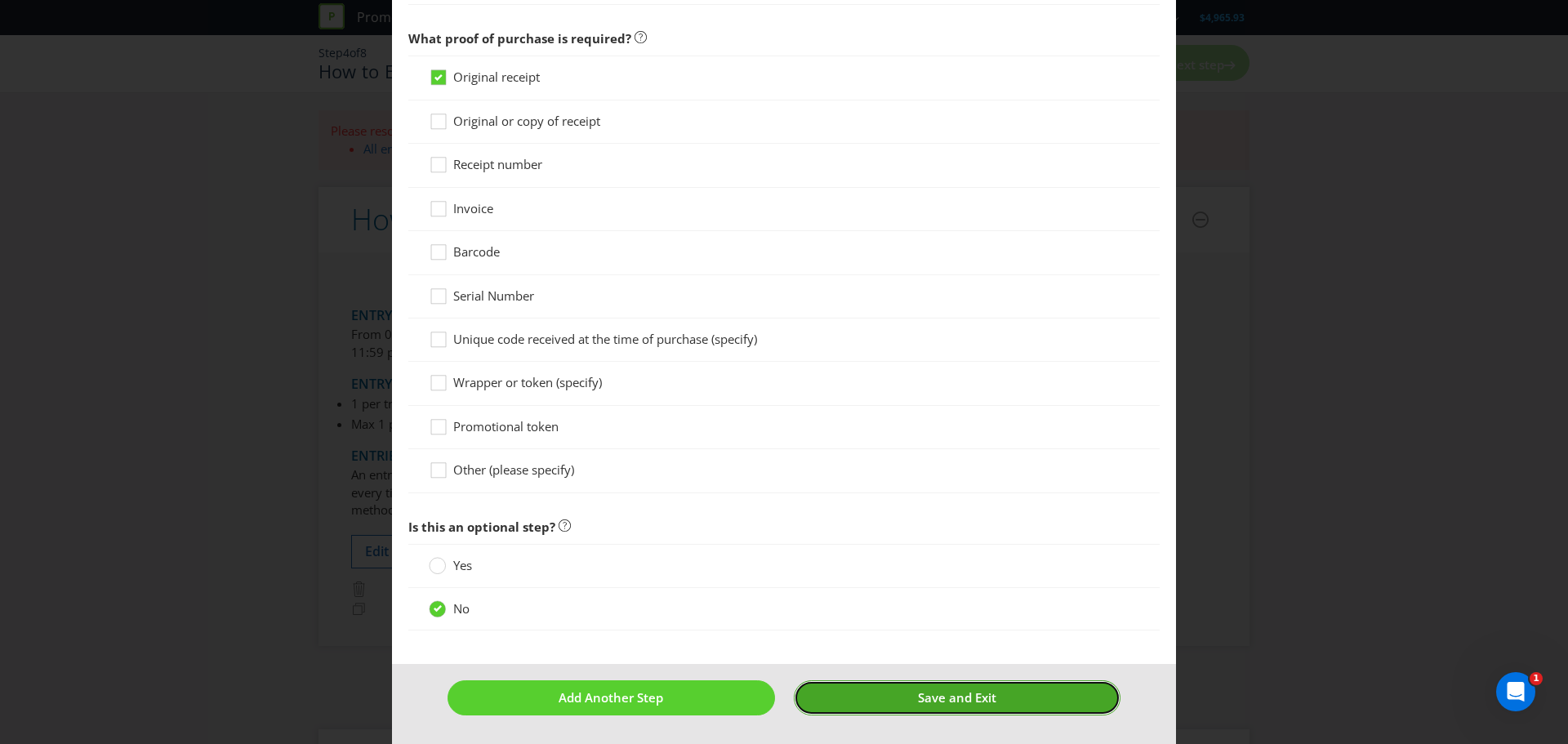
click at [969, 703] on span "Save and Exit" at bounding box center [957, 697] width 79 height 16
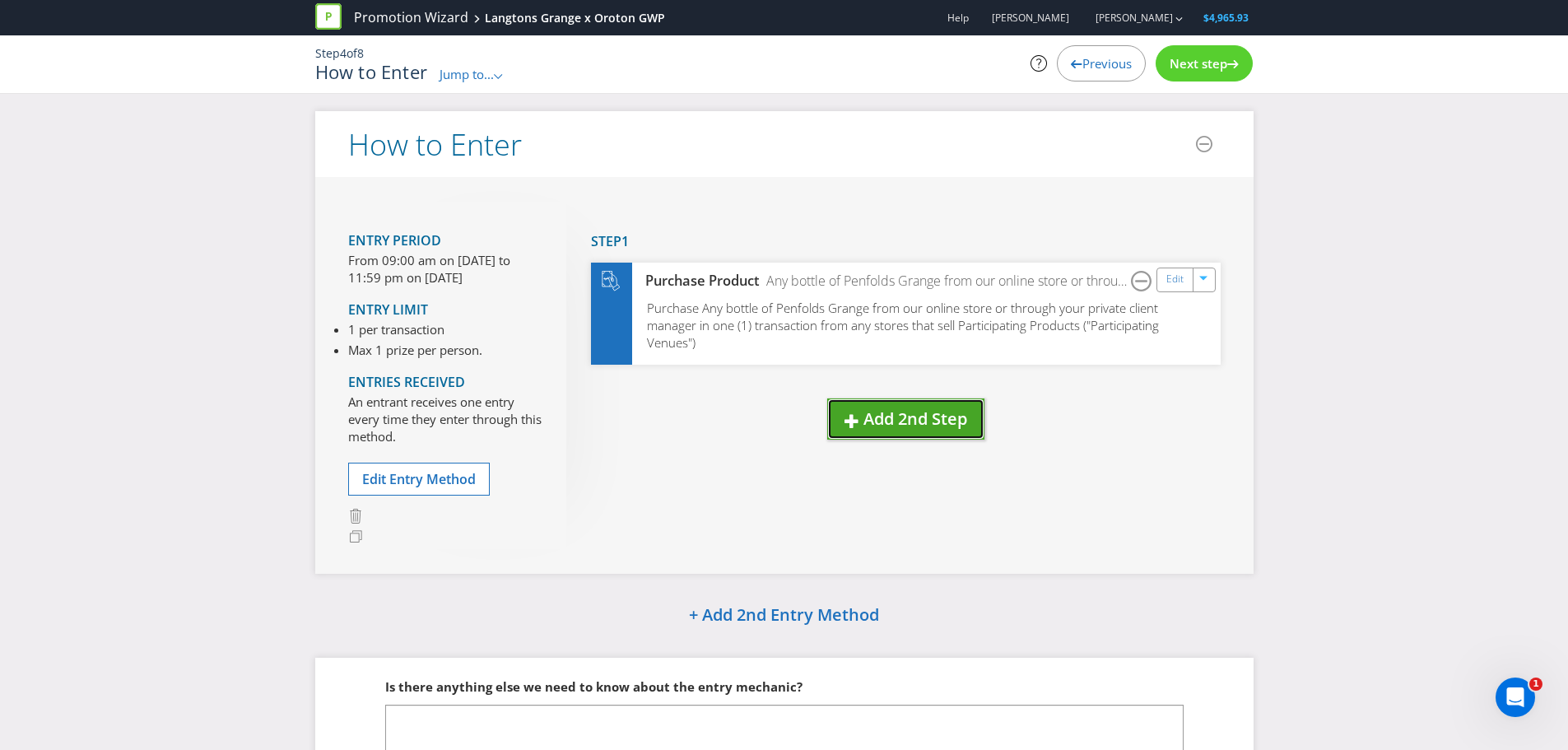
click at [911, 427] on span "Add 2nd Step" at bounding box center [915, 418] width 103 height 22
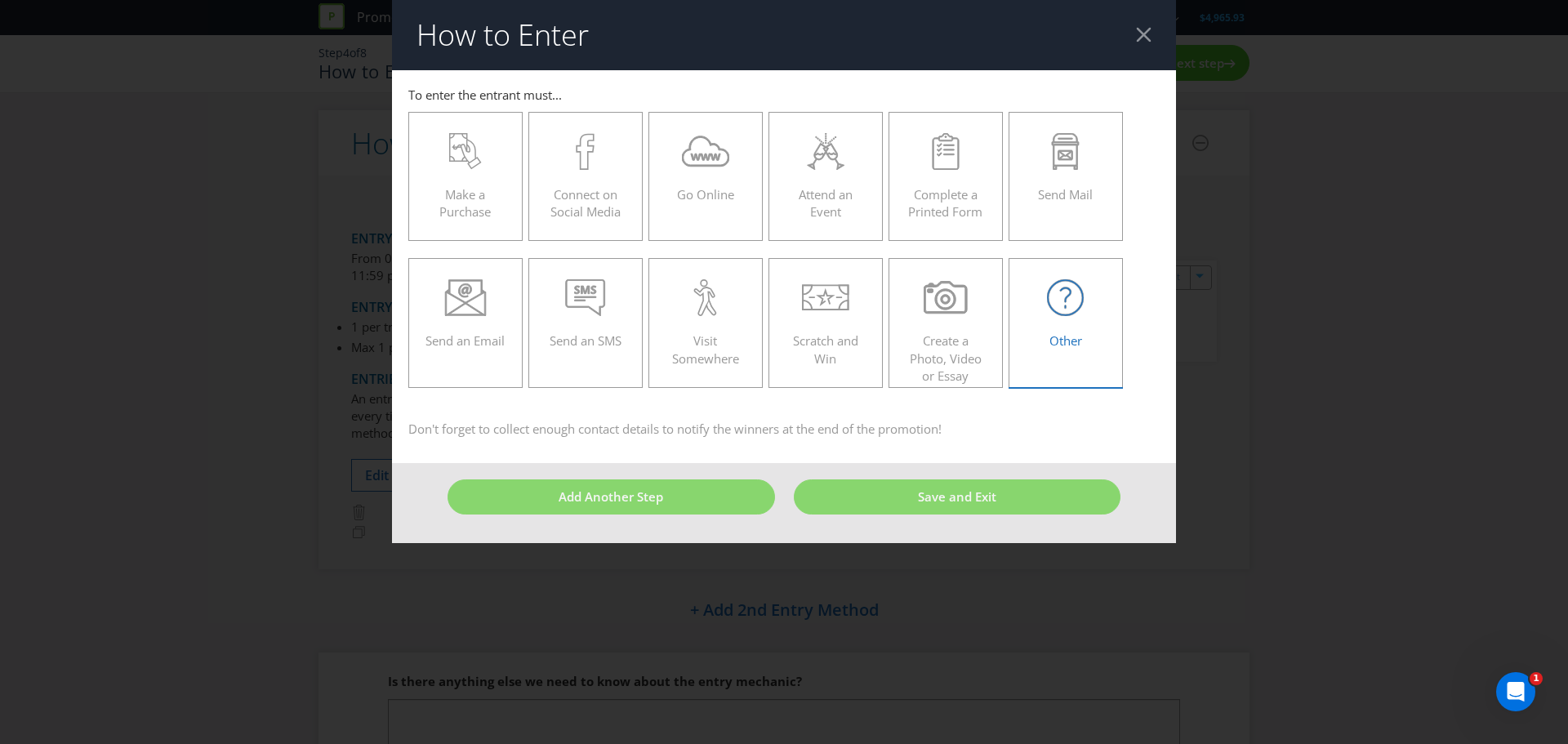
click at [1073, 327] on div "Other" at bounding box center [1066, 317] width 80 height 74
click at [0, 0] on input "Other" at bounding box center [0, 0] width 0 height 0
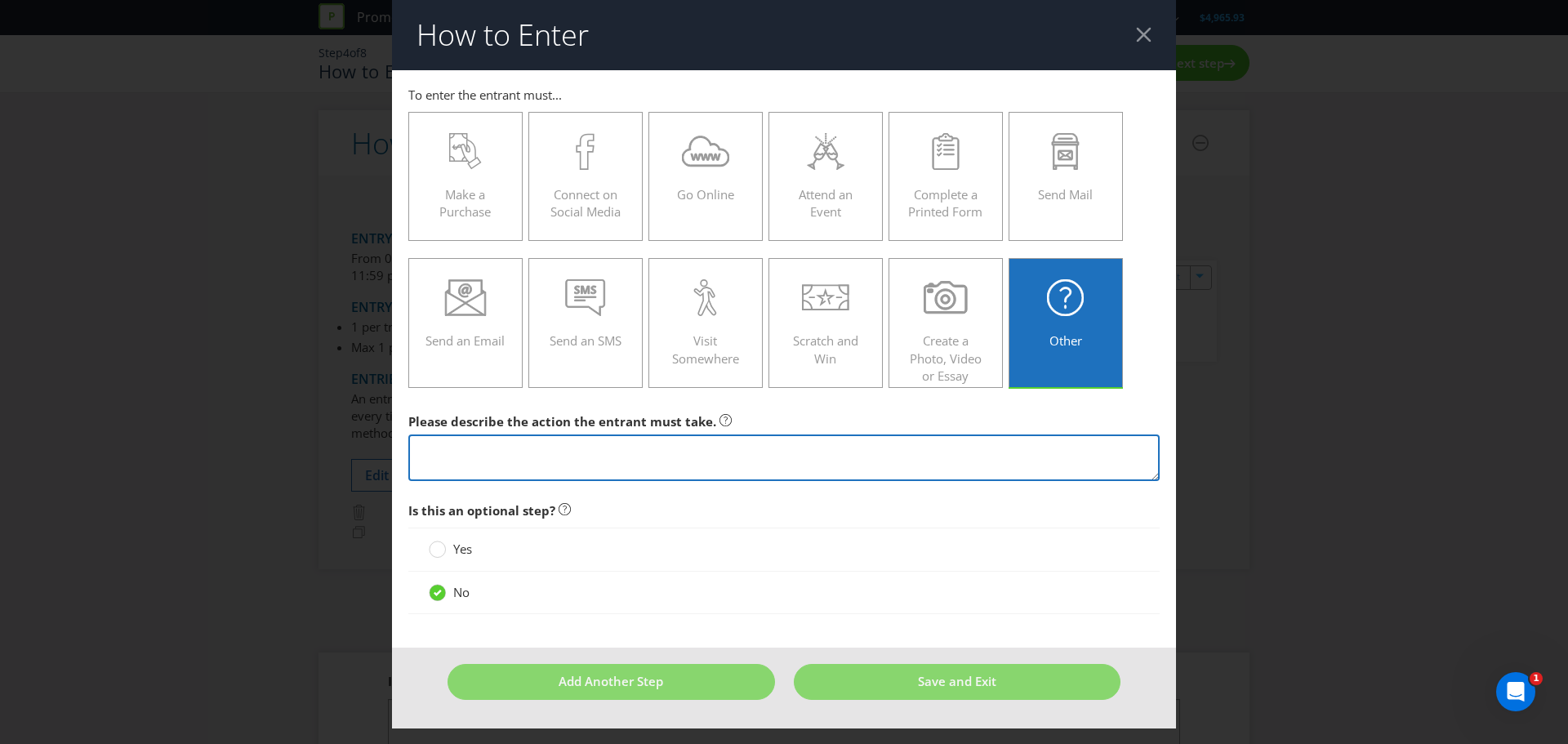
click at [669, 463] on textarea at bounding box center [784, 458] width 751 height 47
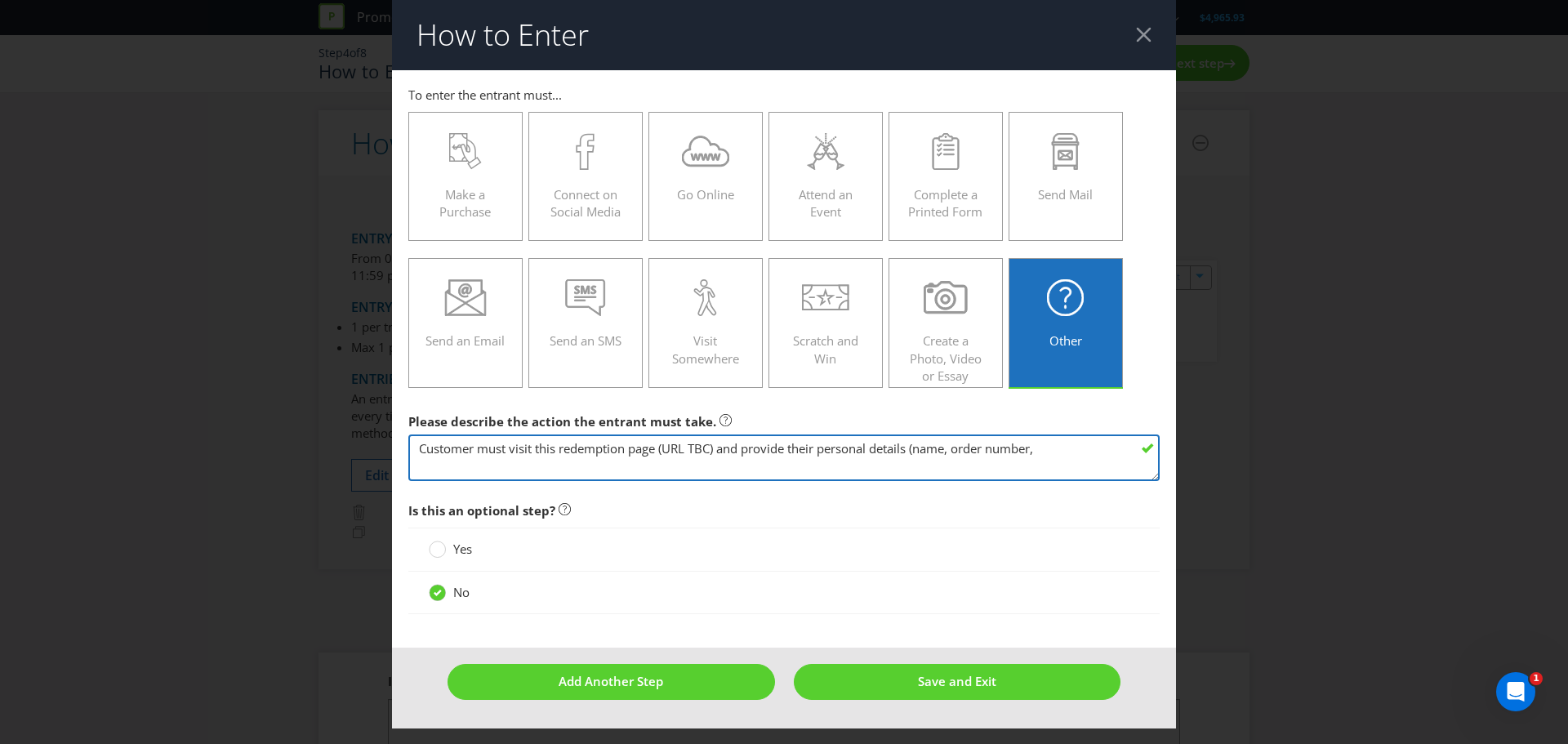
click at [1077, 459] on textarea "Customer must visit this redemption page (URL TBC) and provide their personal d…" at bounding box center [784, 458] width 751 height 47
type textarea "Customer must visit this redemption page (URL TBC) and provide their personal d…"
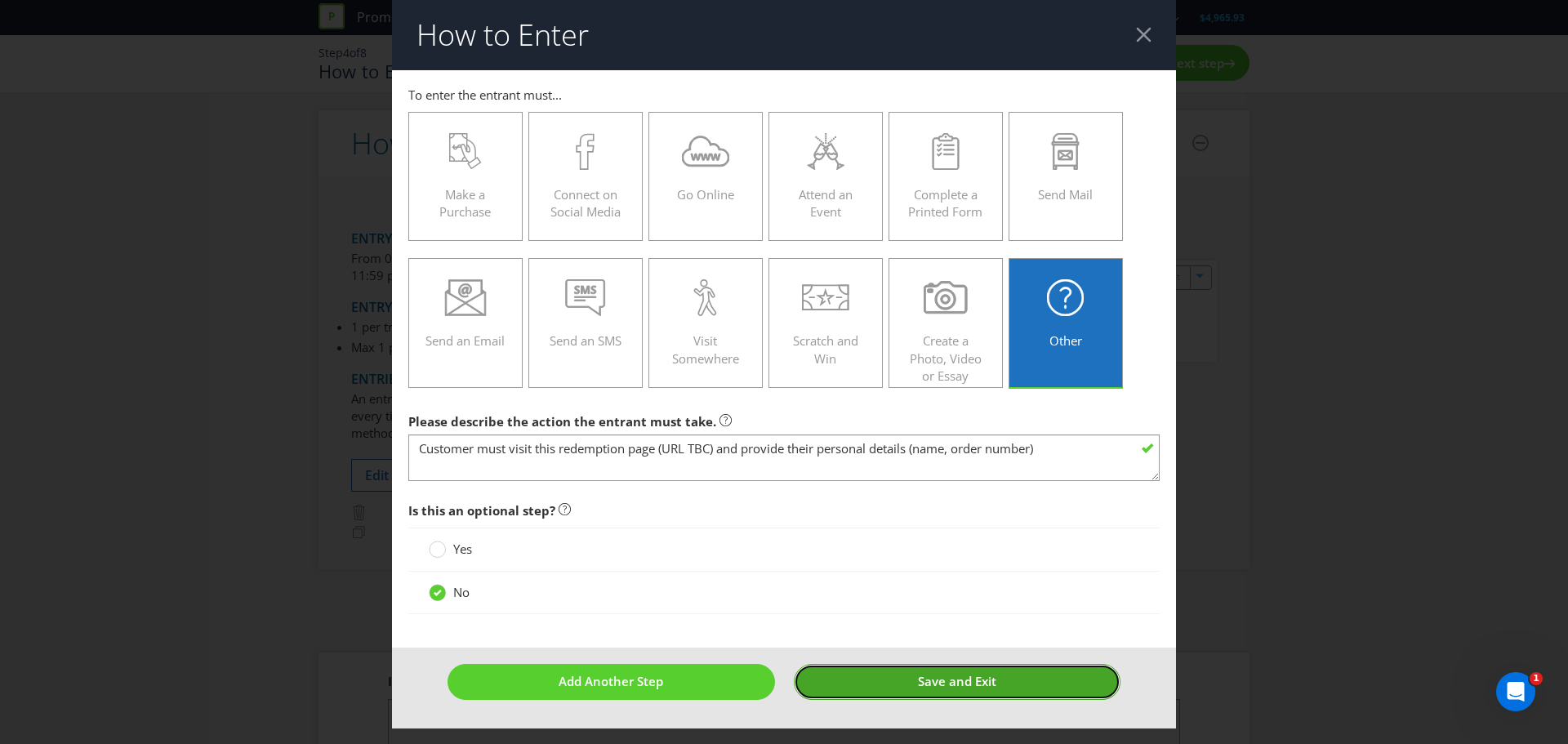
click at [941, 681] on span "Save and Exit" at bounding box center [957, 681] width 79 height 16
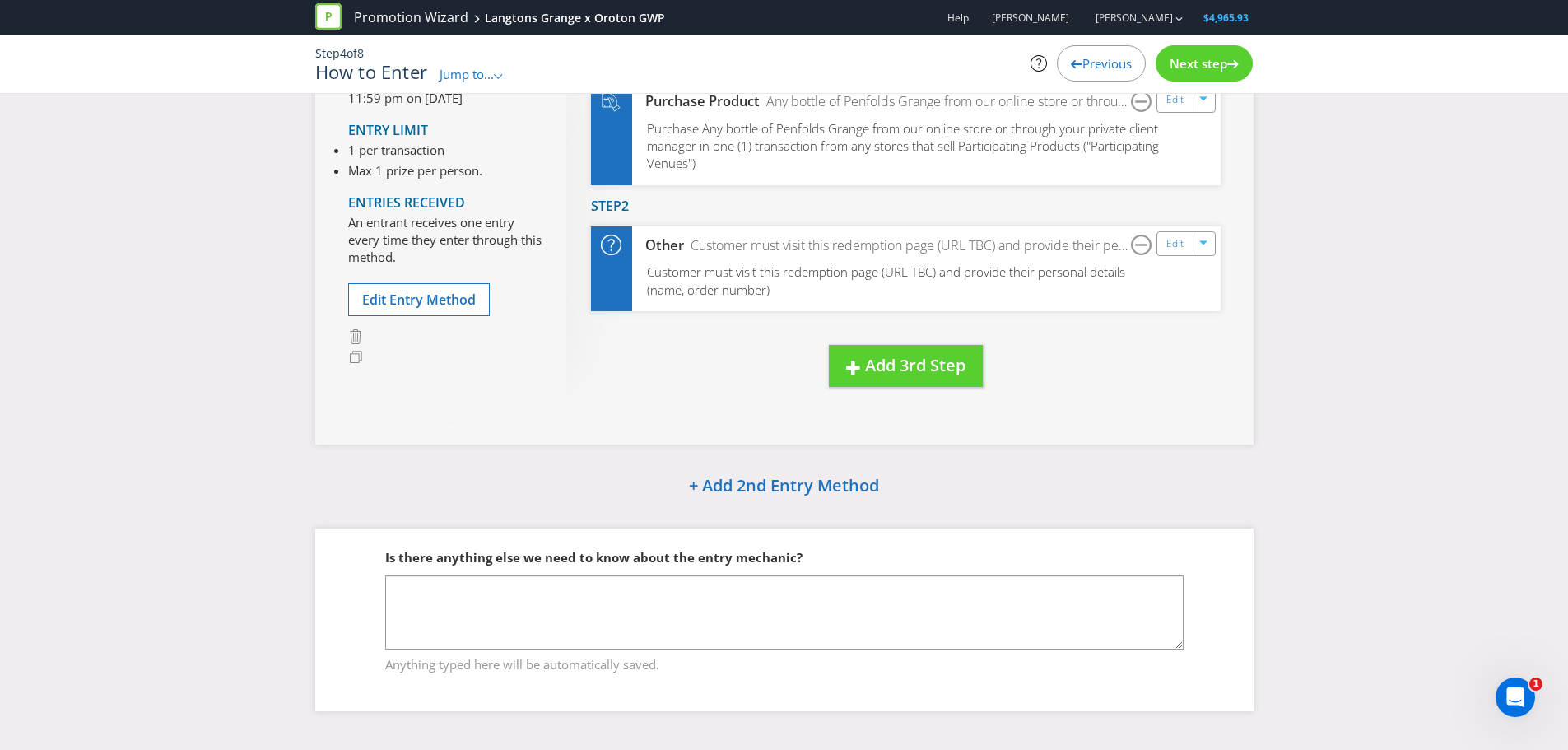
scroll to position [185, 0]
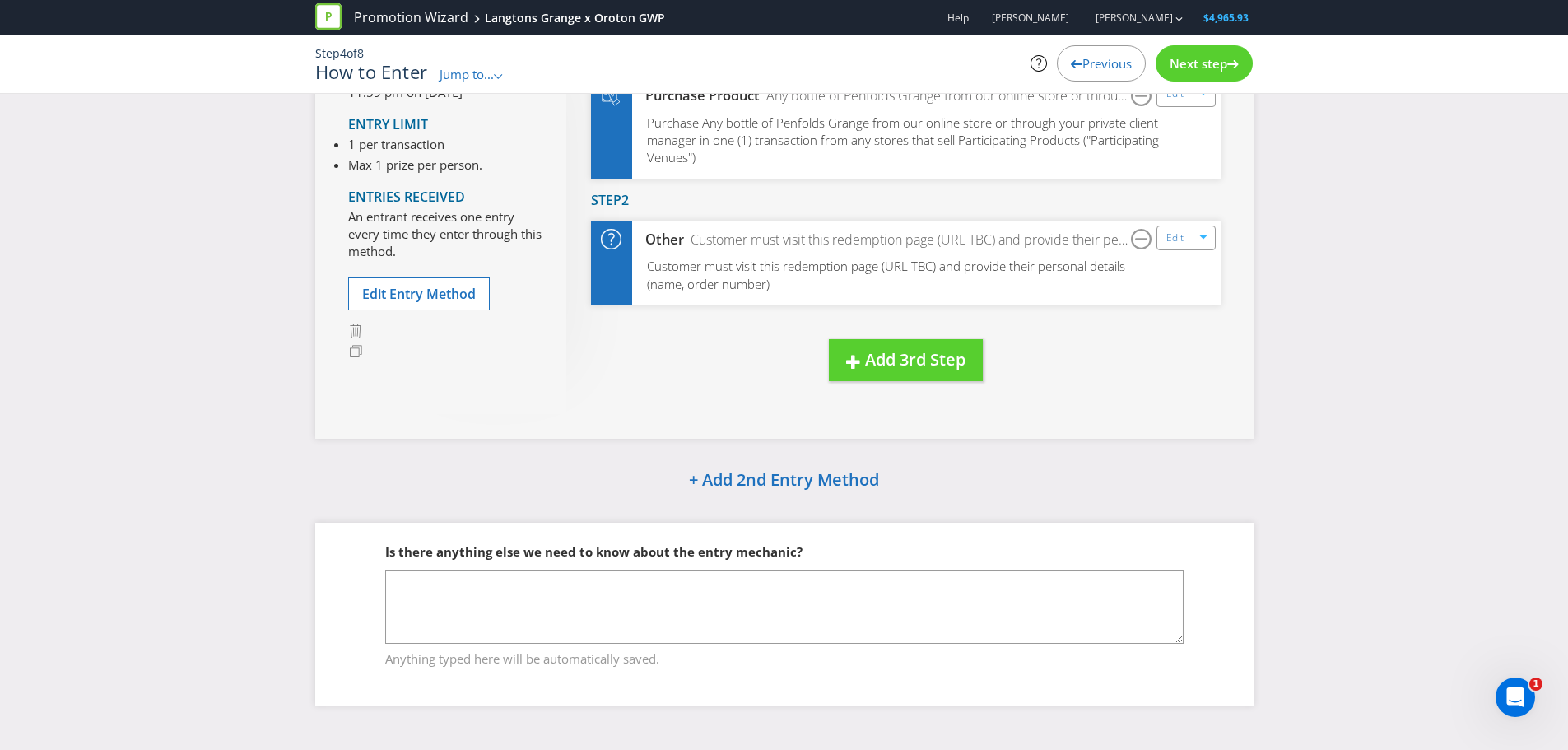
click at [1208, 64] on span "Next step" at bounding box center [1199, 64] width 58 height 17
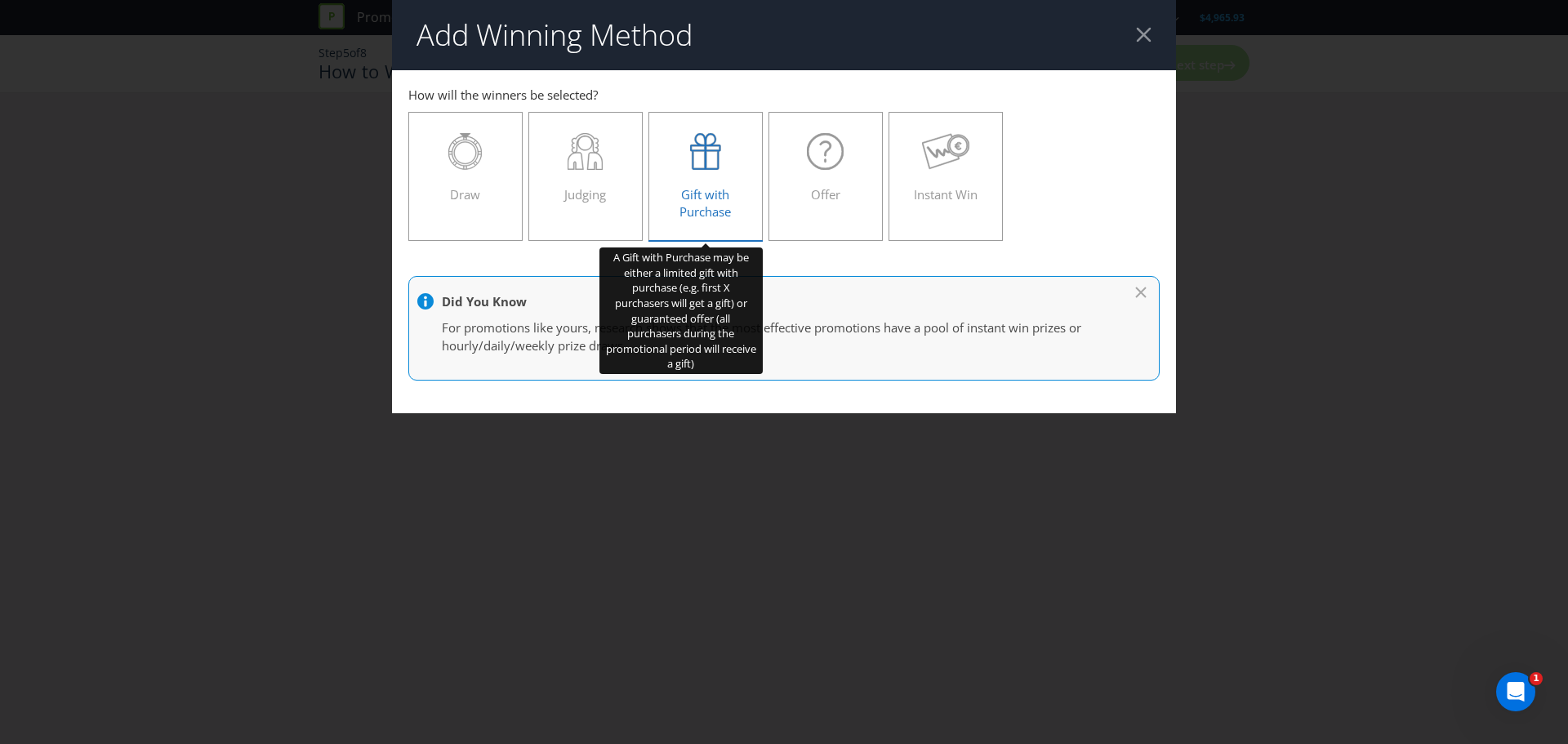
click at [728, 184] on div "Gift with Purchase" at bounding box center [706, 170] width 80 height 74
click at [0, 0] on input "Gift with Purchase" at bounding box center [0, 0] width 0 height 0
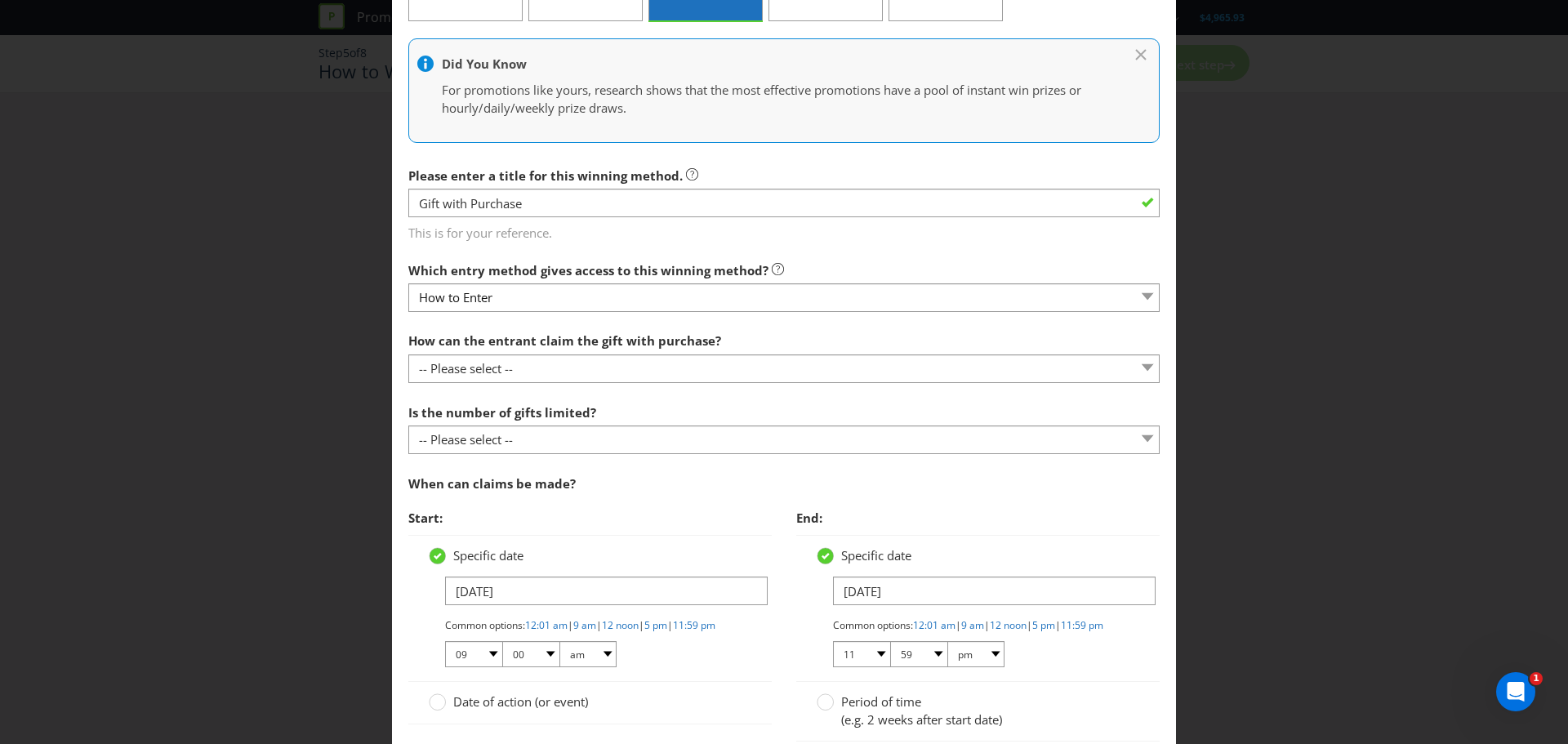
scroll to position [217, 0]
